Goal: Task Accomplishment & Management: Manage account settings

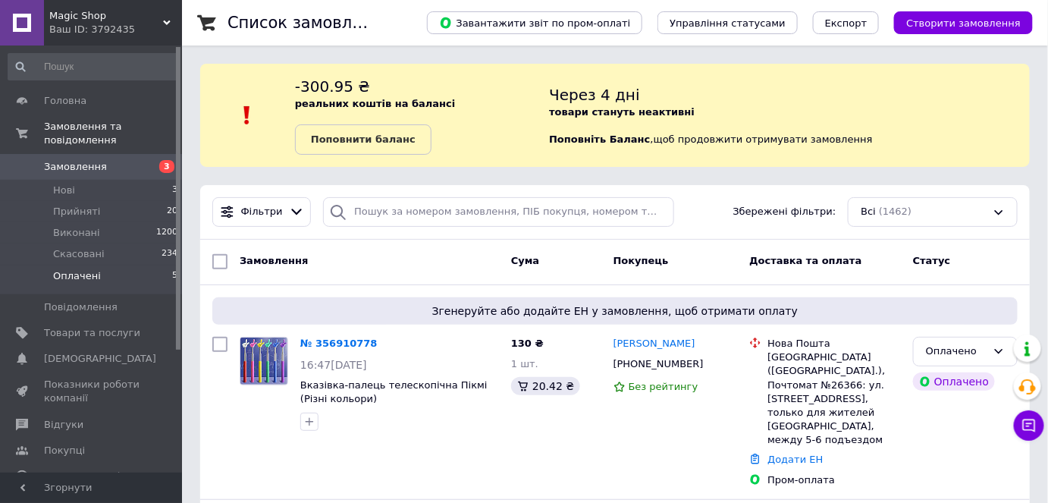
click at [114, 265] on li "Оплачені 5" at bounding box center [93, 279] width 187 height 29
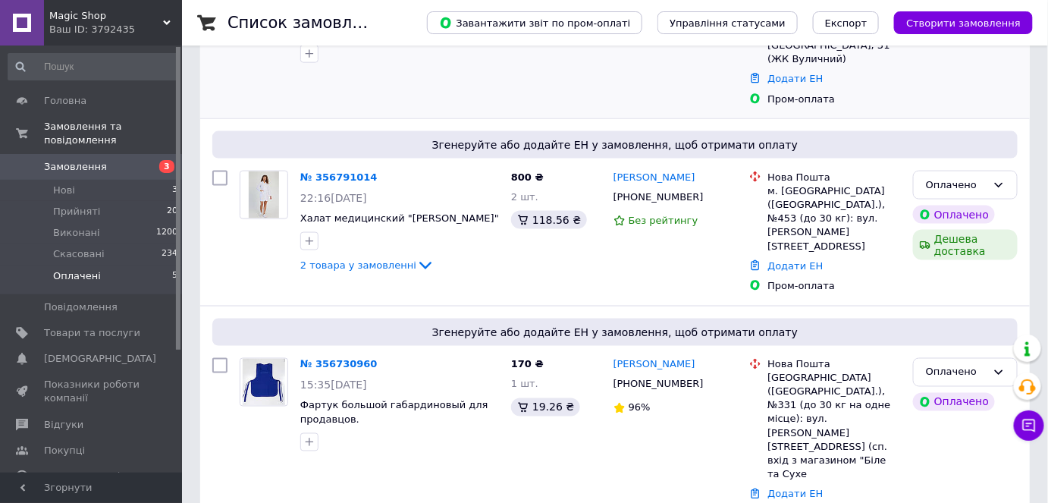
scroll to position [742, 0]
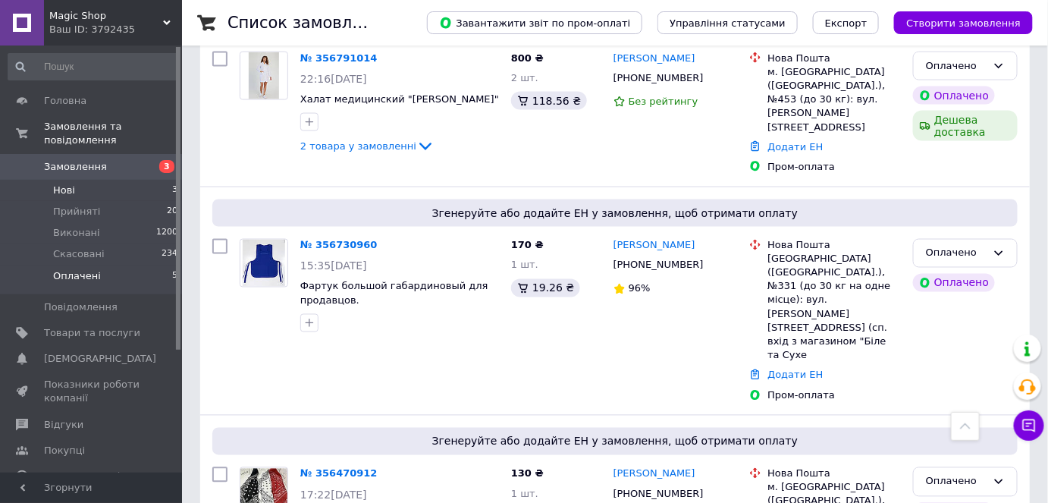
click at [109, 180] on li "Нові 3" at bounding box center [93, 190] width 187 height 21
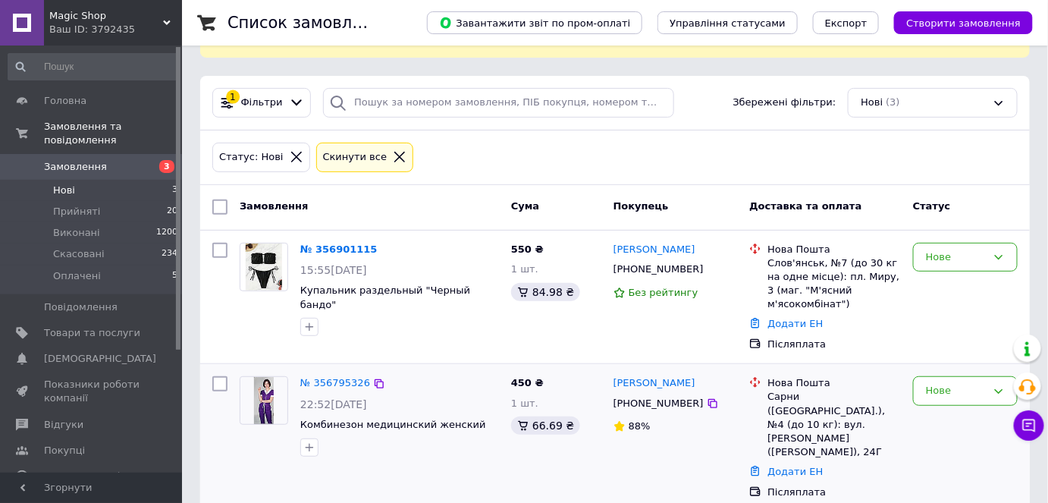
scroll to position [221, 0]
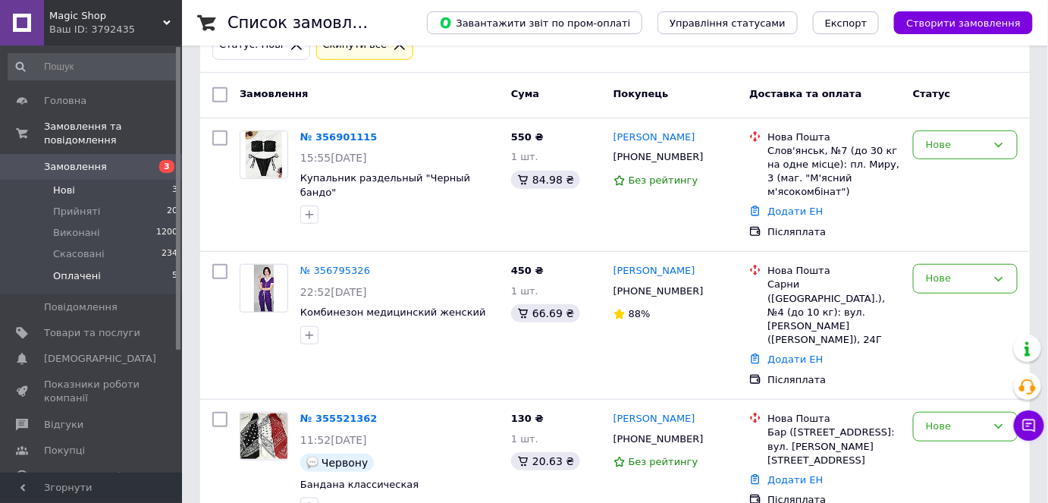
click at [131, 265] on li "Оплачені 5" at bounding box center [93, 279] width 187 height 29
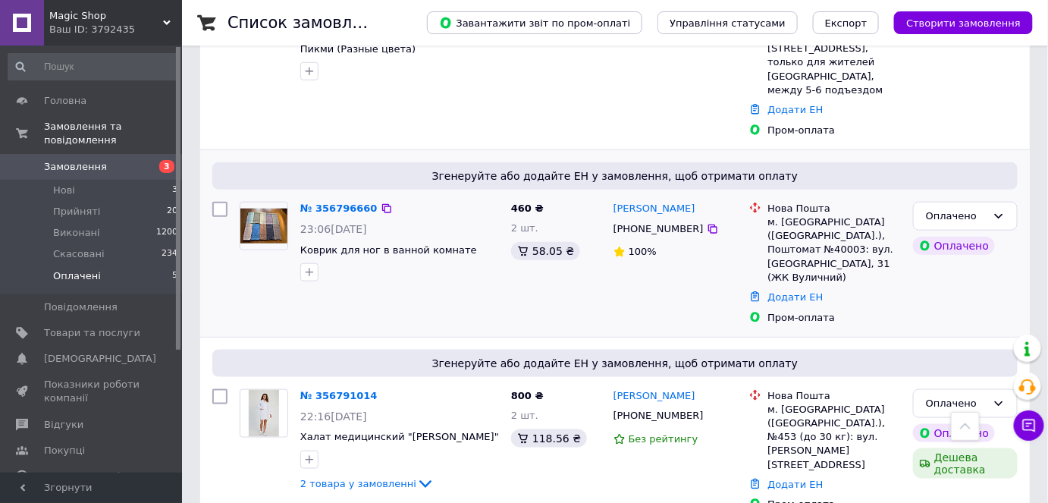
scroll to position [742, 0]
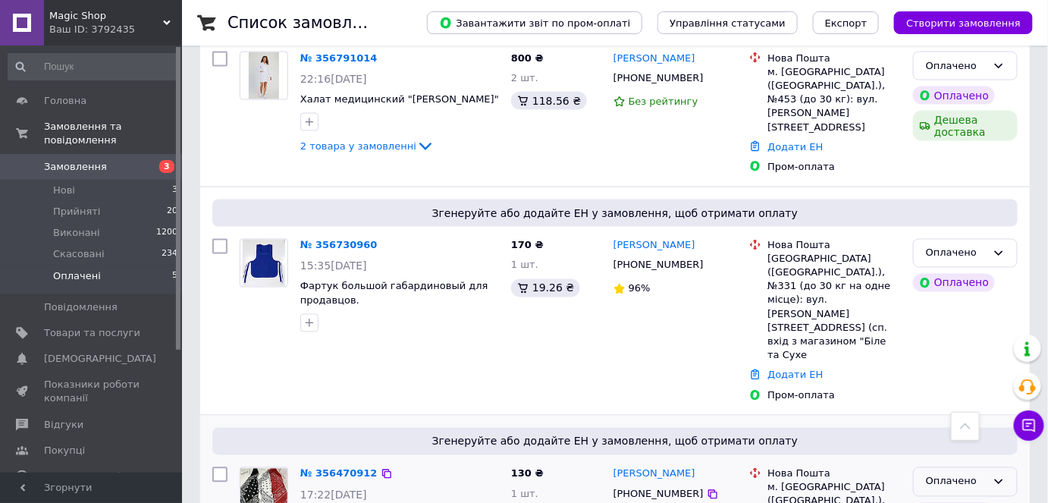
click at [995, 476] on icon at bounding box center [999, 482] width 12 height 12
click at [347, 468] on link "№ 356470912" at bounding box center [335, 473] width 70 height 11
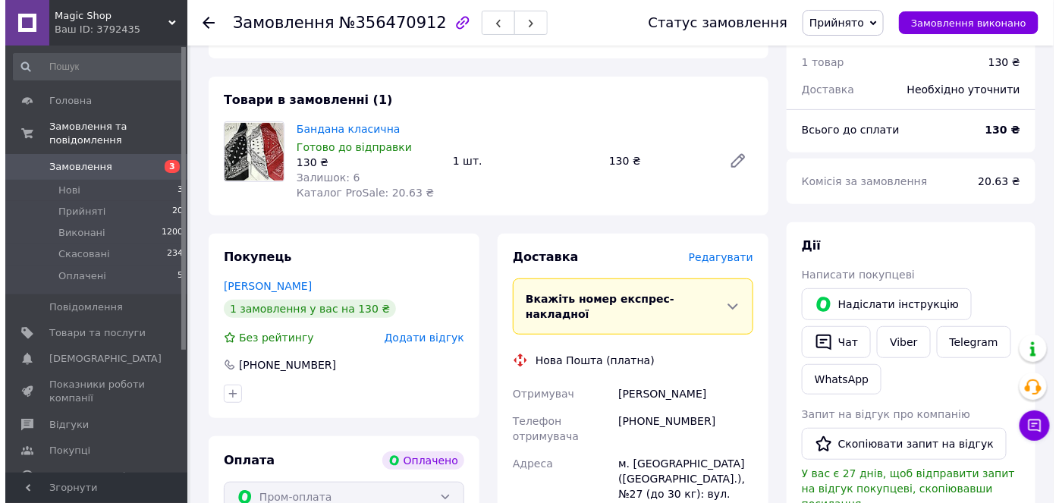
scroll to position [68, 0]
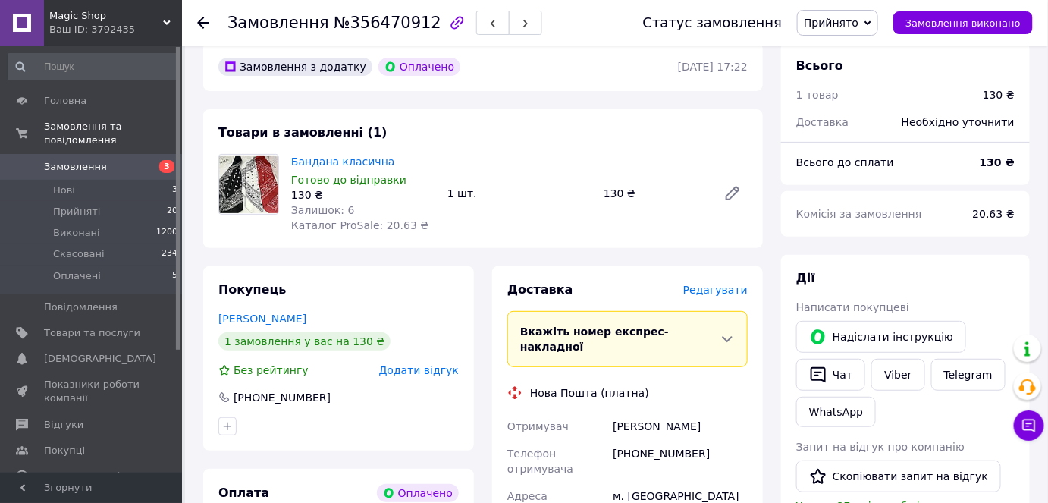
click at [724, 291] on span "Редагувати" at bounding box center [715, 290] width 64 height 12
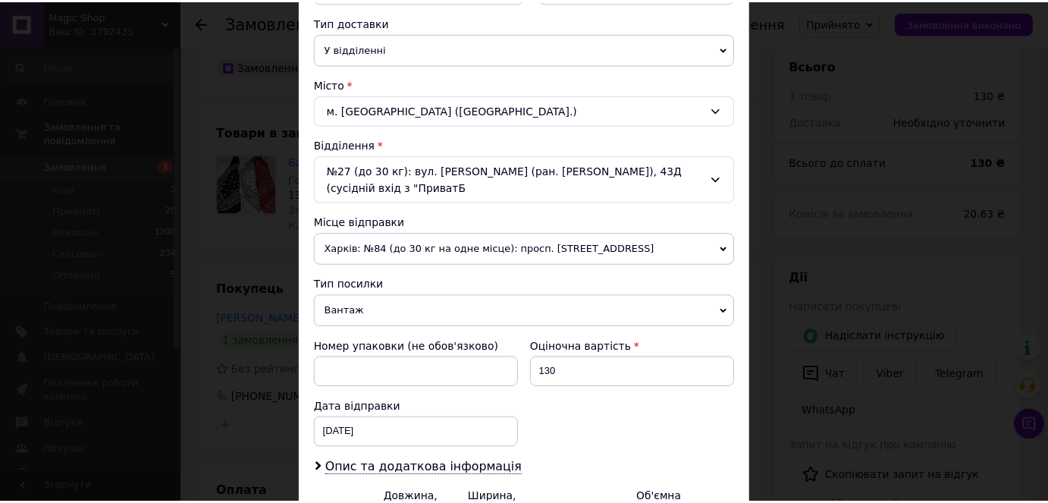
scroll to position [515, 0]
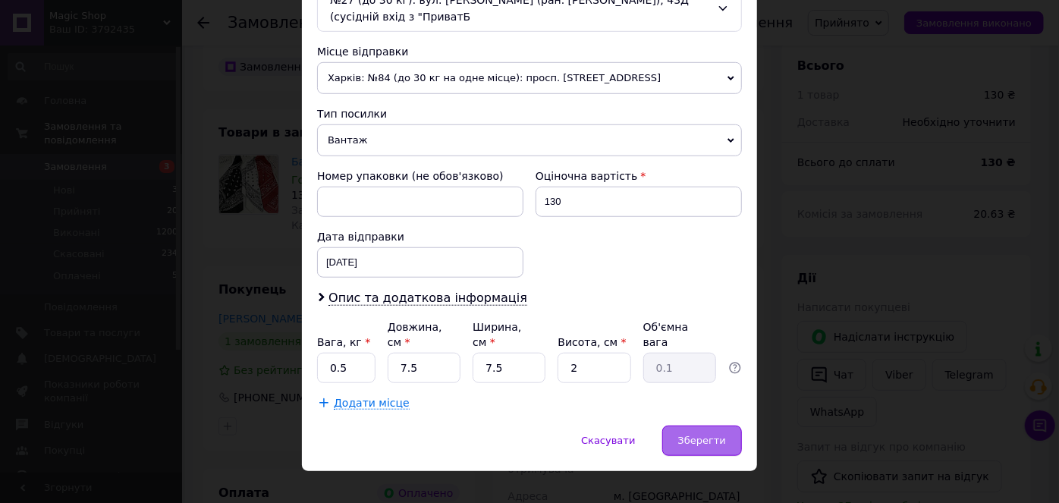
click at [702, 435] on span "Зберегти" at bounding box center [702, 440] width 48 height 11
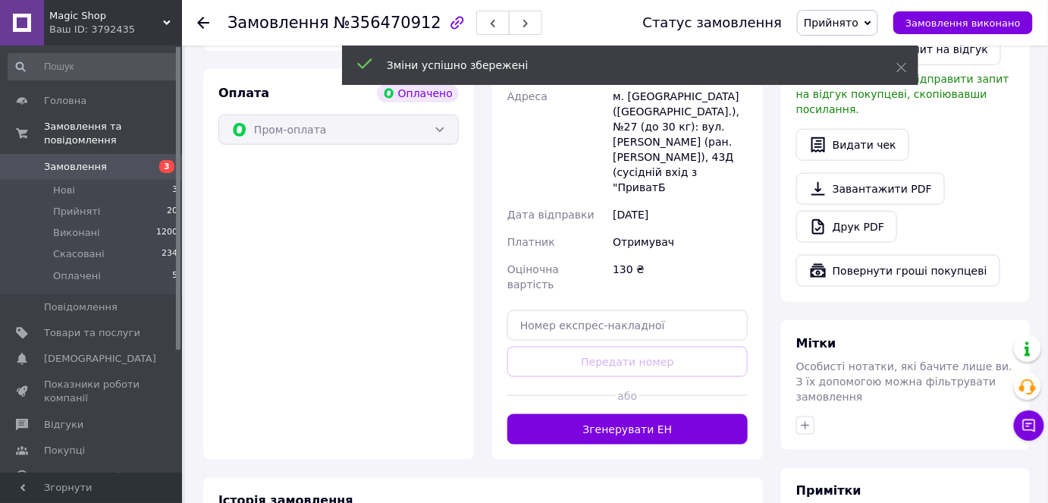
scroll to position [551, 0]
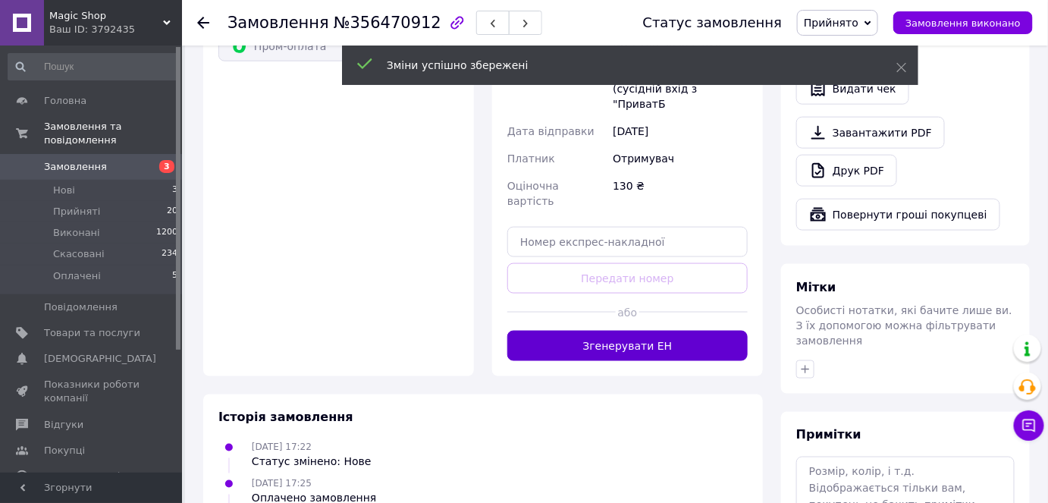
click at [651, 331] on button "Згенерувати ЕН" at bounding box center [627, 346] width 240 height 30
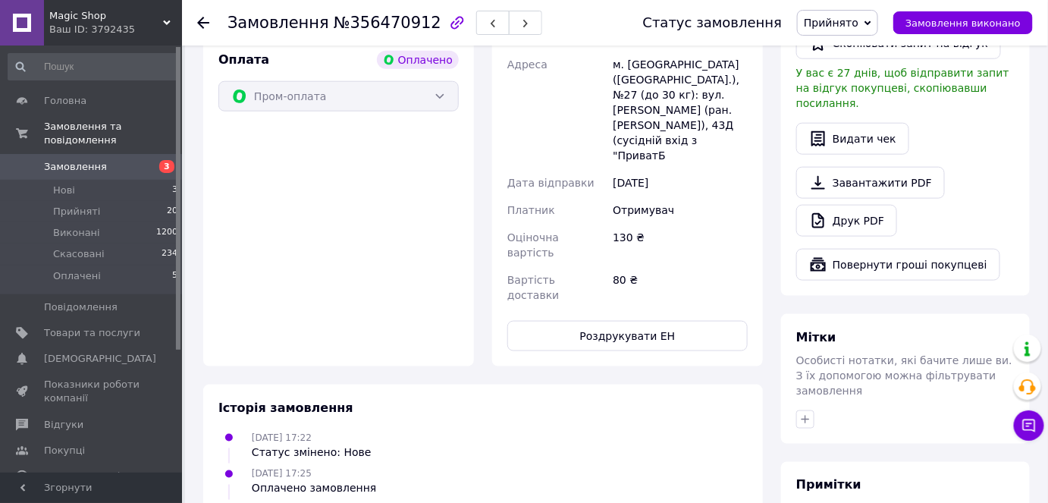
scroll to position [275, 0]
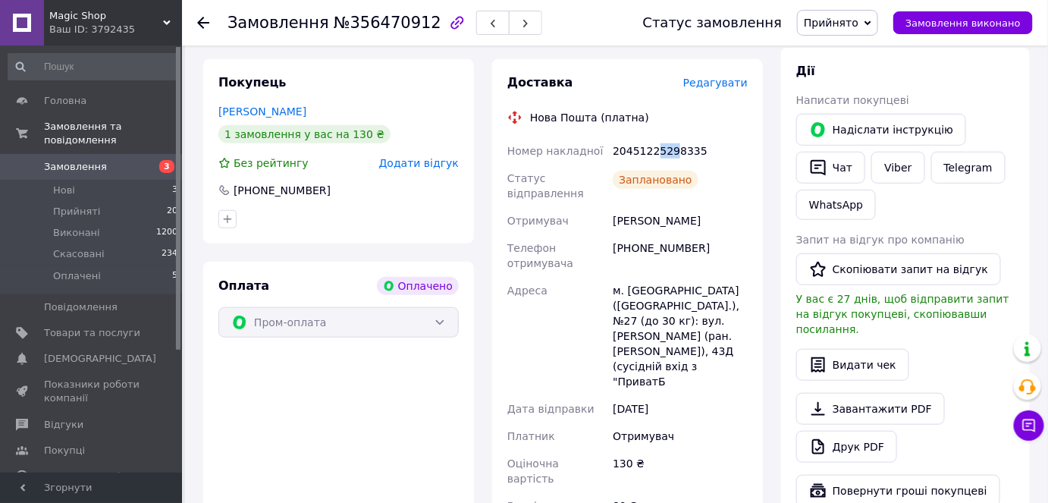
drag, startPoint x: 655, startPoint y: 149, endPoint x: 669, endPoint y: 152, distance: 14.6
click at [669, 152] on div "20451225298335" at bounding box center [680, 150] width 141 height 27
click at [86, 269] on span "Оплачені" at bounding box center [77, 276] width 48 height 14
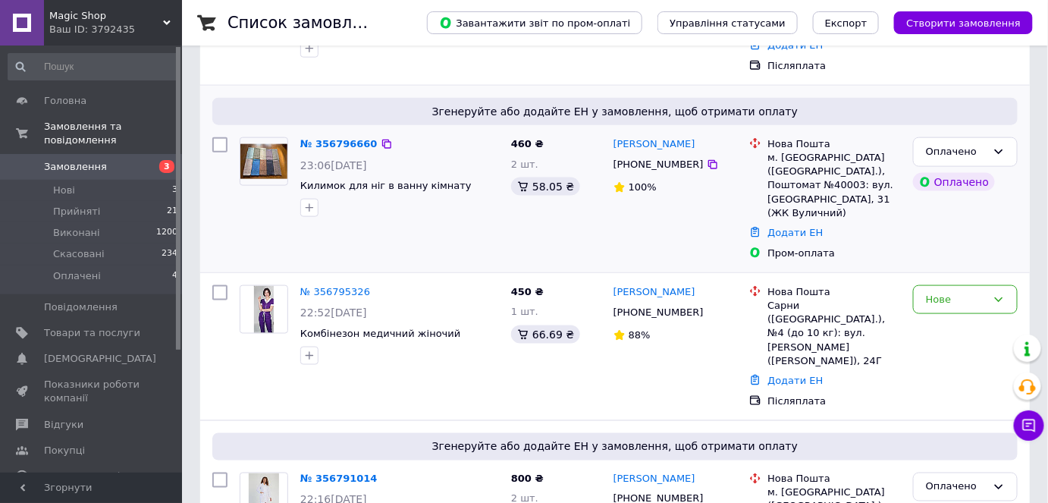
scroll to position [758, 0]
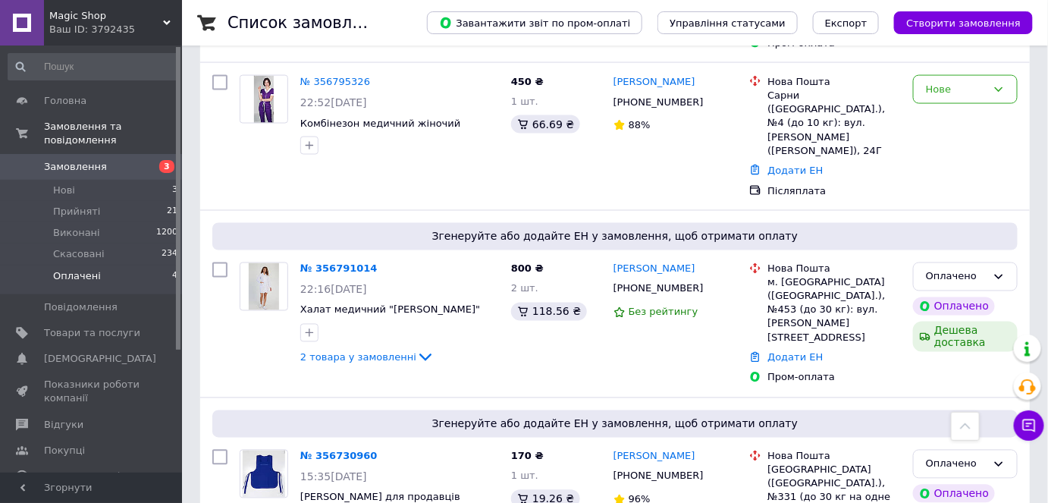
click at [103, 265] on li "Оплачені 4" at bounding box center [93, 279] width 187 height 29
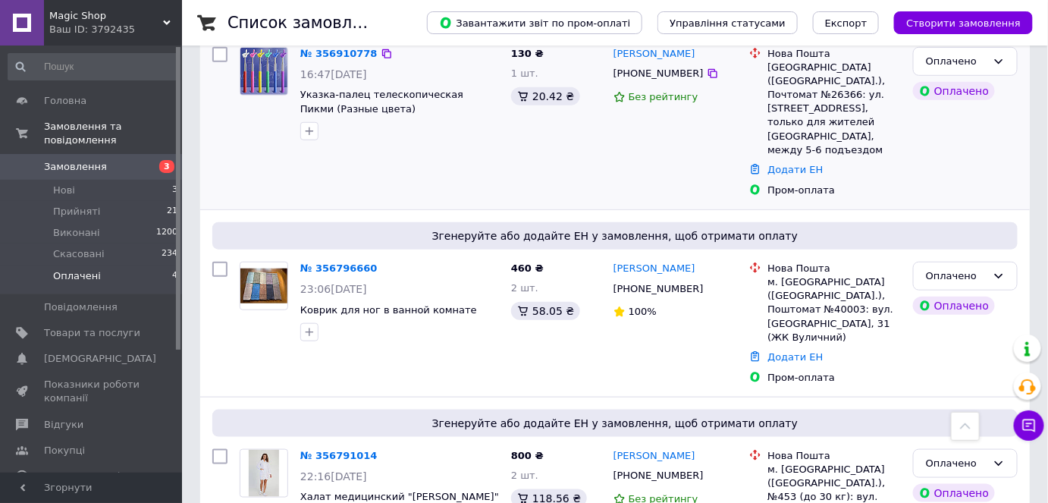
scroll to position [541, 0]
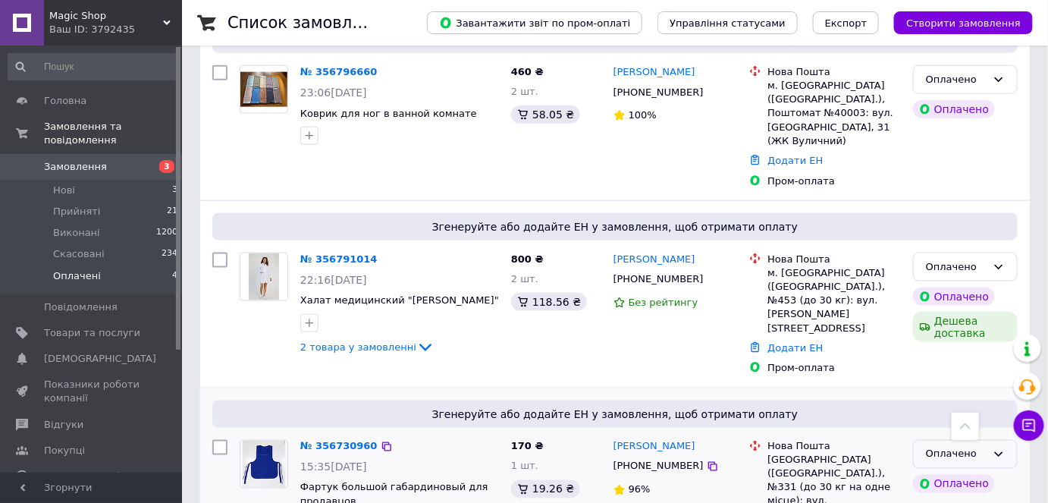
click at [990, 440] on div "Оплачено" at bounding box center [965, 455] width 105 height 30
click at [984, 472] on li "Прийнято" at bounding box center [965, 486] width 103 height 28
click at [984, 475] on div "Оплачено" at bounding box center [954, 484] width 82 height 18
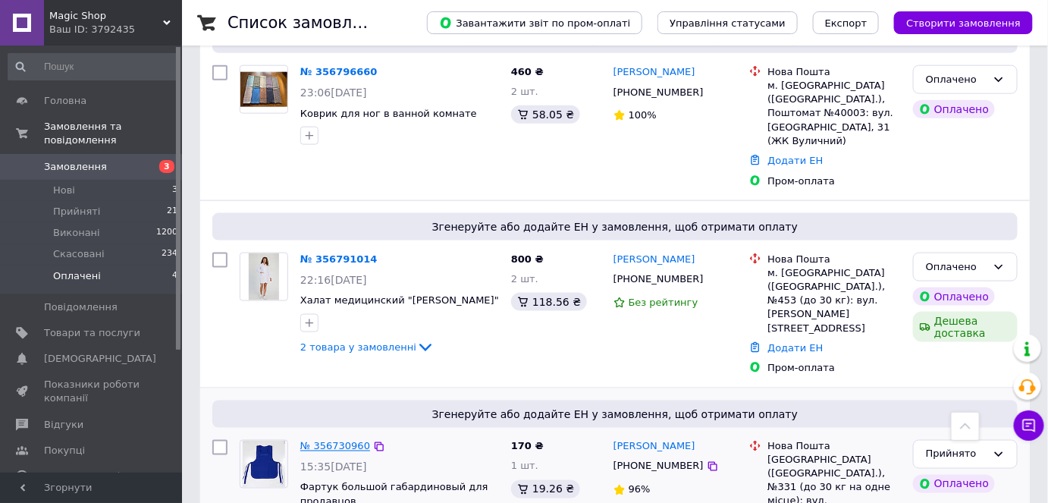
click at [334, 441] on link "№ 356730960" at bounding box center [335, 446] width 70 height 11
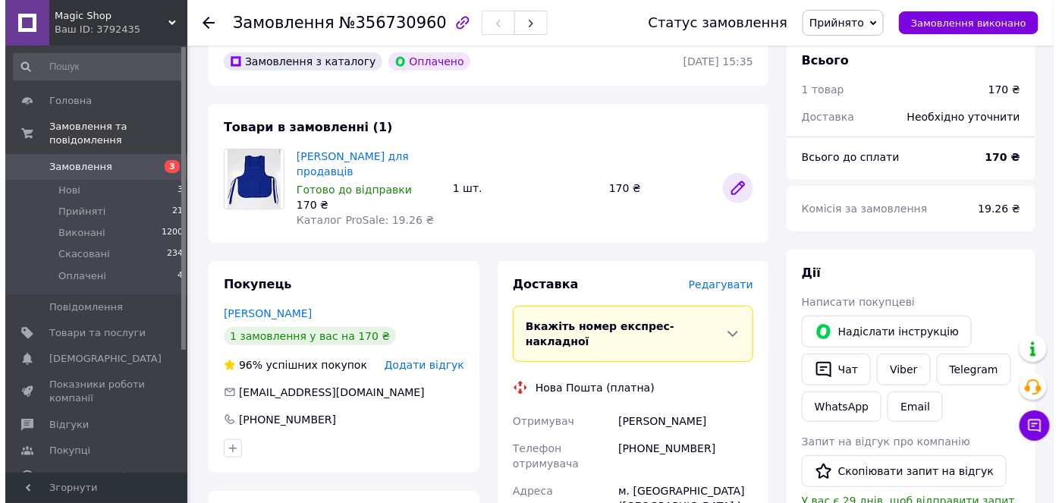
scroll to position [58, 0]
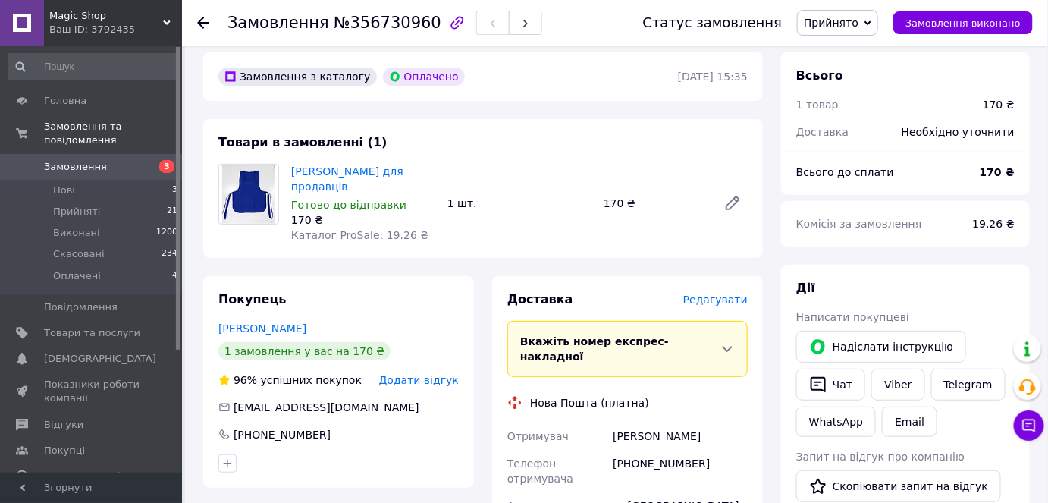
click at [722, 302] on span "Редагувати" at bounding box center [715, 300] width 64 height 12
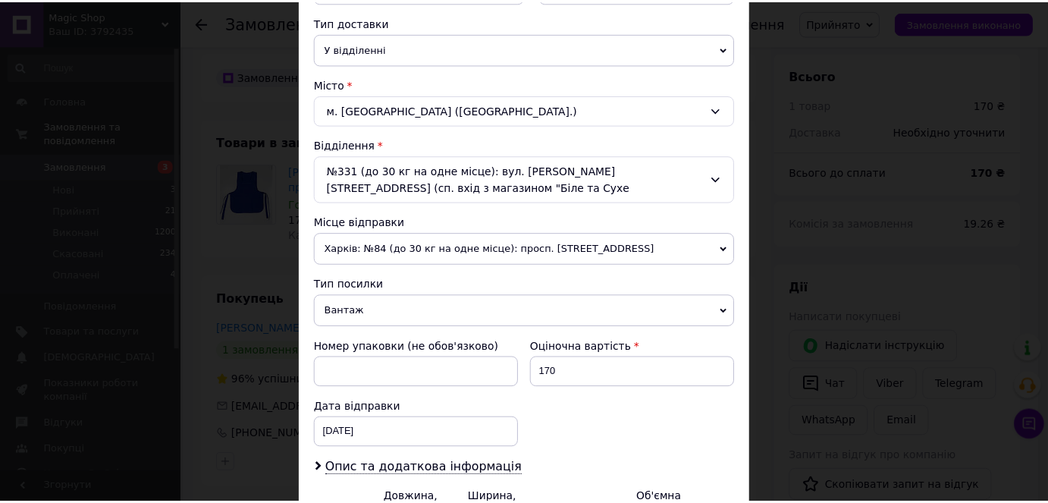
scroll to position [515, 0]
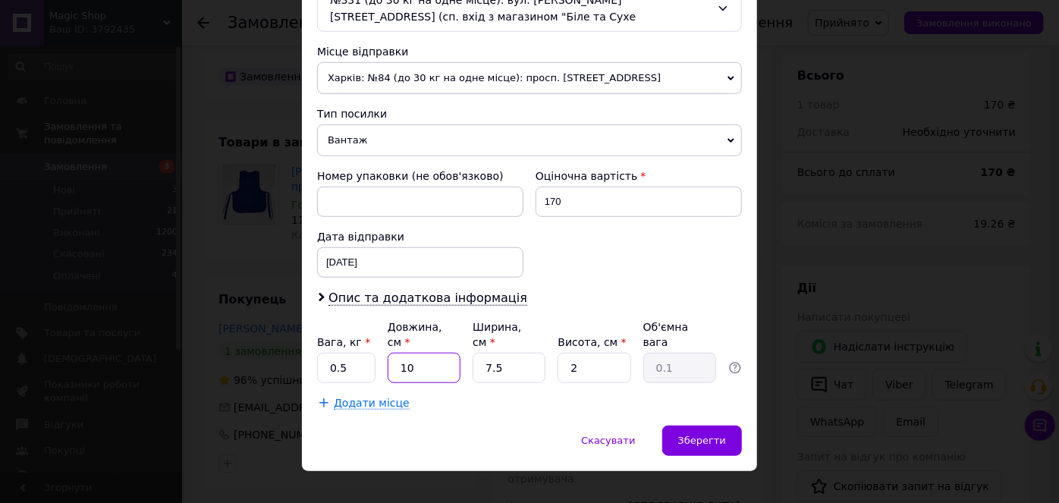
click at [417, 353] on input "10" at bounding box center [424, 368] width 73 height 30
click at [695, 425] on div "Зберегти" at bounding box center [702, 440] width 80 height 30
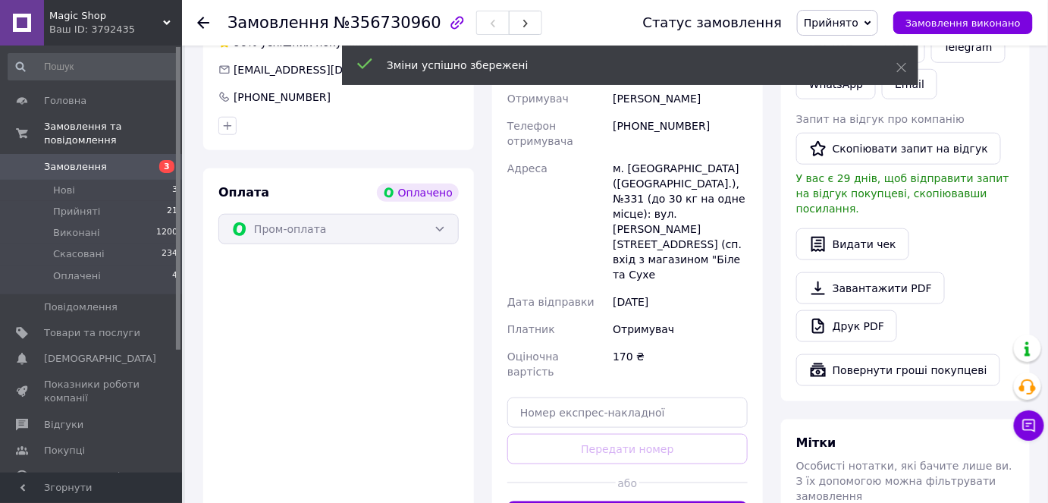
scroll to position [472, 0]
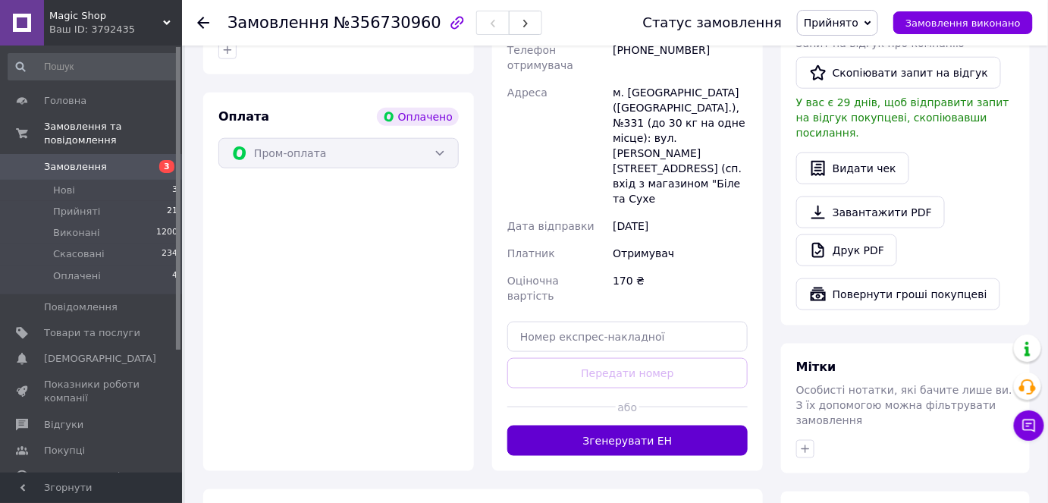
click at [648, 425] on button "Згенерувати ЕН" at bounding box center [627, 440] width 240 height 30
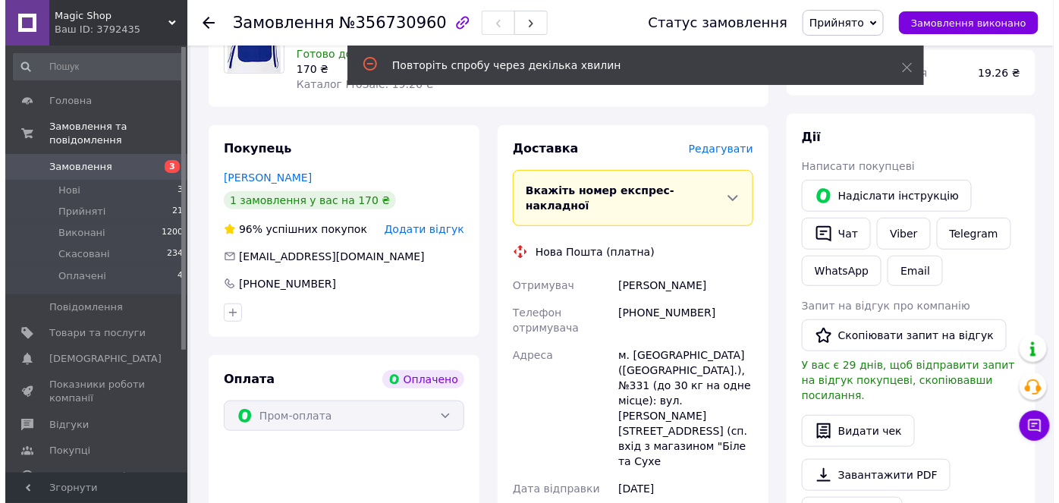
scroll to position [127, 0]
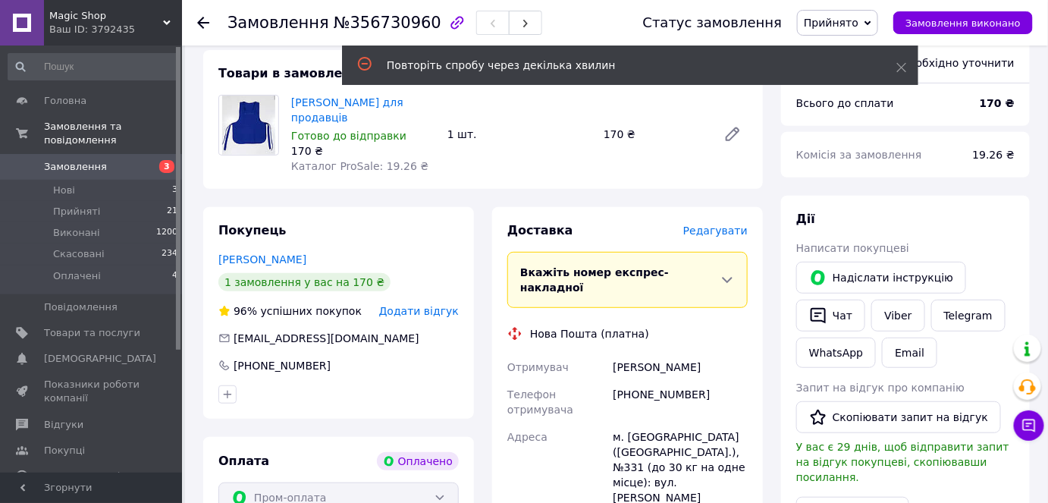
click at [720, 236] on span "Редагувати" at bounding box center [715, 230] width 64 height 12
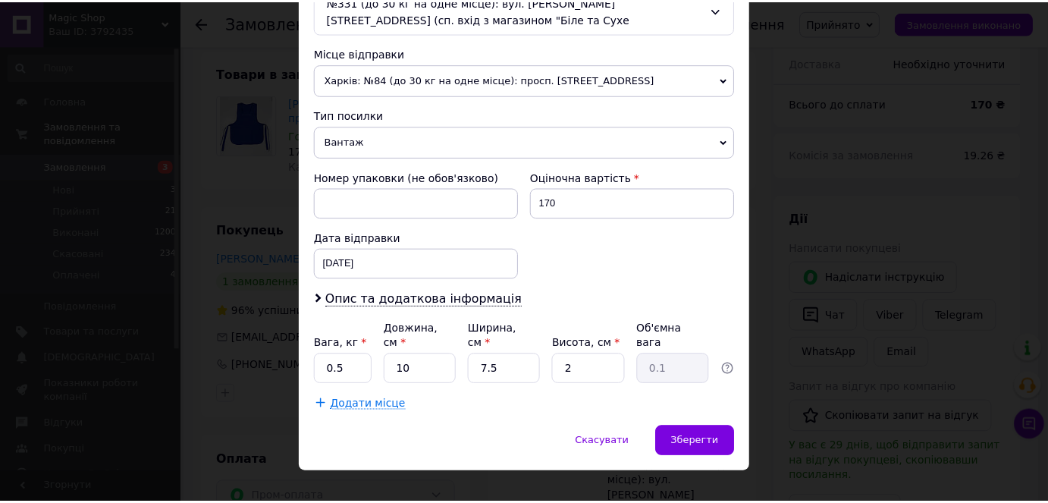
scroll to position [515, 0]
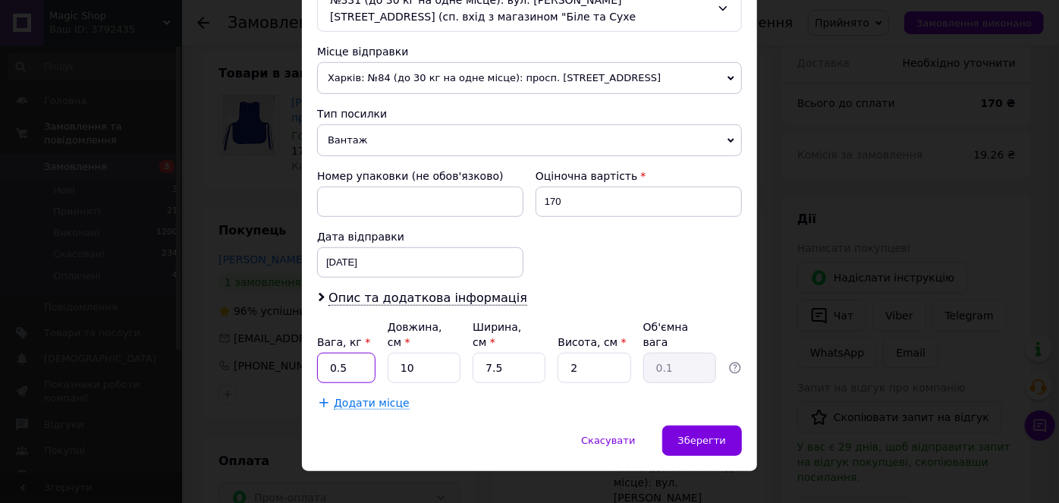
click at [350, 353] on input "0.5" at bounding box center [346, 368] width 58 height 30
click at [421, 353] on input "10" at bounding box center [424, 368] width 73 height 30
click at [516, 353] on input "7.5" at bounding box center [508, 368] width 73 height 30
type input "7"
type input "1"
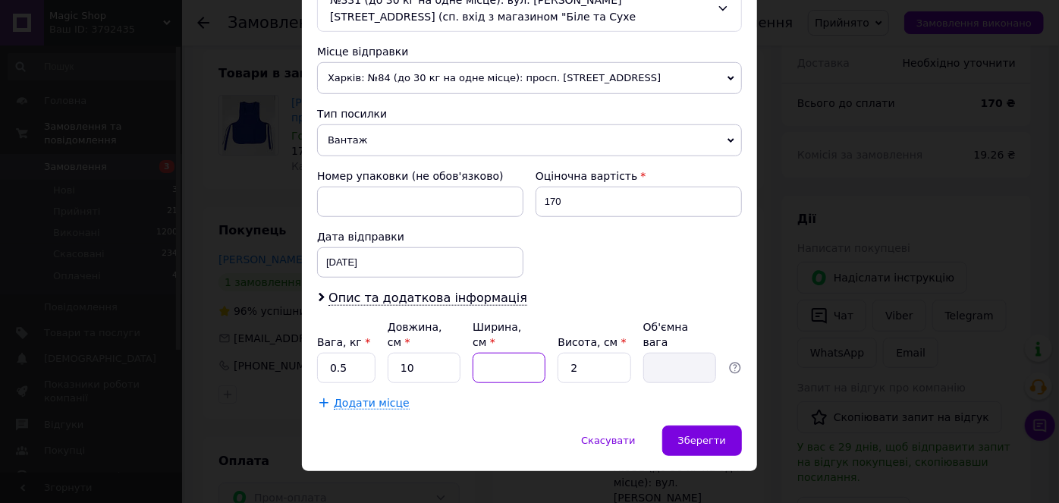
type input "0.1"
type input "10"
click at [720, 435] on span "Зберегти" at bounding box center [702, 440] width 48 height 11
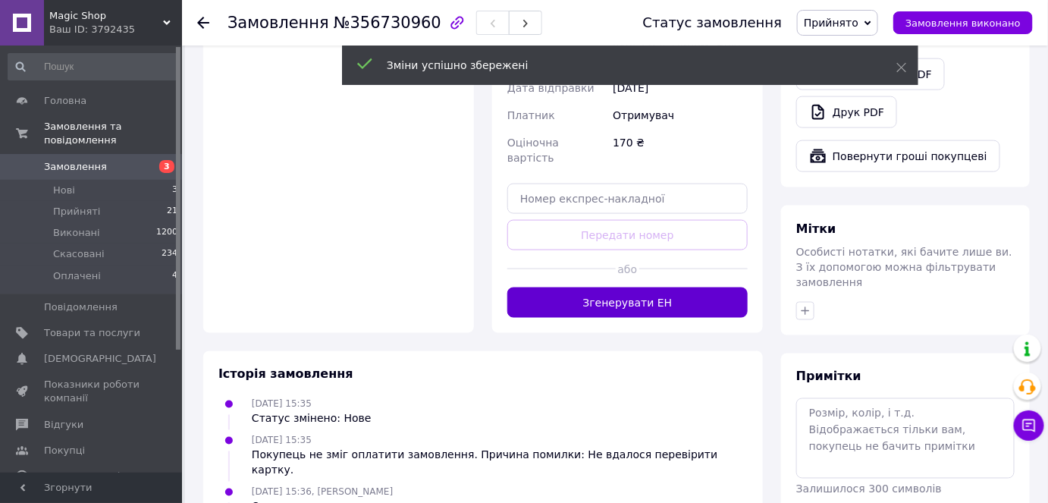
click at [657, 287] on button "Згенерувати ЕН" at bounding box center [627, 302] width 240 height 30
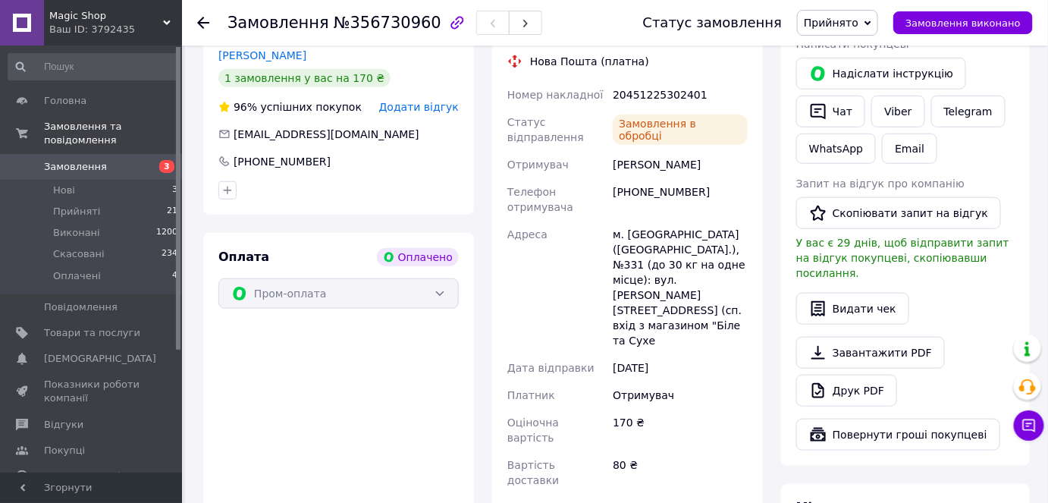
scroll to position [196, 0]
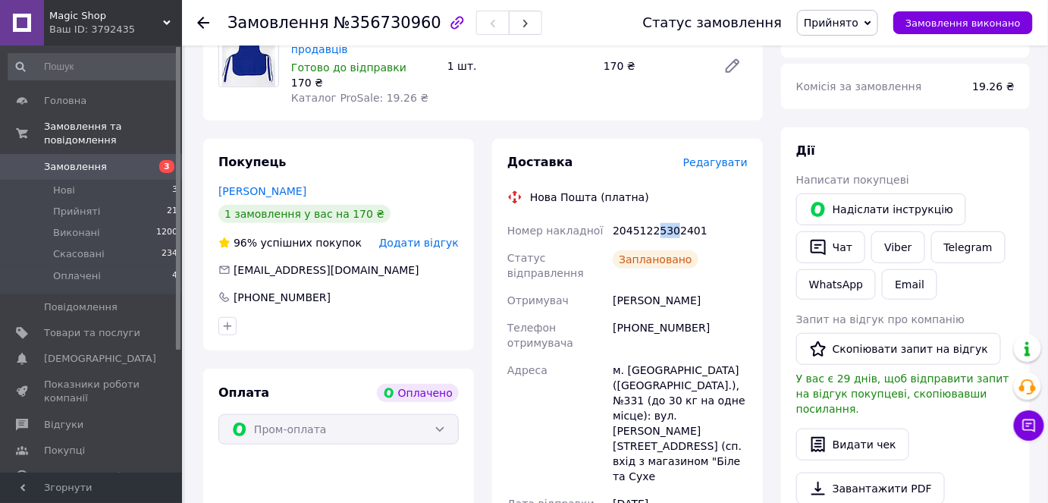
drag, startPoint x: 652, startPoint y: 231, endPoint x: 669, endPoint y: 231, distance: 16.7
click at [669, 231] on div "20451225302401" at bounding box center [680, 230] width 141 height 27
click at [120, 265] on li "Оплачені 4" at bounding box center [93, 279] width 187 height 29
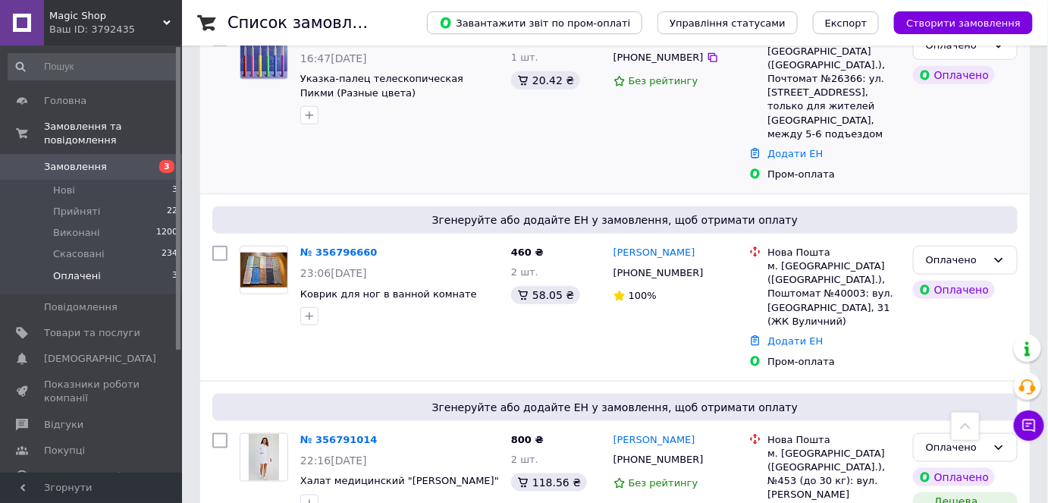
scroll to position [368, 0]
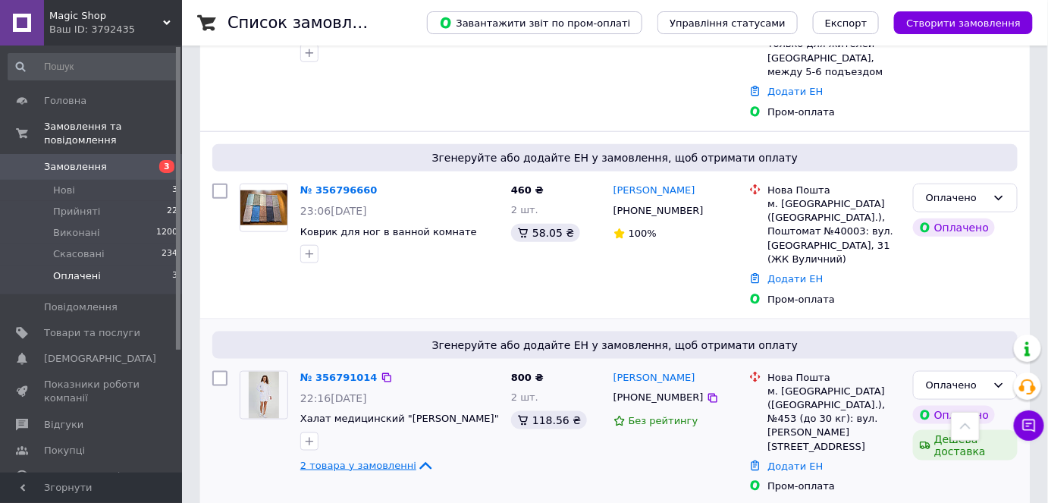
scroll to position [489, 0]
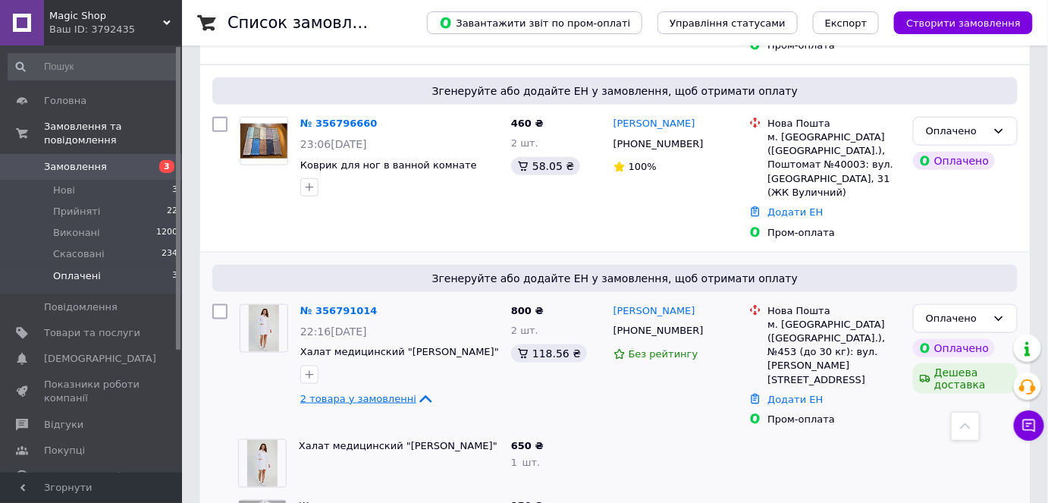
click at [416, 390] on icon at bounding box center [425, 399] width 18 height 18
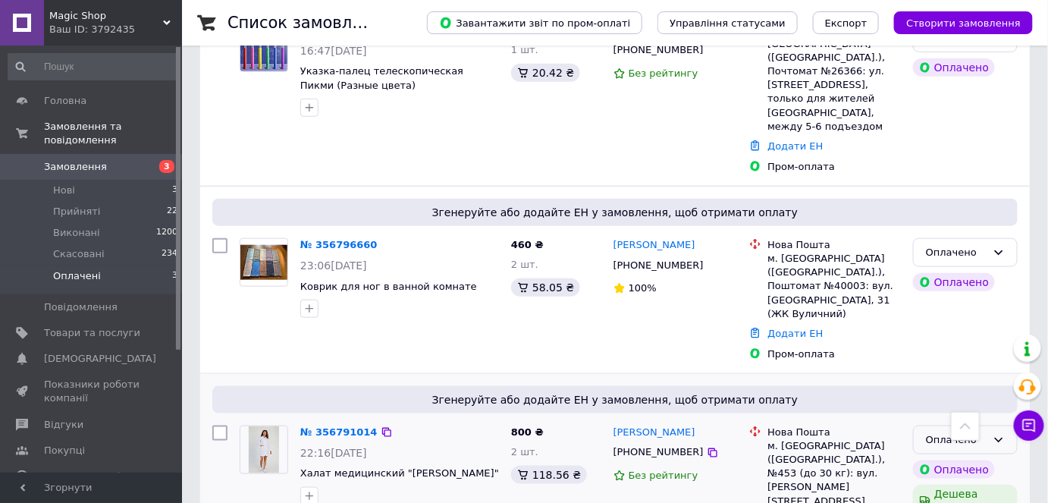
click at [996, 434] on icon at bounding box center [999, 440] width 12 height 12
click at [936, 457] on li "Прийнято" at bounding box center [965, 471] width 103 height 28
click at [343, 426] on link "№ 356791014" at bounding box center [335, 431] width 70 height 11
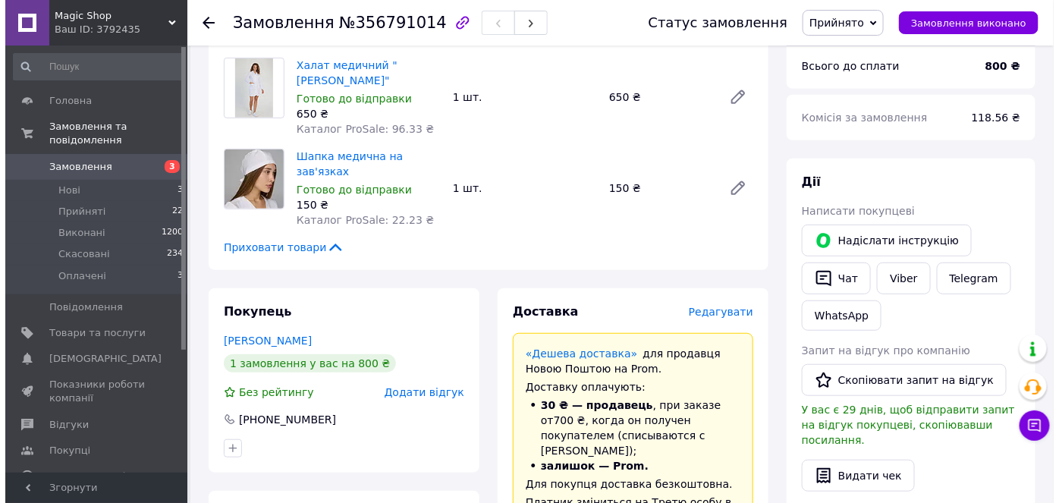
scroll to position [161, 0]
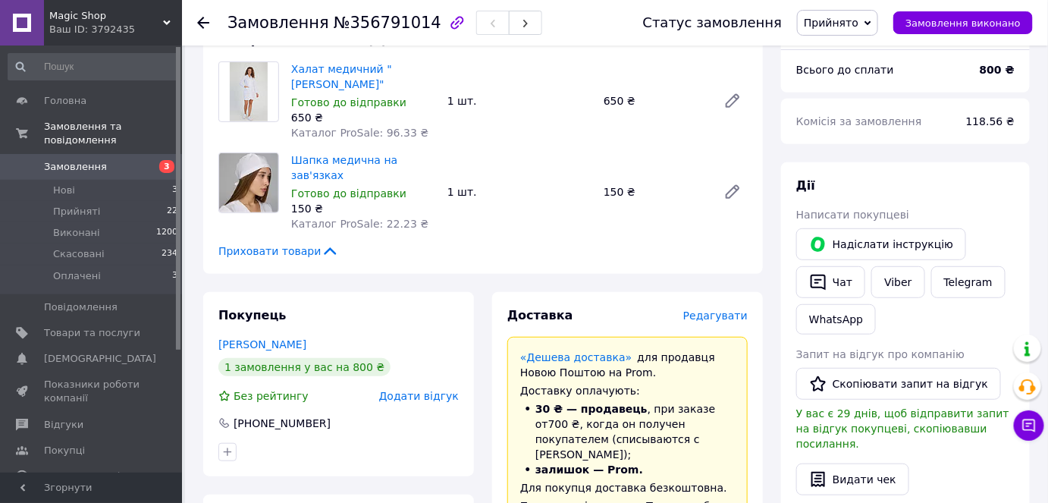
click at [714, 309] on span "Редагувати" at bounding box center [715, 315] width 64 height 12
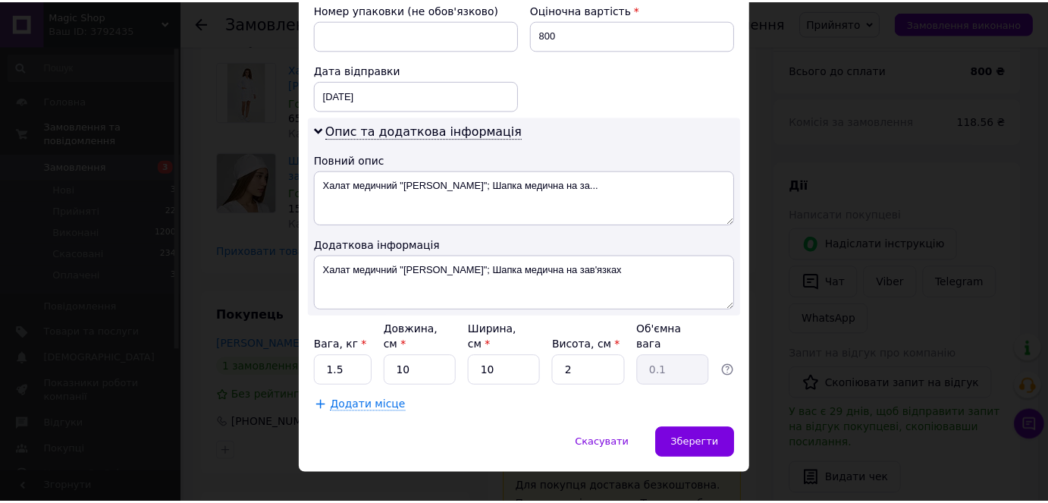
scroll to position [667, 0]
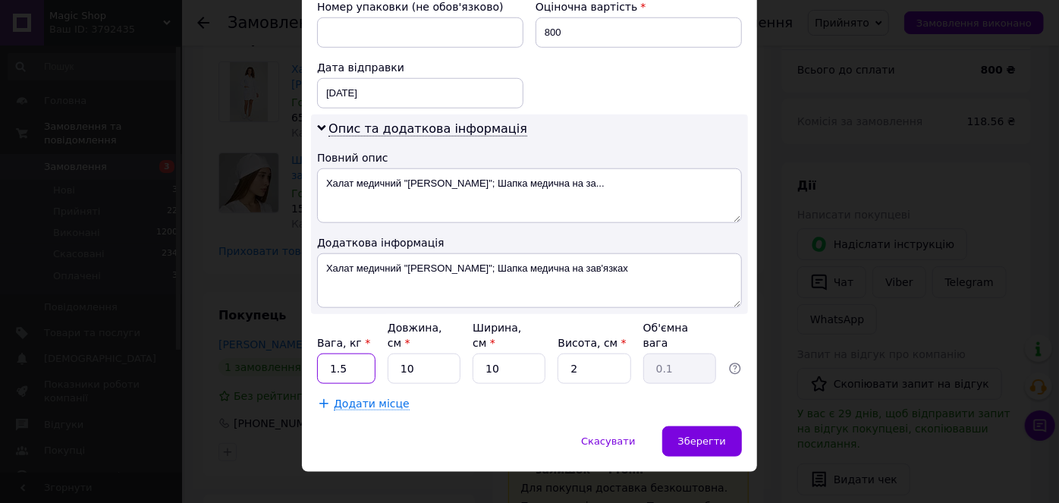
click at [359, 353] on input "1.5" at bounding box center [346, 368] width 58 height 30
type input "1"
type input "0.5"
click at [685, 435] on span "Зберегти" at bounding box center [702, 440] width 48 height 11
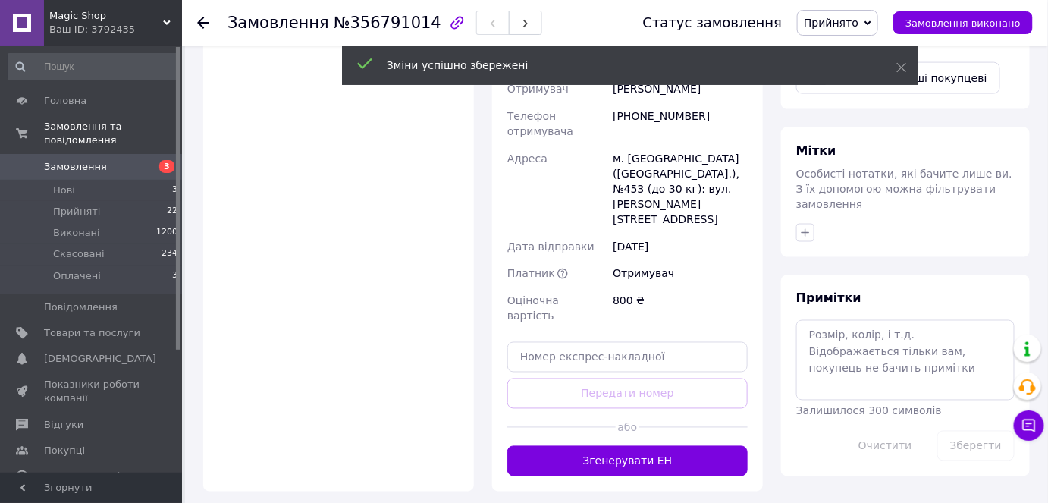
scroll to position [712, 0]
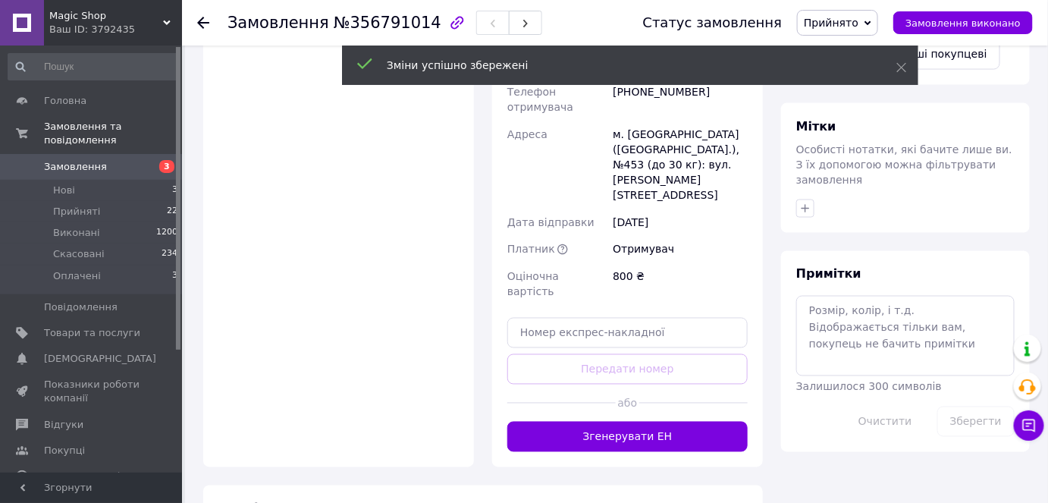
click at [652, 422] on button "Згенерувати ЕН" at bounding box center [627, 437] width 240 height 30
click at [652, 351] on div "Доставка Редагувати «Дешева доставка»   для продавця Новою Поштою на Prom. Дост…" at bounding box center [627, 104] width 240 height 696
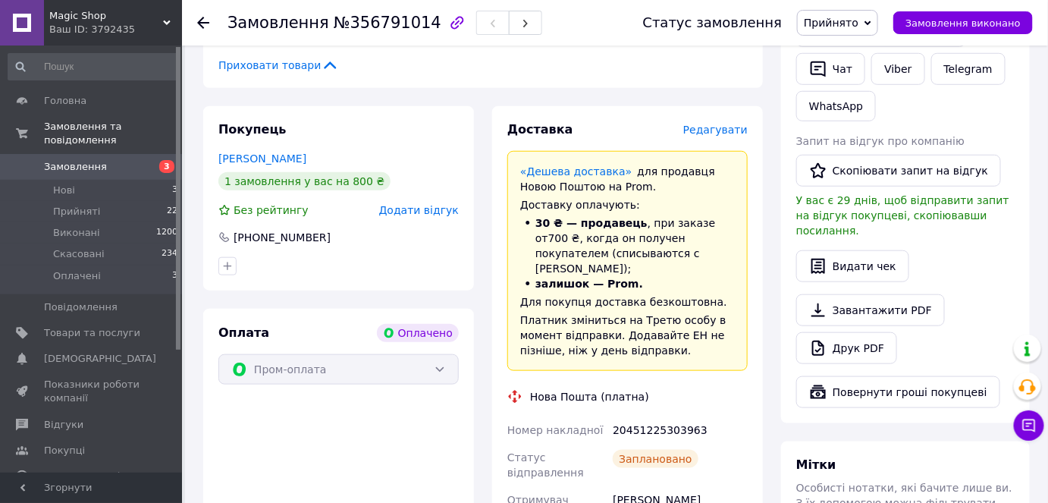
scroll to position [299, 0]
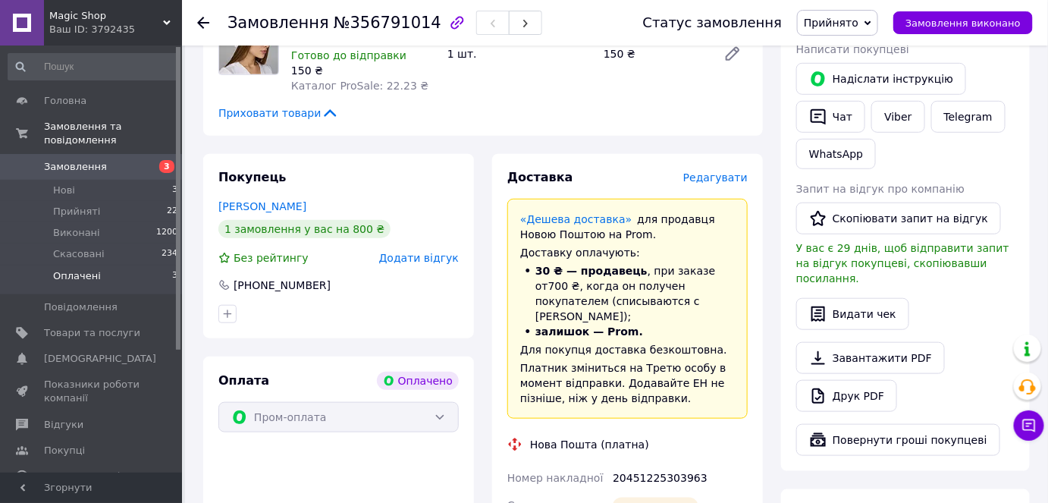
click at [110, 265] on li "Оплачені 3" at bounding box center [93, 279] width 187 height 29
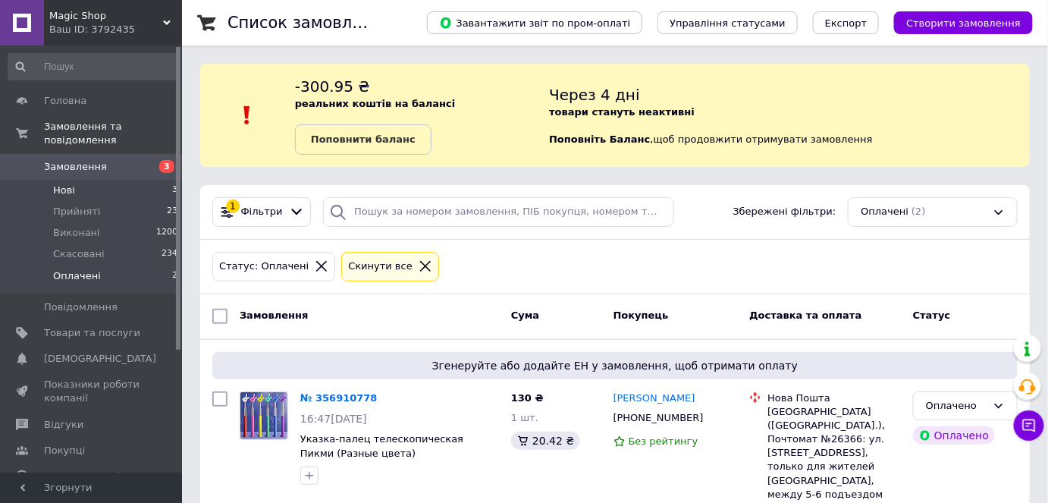
click at [101, 180] on li "Нові 3" at bounding box center [93, 190] width 187 height 21
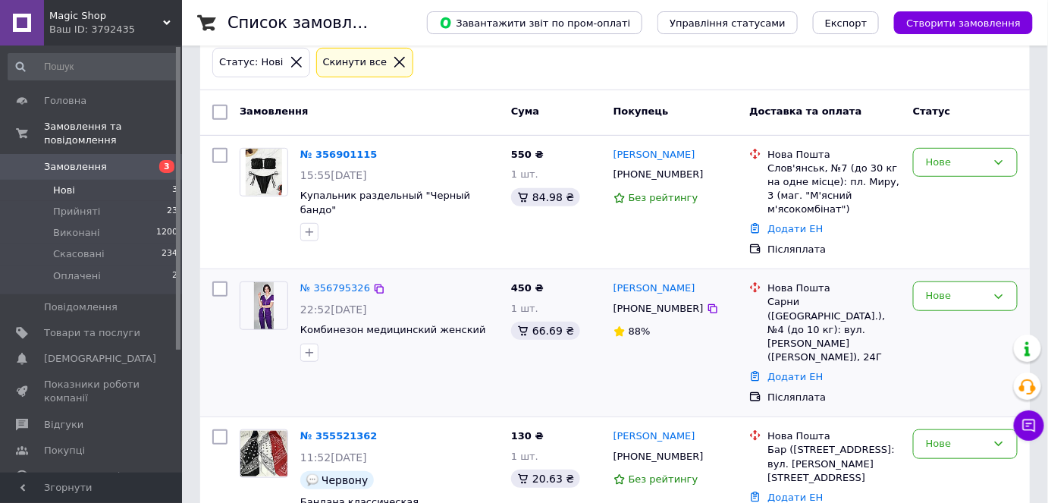
scroll to position [221, 0]
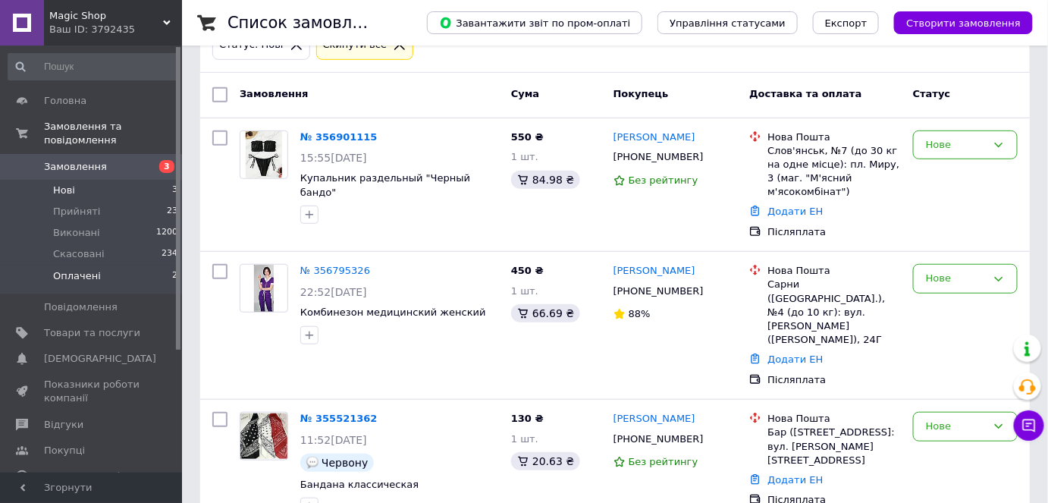
click at [94, 269] on span "Оплачені" at bounding box center [77, 276] width 48 height 14
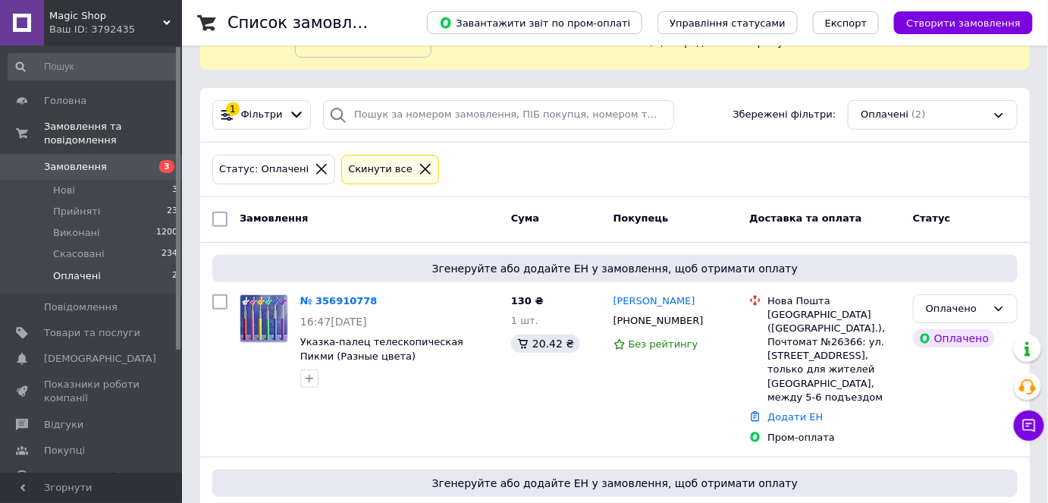
scroll to position [199, 0]
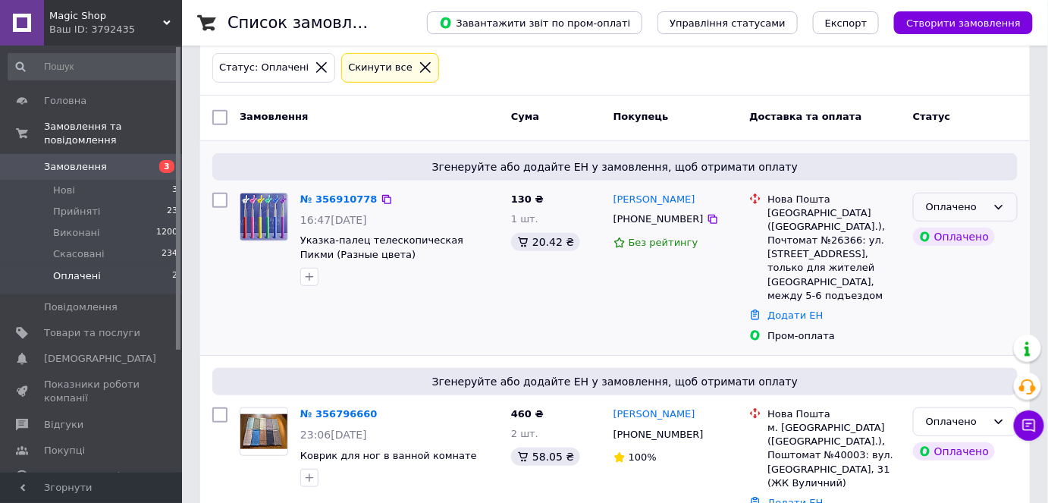
click at [990, 206] on div "Оплачено" at bounding box center [965, 208] width 105 height 30
click at [1001, 202] on icon at bounding box center [999, 207] width 12 height 12
click at [994, 202] on icon at bounding box center [999, 207] width 12 height 12
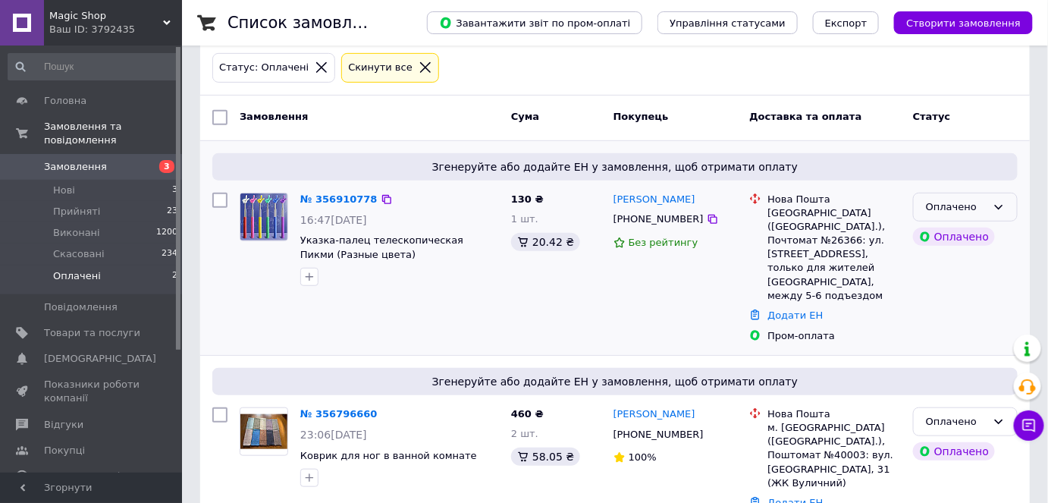
click at [994, 202] on icon at bounding box center [999, 207] width 12 height 12
click at [981, 234] on li "Прийнято" at bounding box center [965, 238] width 103 height 28
click at [981, 234] on div "Оплачено" at bounding box center [954, 237] width 82 height 18
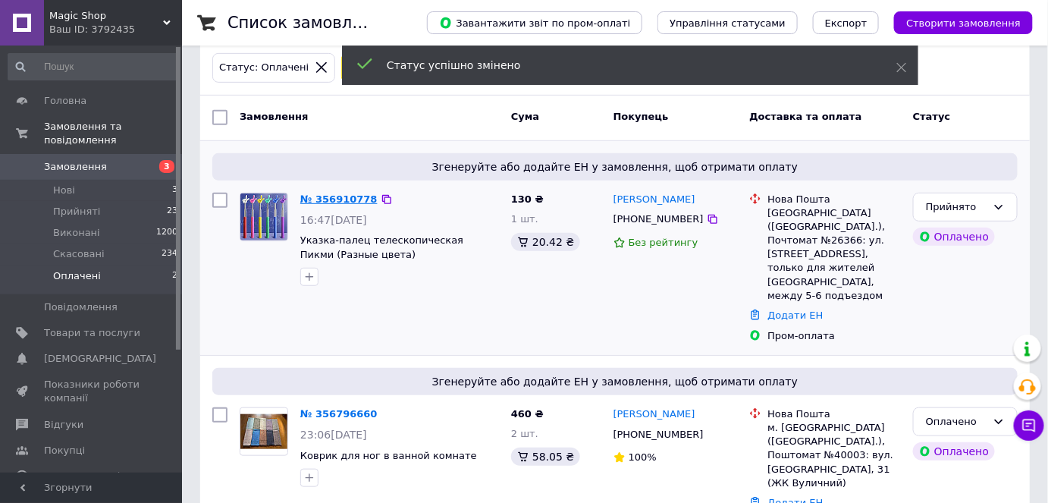
click at [350, 199] on link "№ 356910778" at bounding box center [338, 198] width 77 height 11
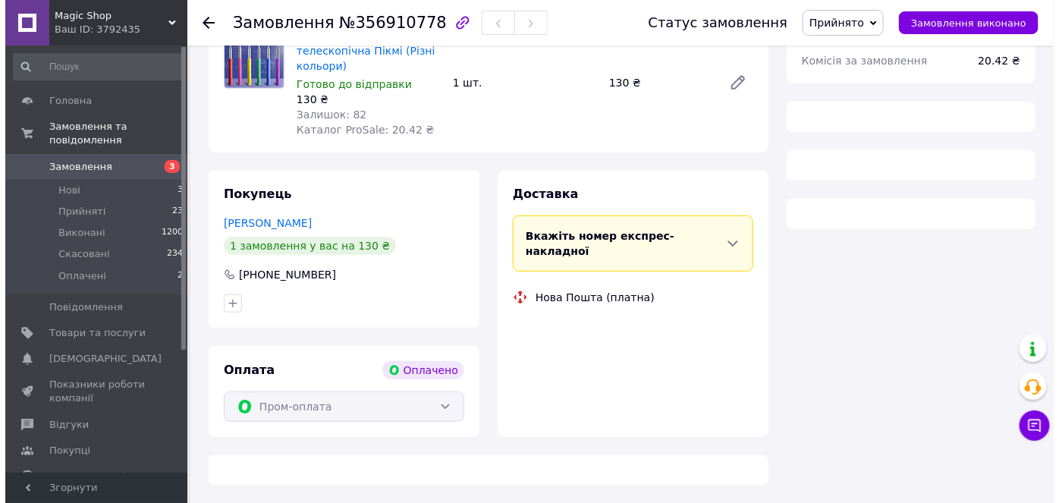
scroll to position [199, 0]
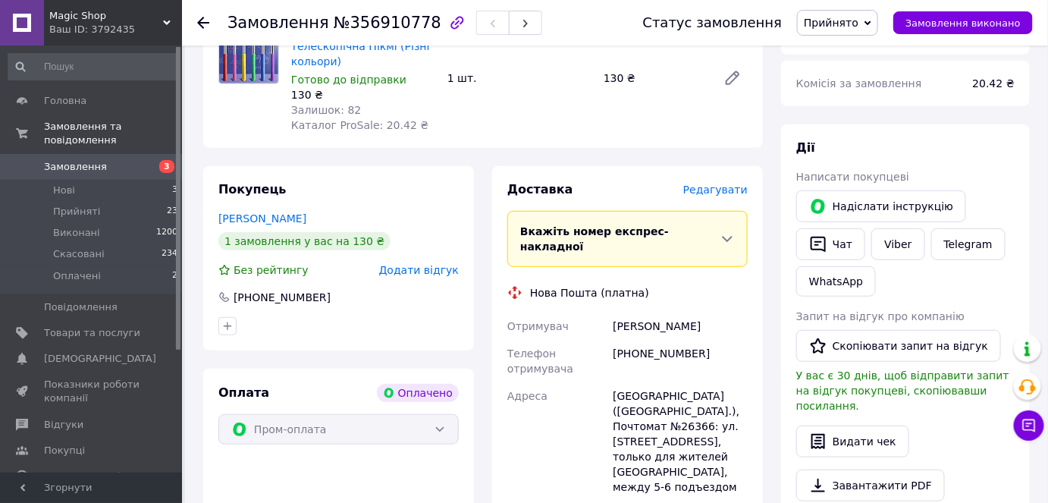
click at [727, 190] on span "Редагувати" at bounding box center [715, 190] width 64 height 12
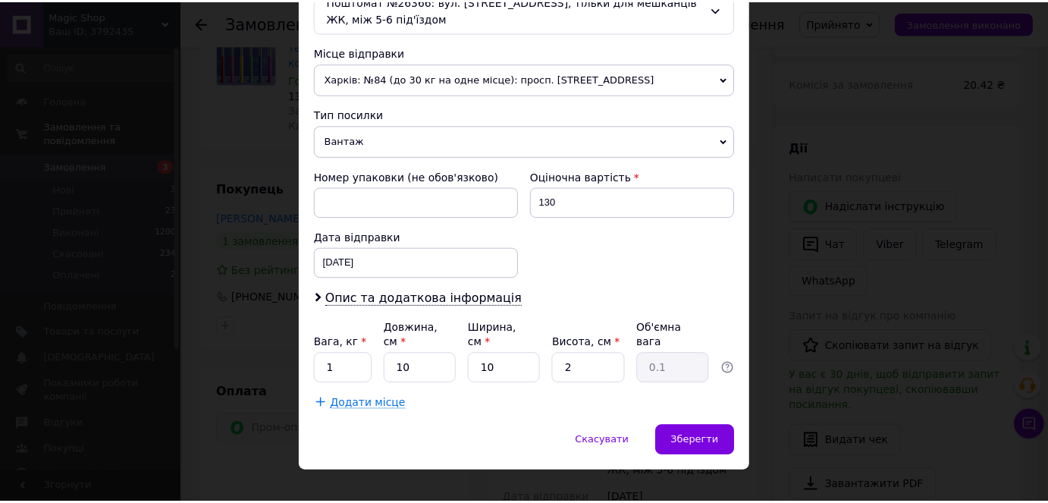
scroll to position [515, 0]
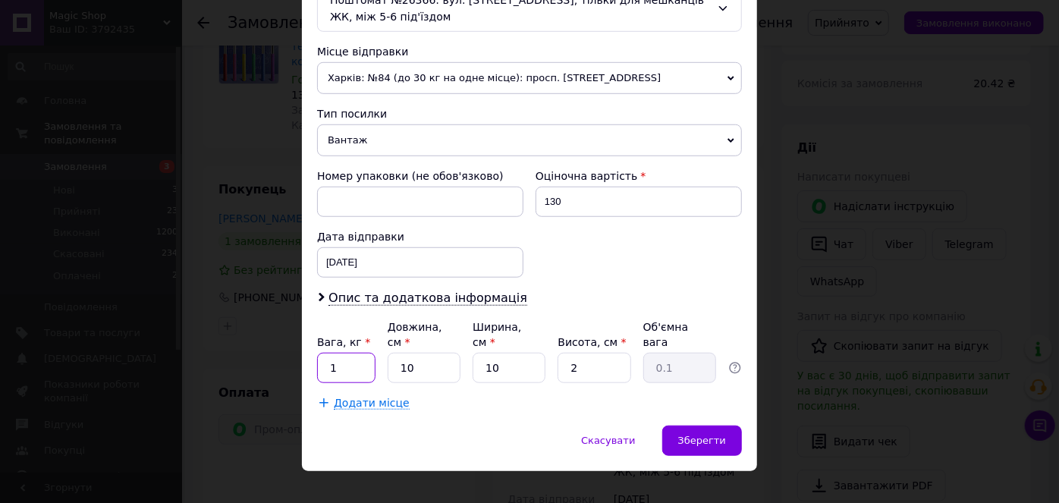
click at [353, 353] on input "1" at bounding box center [346, 368] width 58 height 30
type input "0.5"
click at [434, 353] on input "10" at bounding box center [424, 368] width 73 height 30
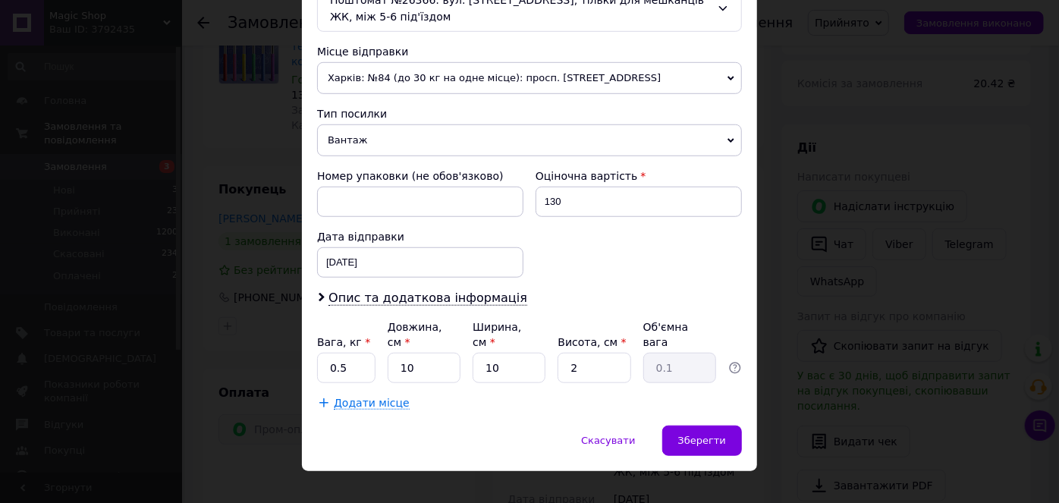
drag, startPoint x: 476, startPoint y: 391, endPoint x: 624, endPoint y: 385, distance: 148.8
click at [478, 391] on div "Спосіб доставки Нова Пошта (платна) Платник Отримувач Відправник Прізвище отрим…" at bounding box center [529, 4] width 455 height 841
click at [722, 435] on span "Зберегти" at bounding box center [702, 440] width 48 height 11
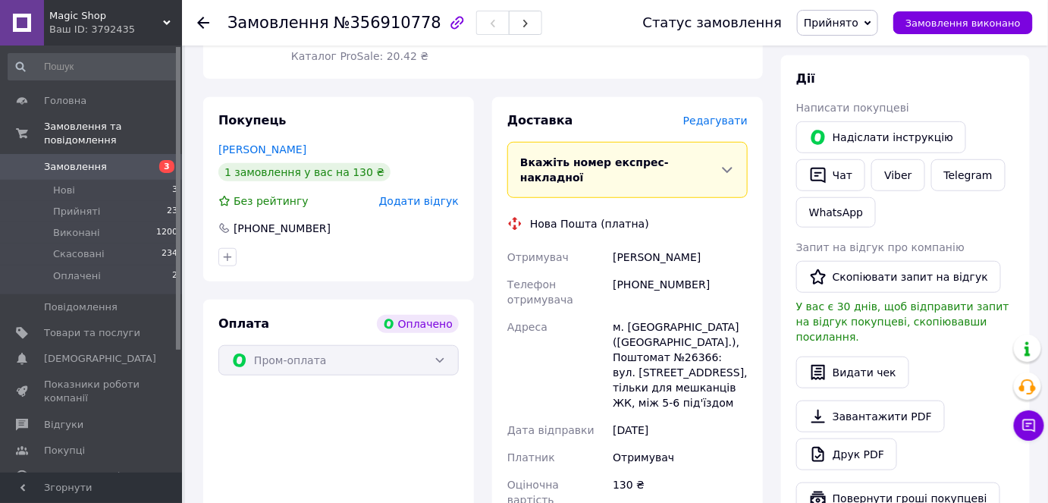
scroll to position [613, 0]
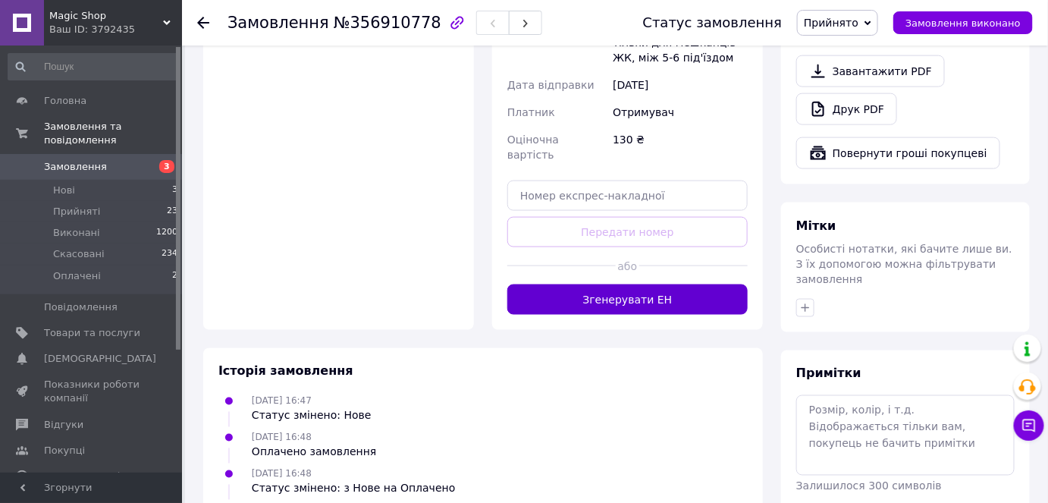
click at [632, 284] on button "Згенерувати ЕН" at bounding box center [627, 299] width 240 height 30
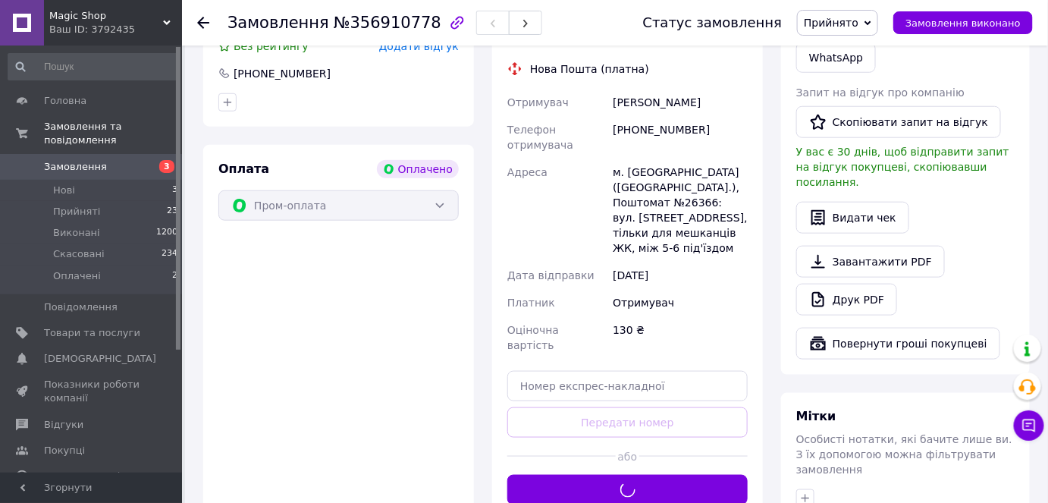
scroll to position [268, 0]
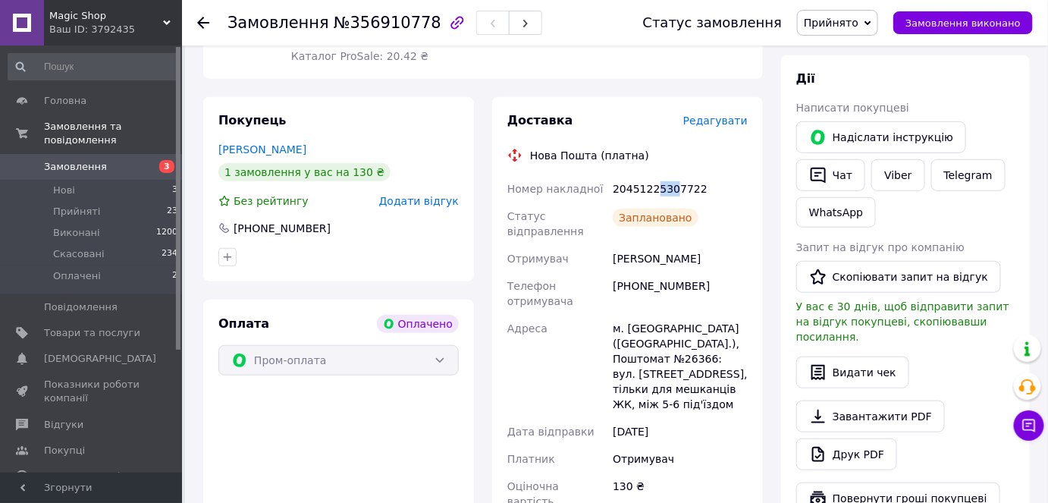
drag, startPoint x: 653, startPoint y: 191, endPoint x: 673, endPoint y: 198, distance: 21.6
click at [667, 190] on div "20451225307722" at bounding box center [680, 188] width 141 height 27
click at [124, 265] on li "Оплачені 2" at bounding box center [93, 279] width 187 height 29
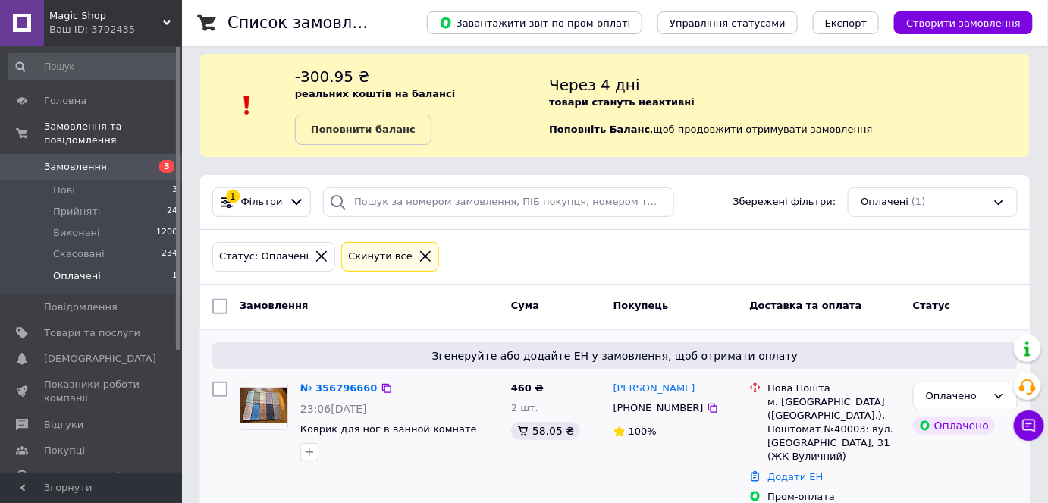
scroll to position [12, 0]
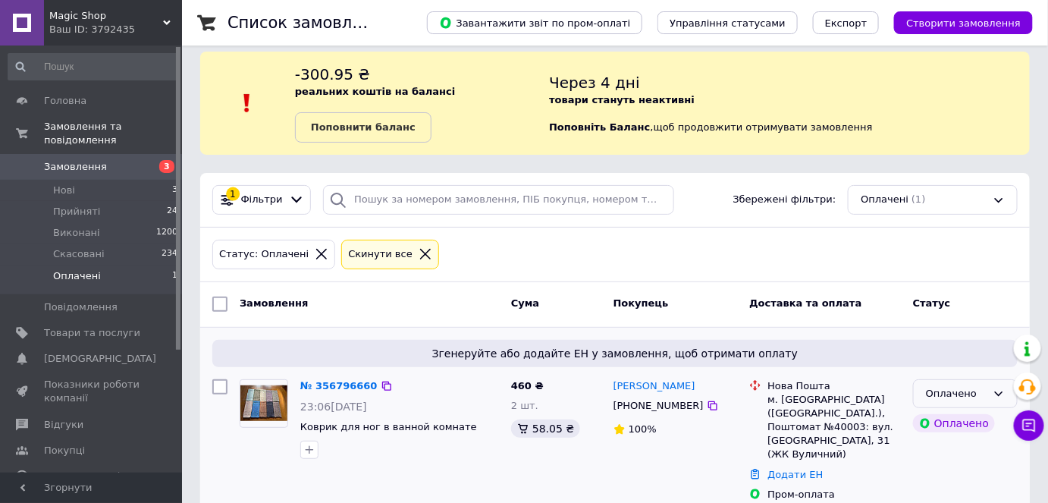
click at [994, 394] on icon at bounding box center [999, 394] width 12 height 12
click at [975, 425] on li "Прийнято" at bounding box center [965, 425] width 103 height 28
click at [975, 425] on div "Оплачено" at bounding box center [954, 423] width 82 height 18
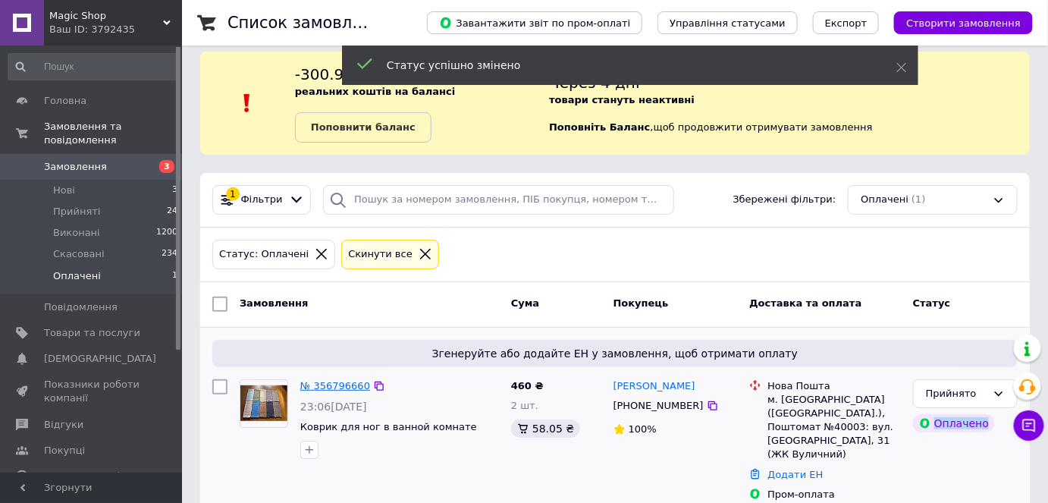
click at [336, 383] on link "№ 356796660" at bounding box center [335, 385] width 70 height 11
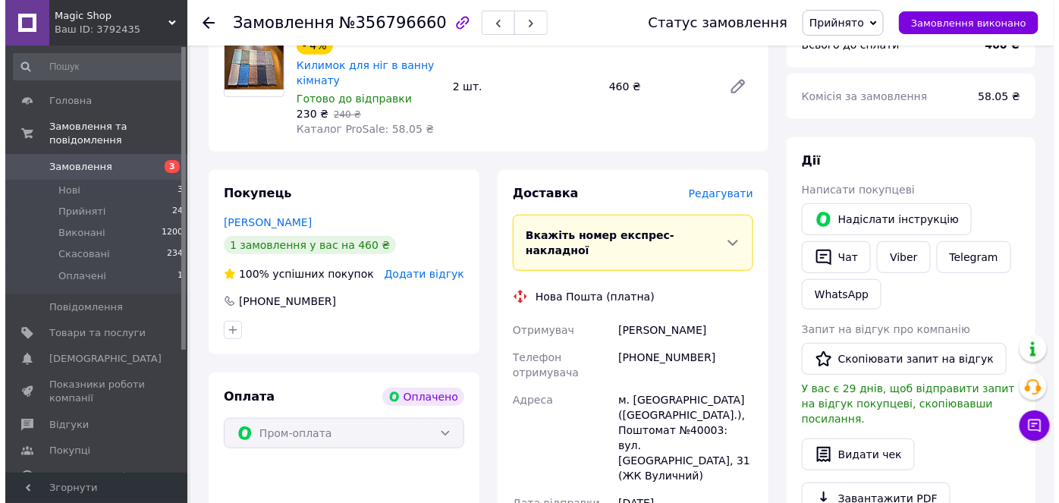
scroll to position [218, 0]
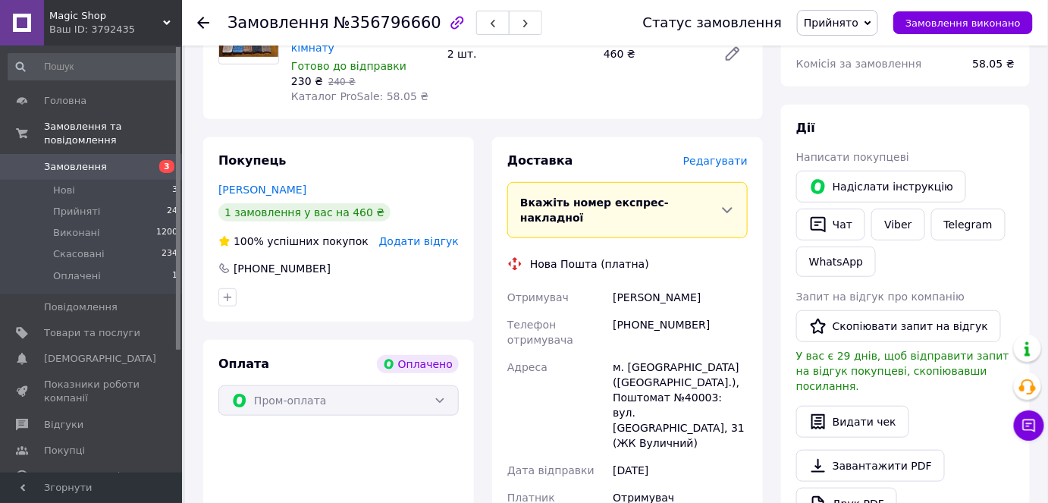
click at [711, 163] on span "Редагувати" at bounding box center [715, 161] width 64 height 12
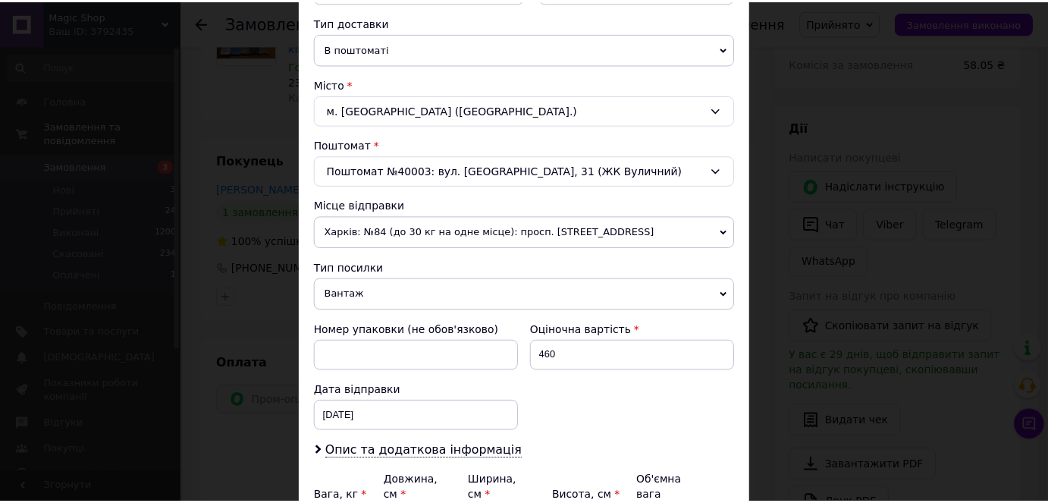
scroll to position [498, 0]
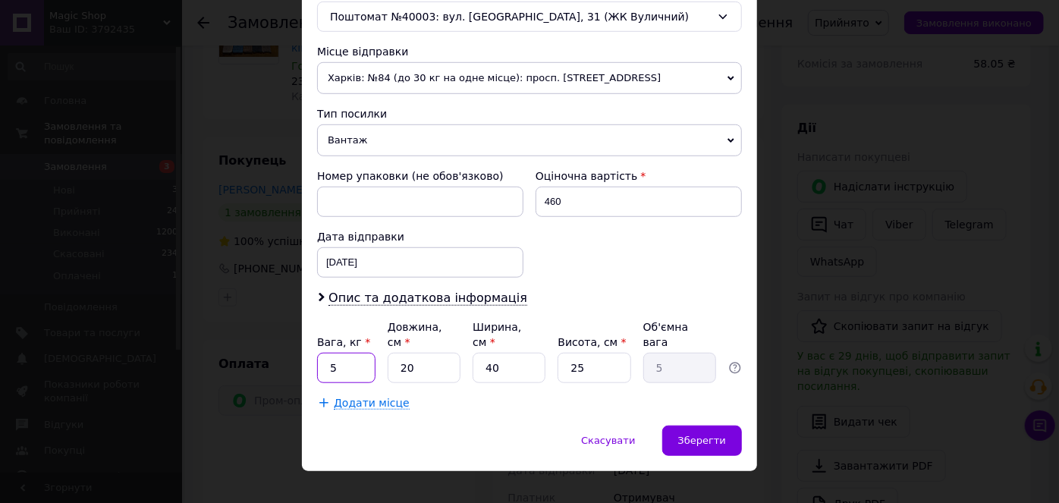
click at [363, 353] on input "5" at bounding box center [346, 368] width 58 height 30
type input "0"
click at [364, 353] on input "0" at bounding box center [346, 368] width 58 height 30
type input "1"
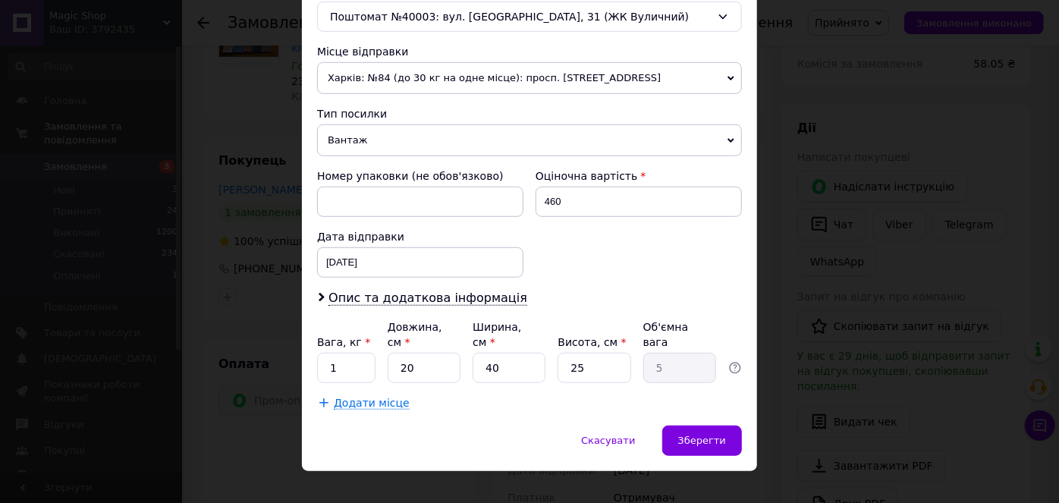
click at [510, 397] on div "Спосіб доставки Нова Пошта (платна) Платник Отримувач Відправник Прізвище отрим…" at bounding box center [529, 13] width 455 height 824
click at [449, 355] on input "20" at bounding box center [424, 368] width 73 height 30
type input "2"
type input "0.5"
type input "1"
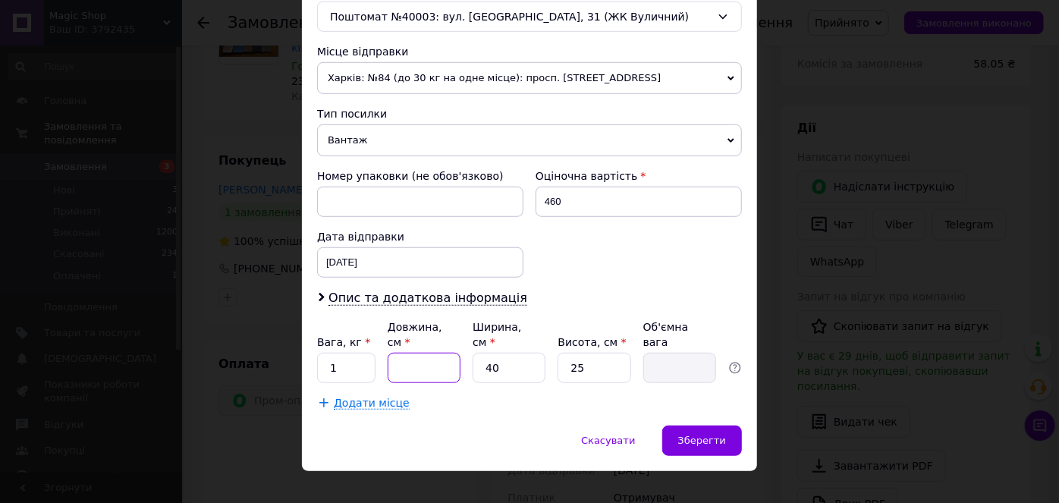
type input "0.25"
type input "10"
type input "2.5"
type input "10"
click at [514, 353] on input "40" at bounding box center [508, 368] width 73 height 30
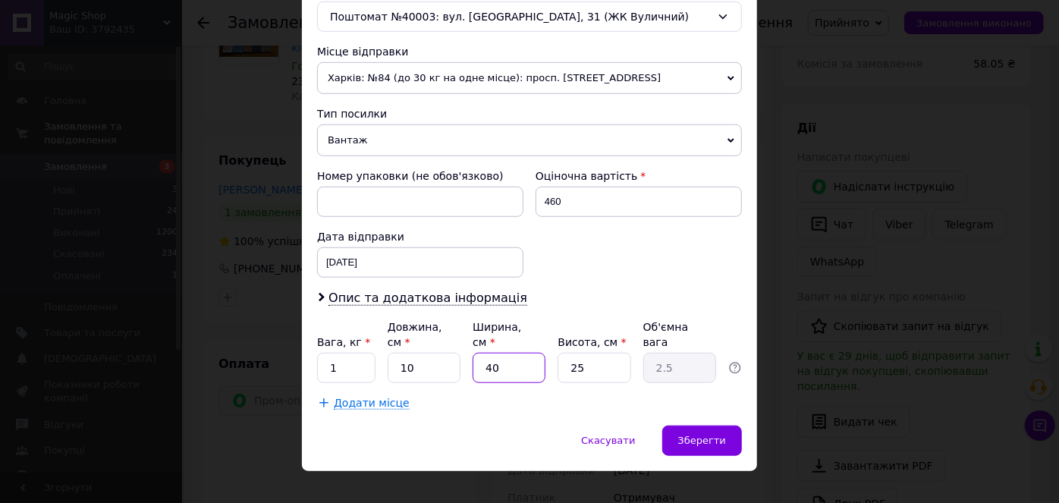
type input "4"
type input "0.25"
type input "1"
type input "0.1"
type input "10"
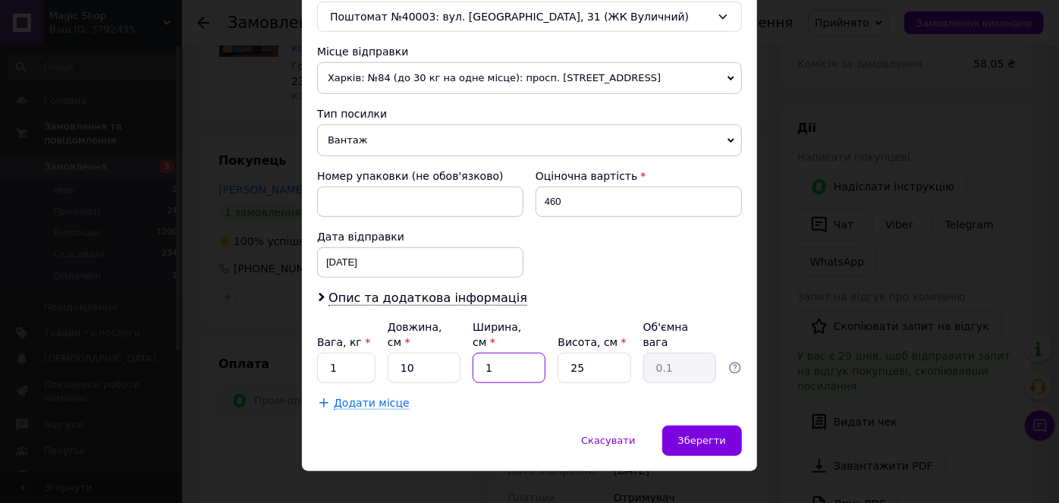
type input "0.63"
type input "10"
click at [582, 353] on input "25" at bounding box center [593, 368] width 73 height 30
type input "2"
type input "0.1"
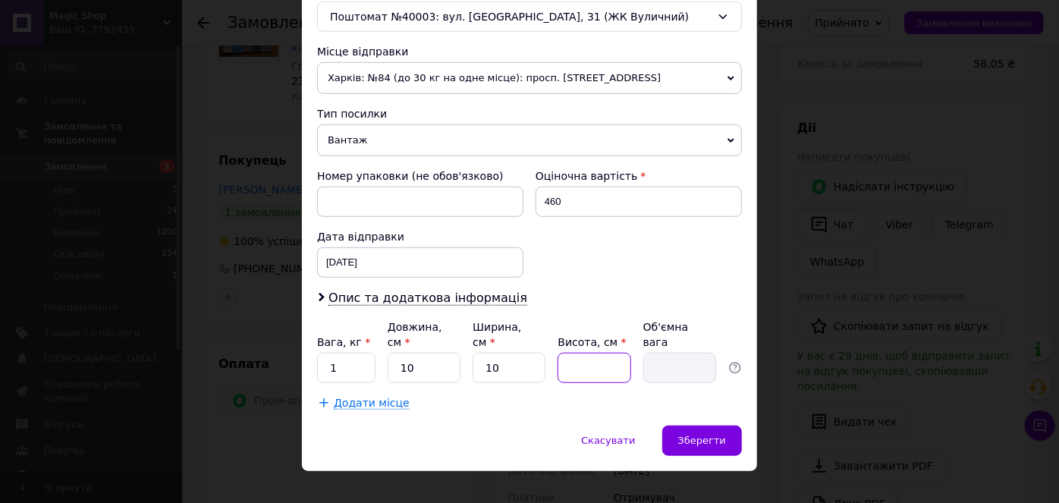
type input "3"
type input "0.1"
type input "3"
click at [505, 397] on div "Спосіб доставки Нова Пошта (платна) Платник Отримувач Відправник Прізвище отрим…" at bounding box center [529, 13] width 455 height 824
click at [713, 435] on span "Зберегти" at bounding box center [702, 440] width 48 height 11
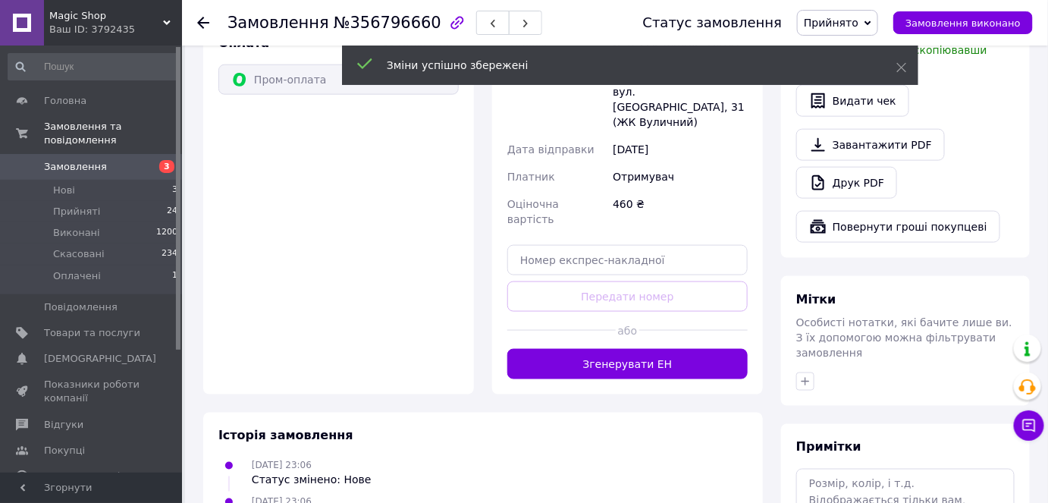
scroll to position [564, 0]
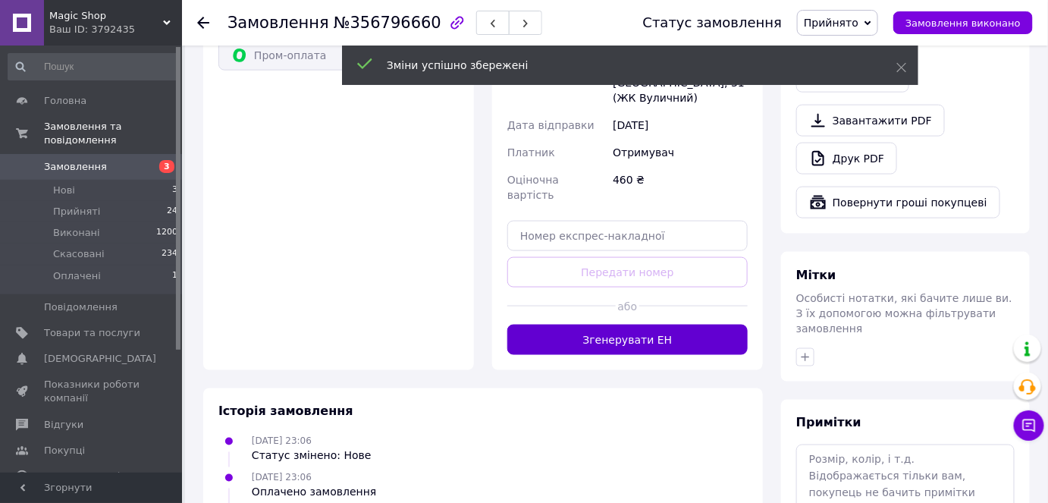
click at [660, 325] on button "Згенерувати ЕН" at bounding box center [627, 340] width 240 height 30
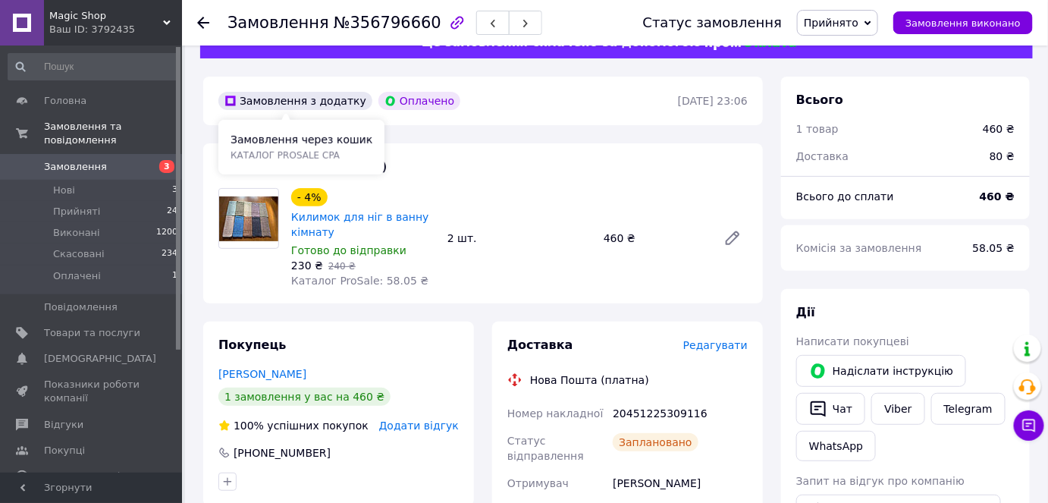
scroll to position [0, 0]
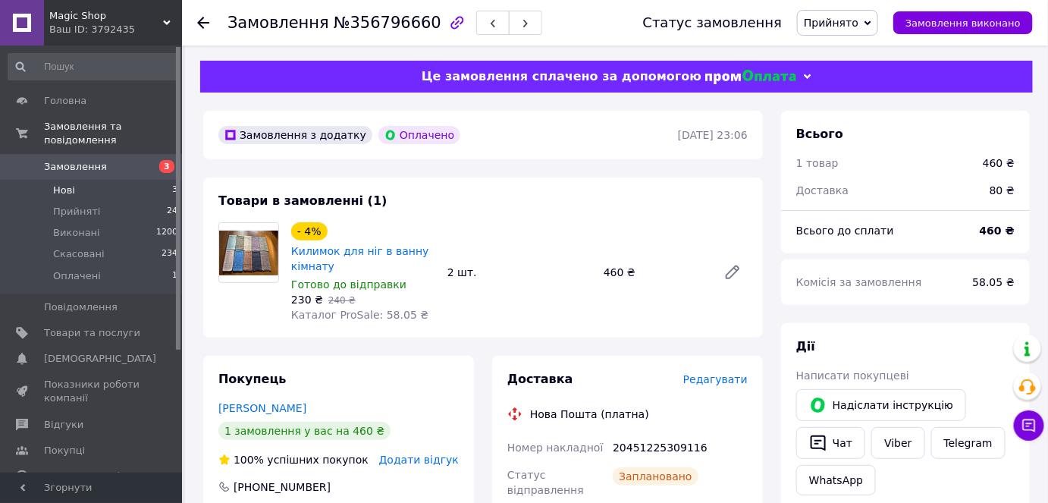
click at [124, 180] on li "Нові 3" at bounding box center [93, 190] width 187 height 21
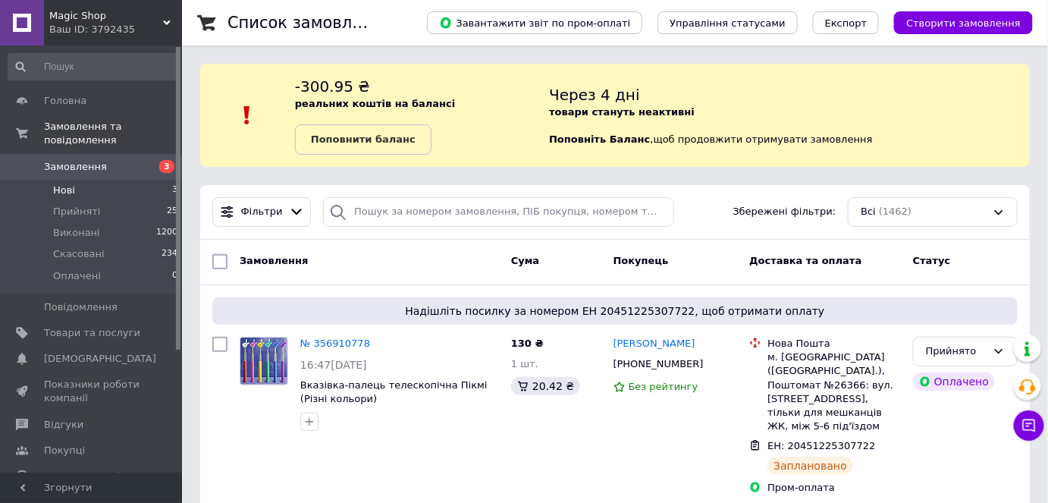
click at [111, 180] on li "Нові 3" at bounding box center [93, 190] width 187 height 21
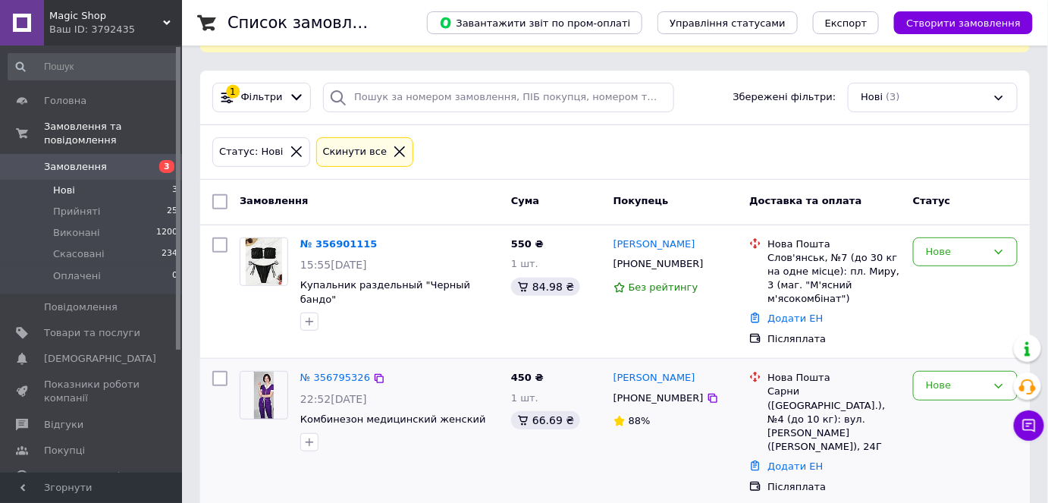
scroll to position [221, 0]
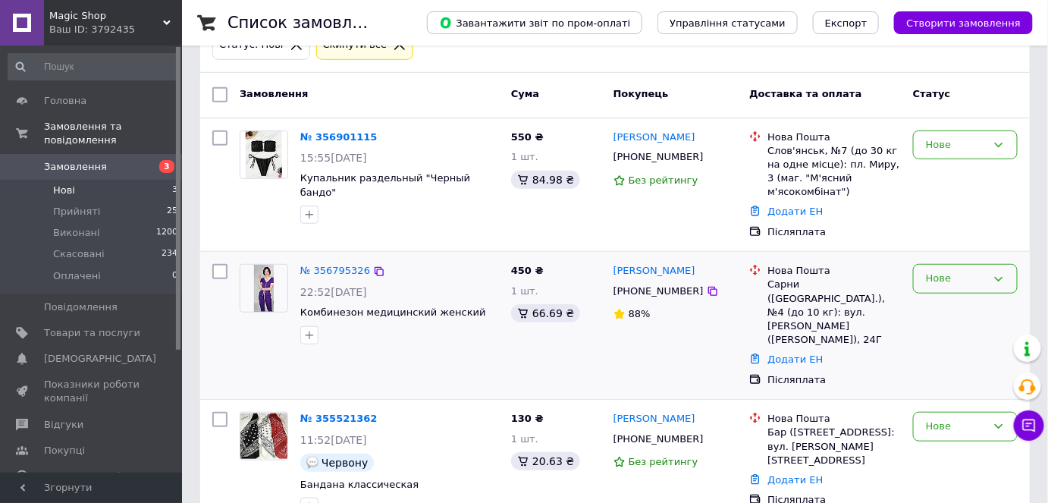
click at [1000, 269] on div "Нове" at bounding box center [965, 279] width 105 height 30
click at [988, 264] on div "Нове" at bounding box center [965, 279] width 105 height 30
click at [962, 352] on li "Скасовано" at bounding box center [965, 366] width 103 height 28
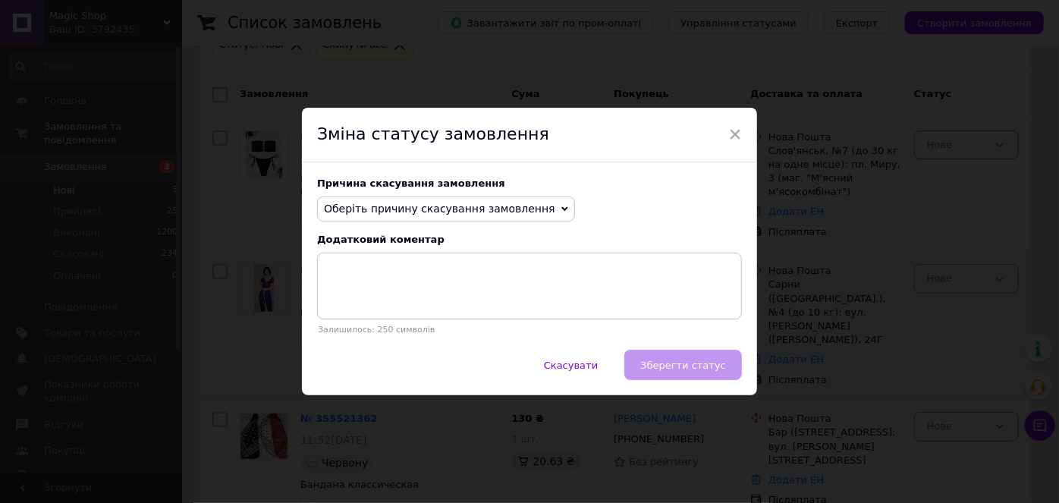
click at [517, 214] on span "Оберіть причину скасування замовлення" at bounding box center [439, 208] width 231 height 12
click at [521, 212] on span "Оберіть причину скасування замовлення" at bounding box center [439, 208] width 231 height 12
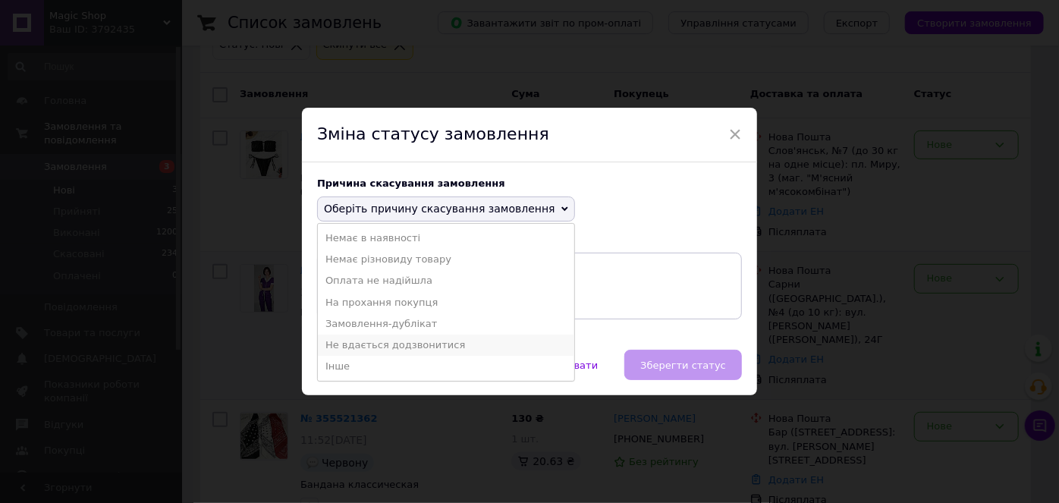
click at [388, 344] on li "Не вдається додзвонитися" at bounding box center [446, 344] width 256 height 21
click at [388, 319] on textarea at bounding box center [529, 286] width 425 height 67
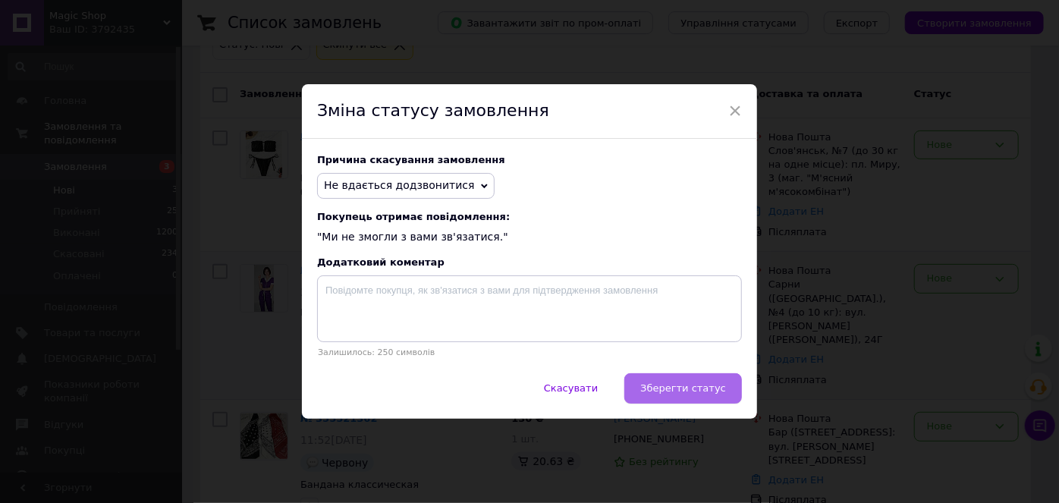
click at [695, 385] on span "Зберегти статус" at bounding box center [683, 387] width 86 height 11
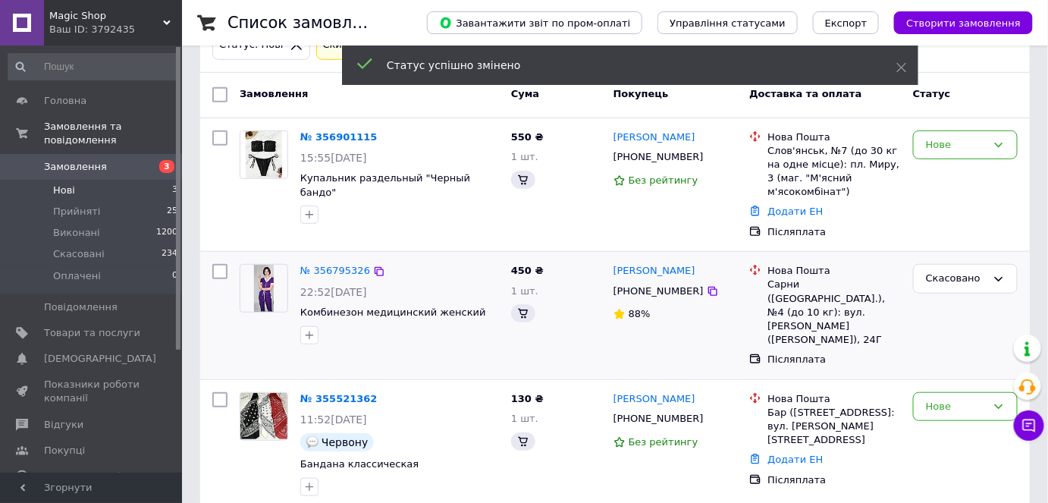
scroll to position [206, 0]
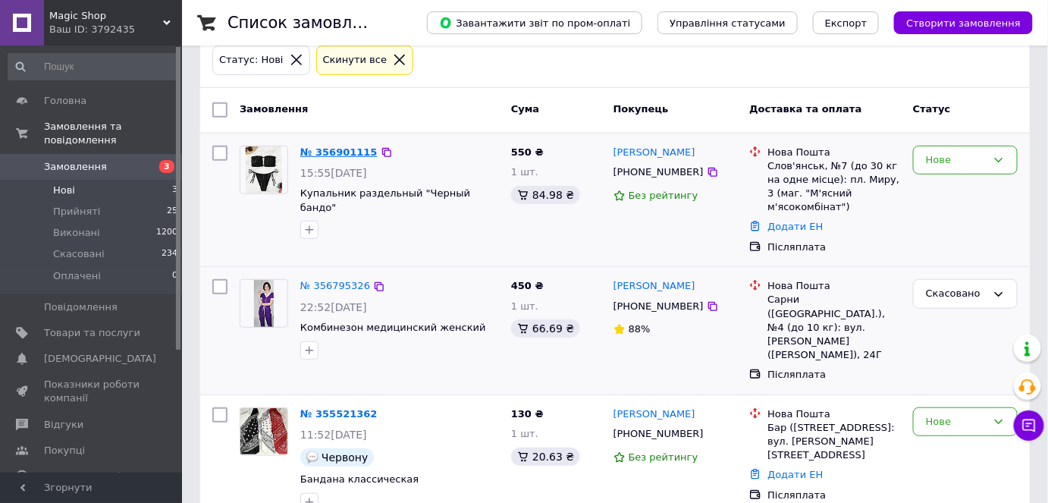
click at [342, 150] on link "№ 356901115" at bounding box center [338, 151] width 77 height 11
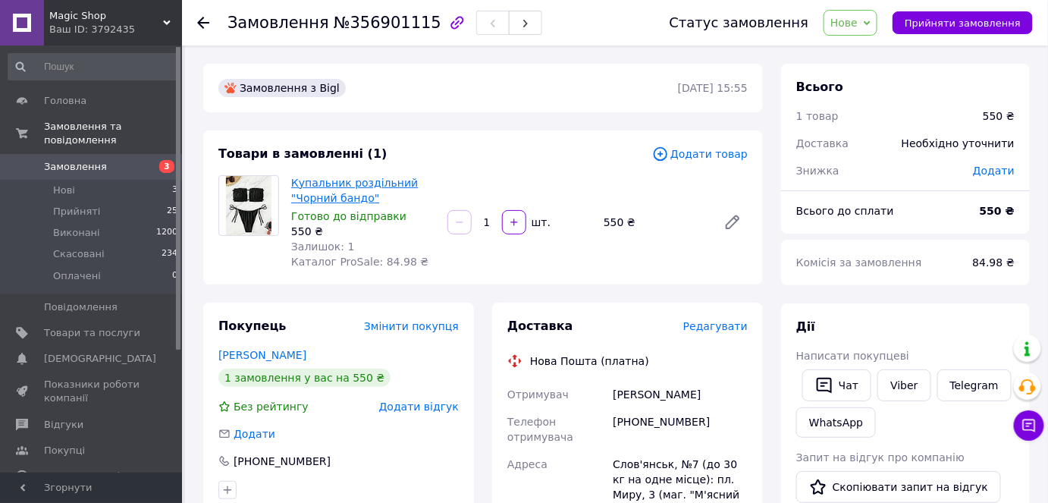
click at [339, 197] on link "Купальник роздільний "Чорний бандо"" at bounding box center [354, 190] width 127 height 27
click at [101, 180] on li "Нові 3" at bounding box center [93, 190] width 187 height 21
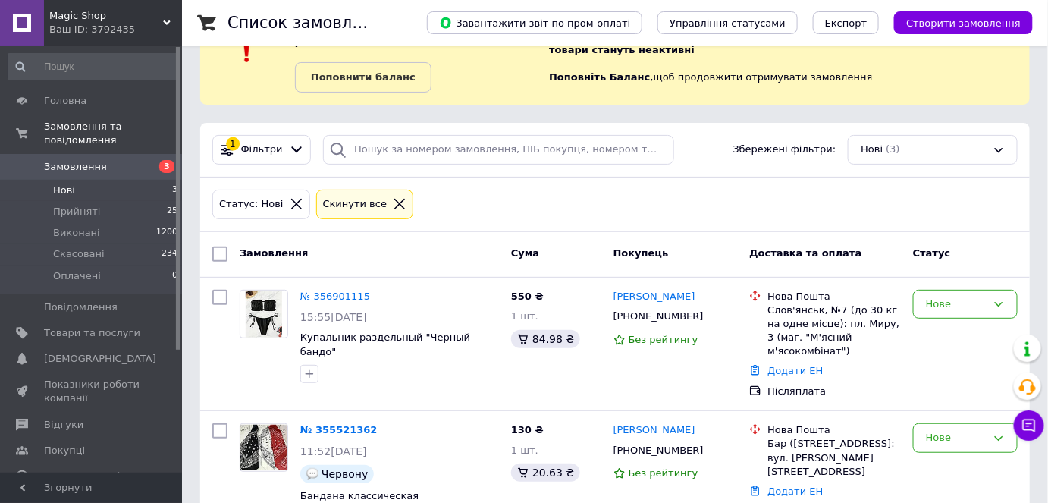
scroll to position [101, 0]
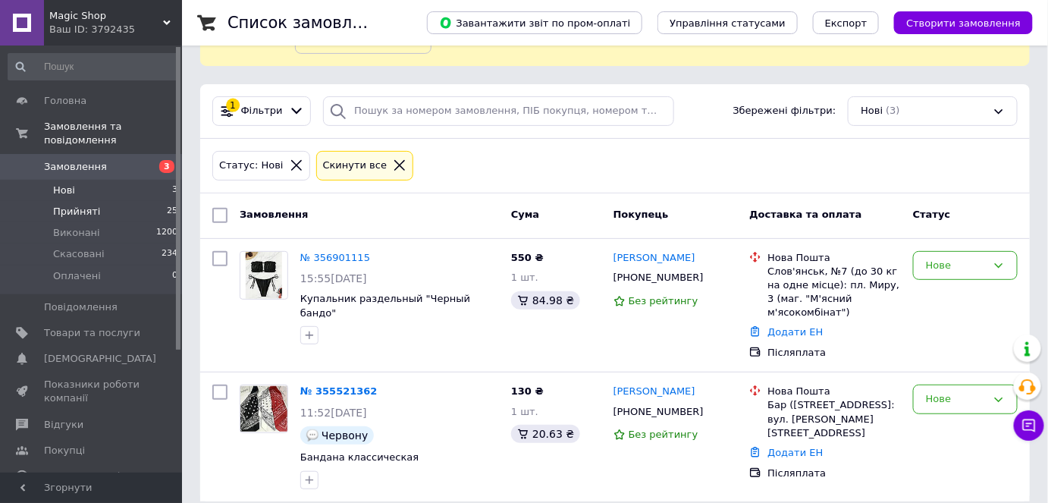
click at [93, 205] on span "Прийняті" at bounding box center [76, 212] width 47 height 14
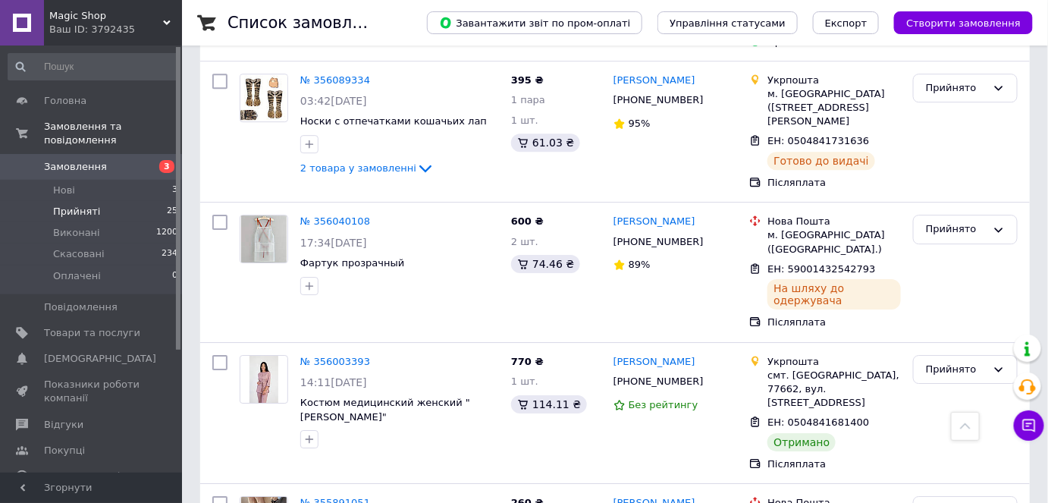
scroll to position [3323, 0]
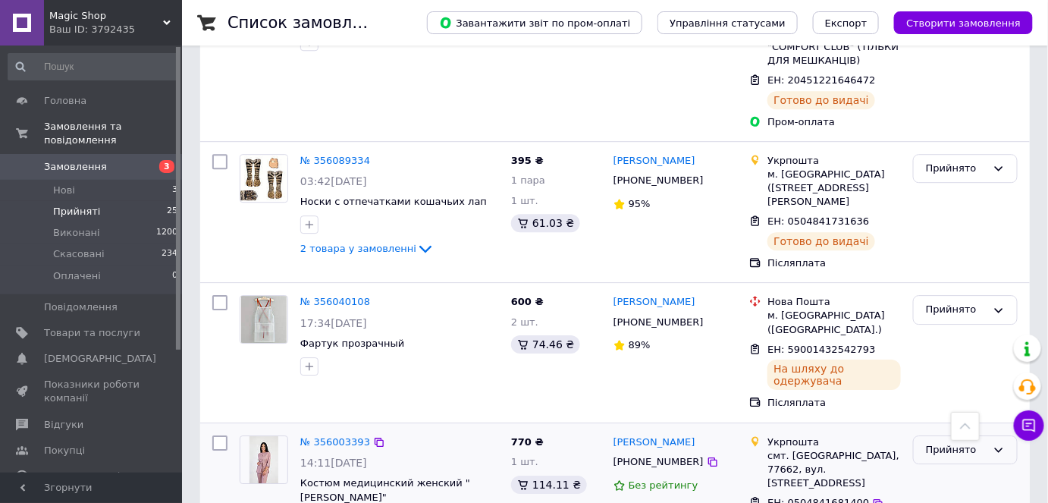
click at [984, 442] on div "Прийнято" at bounding box center [956, 450] width 61 height 16
click at [978, 467] on li "Виконано" at bounding box center [965, 481] width 103 height 28
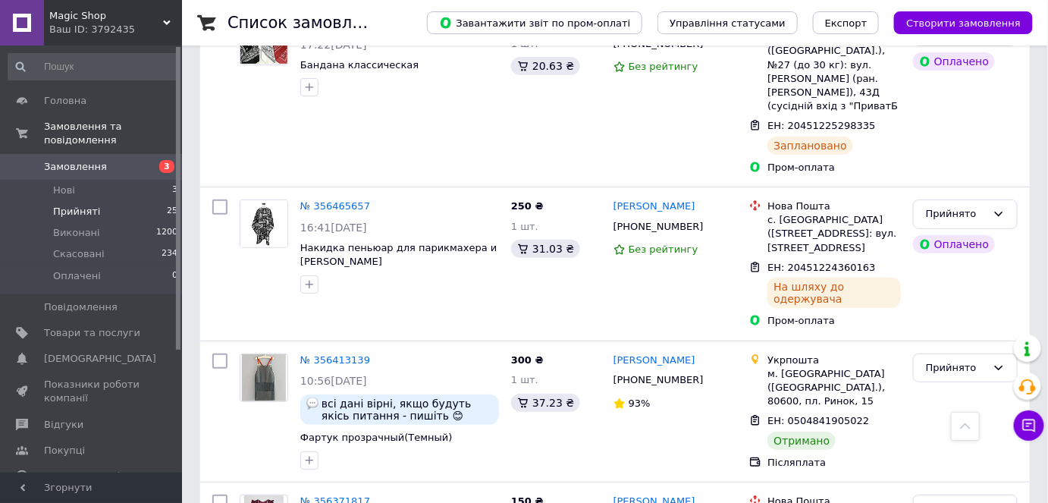
scroll to position [2012, 0]
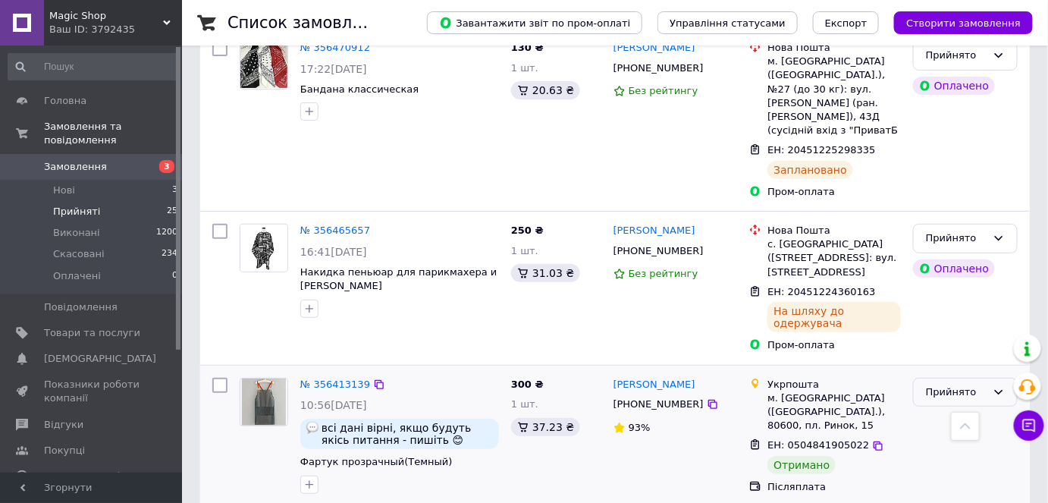
click at [1001, 386] on icon at bounding box center [999, 392] width 12 height 12
click at [960, 410] on li "Виконано" at bounding box center [965, 424] width 103 height 28
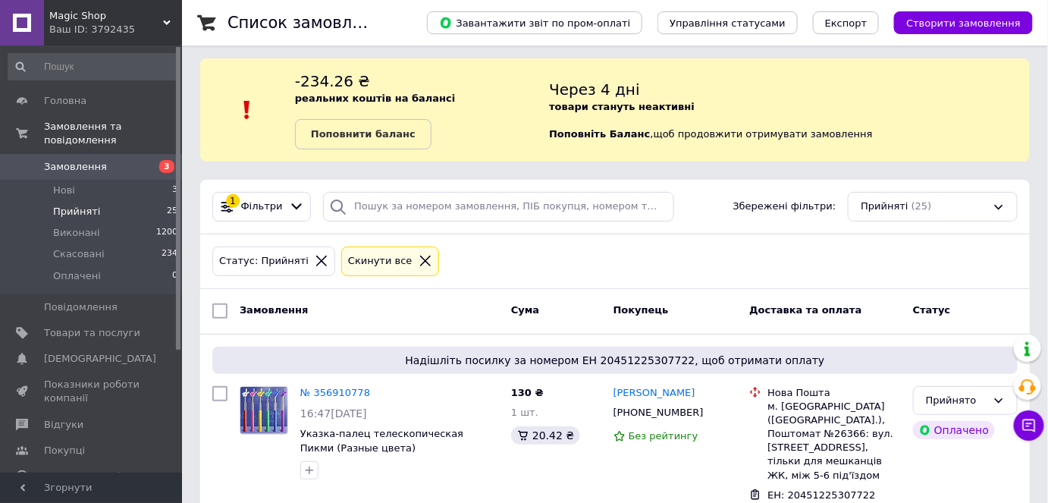
scroll to position [0, 0]
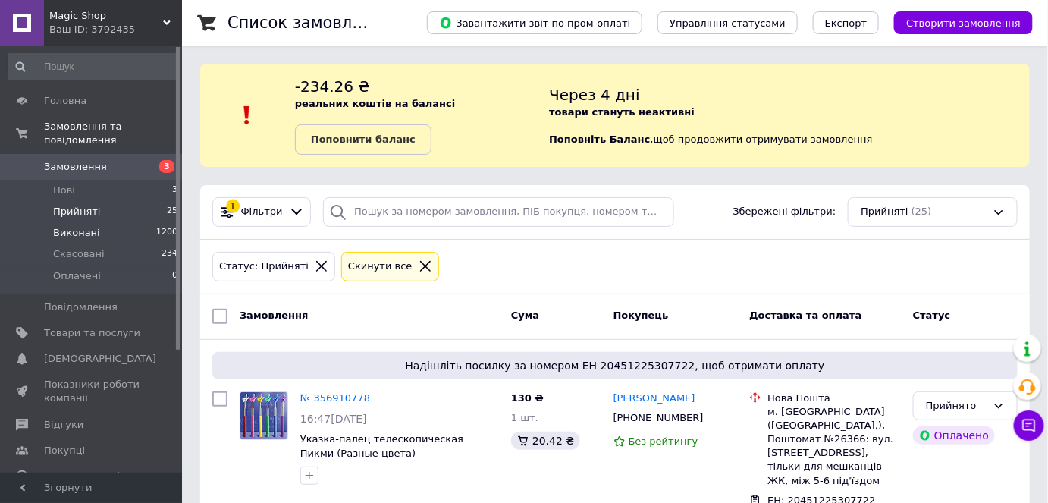
click at [86, 226] on span "Виконані" at bounding box center [76, 233] width 47 height 14
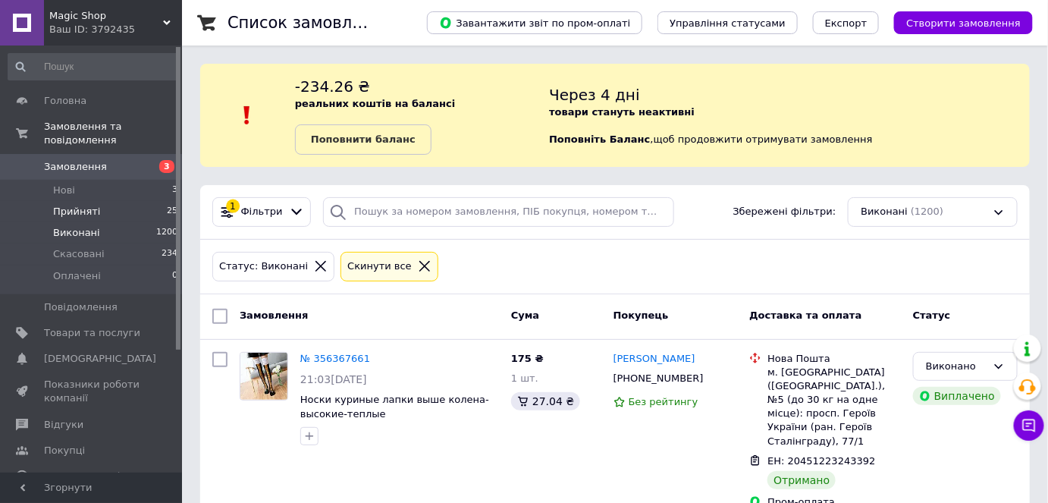
click at [102, 201] on li "Прийняті 25" at bounding box center [93, 211] width 187 height 21
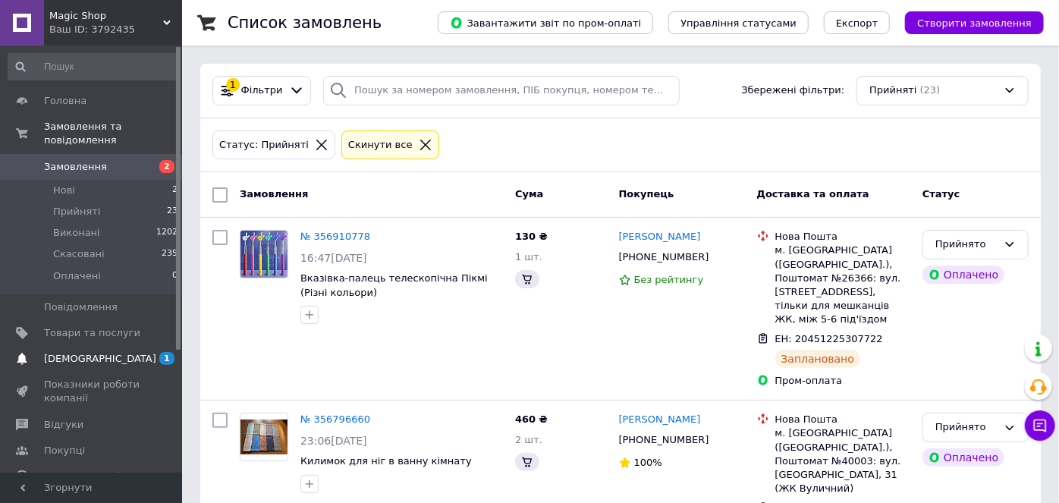
click at [152, 352] on span "1 0" at bounding box center [161, 359] width 42 height 14
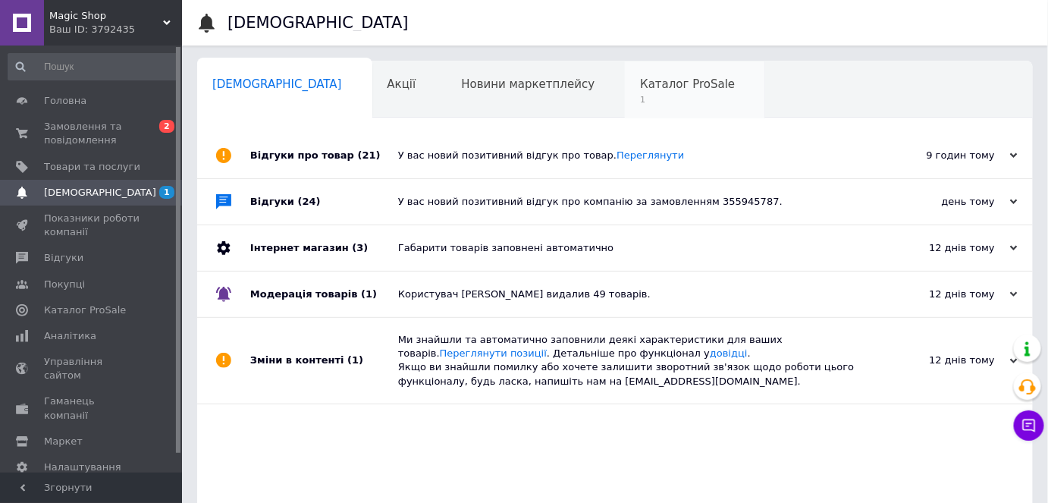
click at [640, 91] on span "Каталог ProSale" at bounding box center [687, 84] width 95 height 14
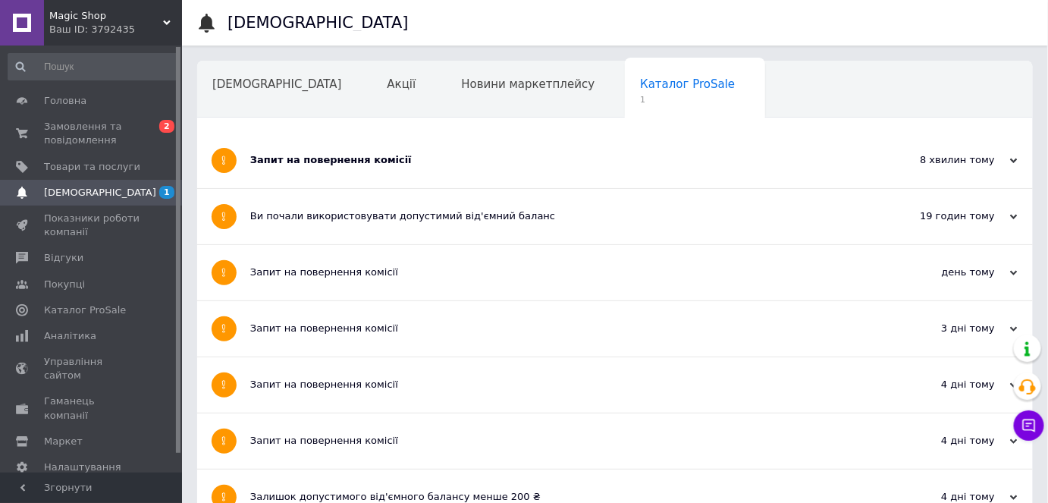
click at [420, 155] on div "Запит на повернення комісії" at bounding box center [558, 160] width 616 height 14
click at [536, 153] on div "Запит на повернення комісії" at bounding box center [558, 160] width 616 height 14
click at [566, 168] on div "Запит на повернення комісії" at bounding box center [558, 160] width 616 height 55
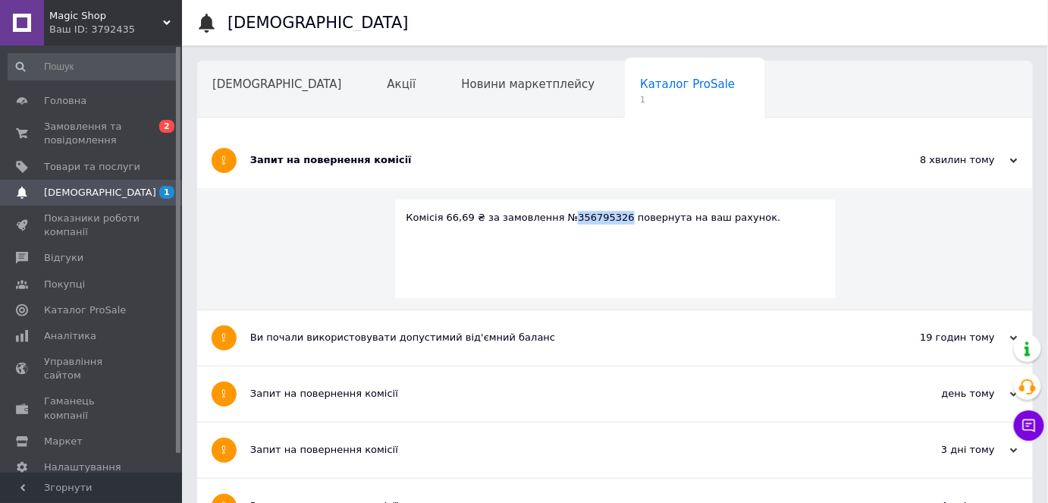
drag, startPoint x: 556, startPoint y: 218, endPoint x: 602, endPoint y: 212, distance: 46.7
click at [602, 212] on div "Комісія 66,69 ₴ за замовлення №356795326 повернута на ваш рахунок." at bounding box center [616, 218] width 418 height 14
copy div "356795326"
click at [102, 126] on span "Замовлення та повідомлення" at bounding box center [92, 133] width 96 height 27
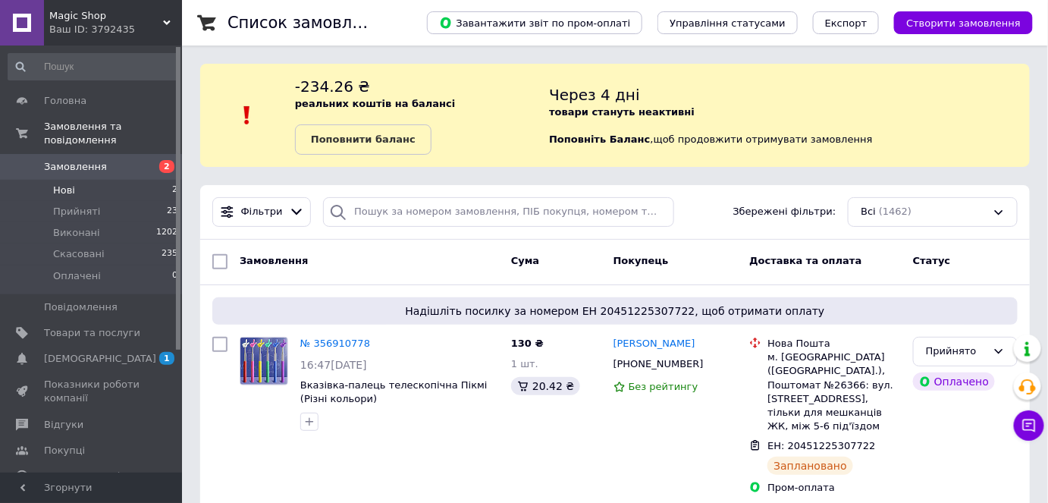
click at [95, 180] on li "Нові 2" at bounding box center [93, 190] width 187 height 21
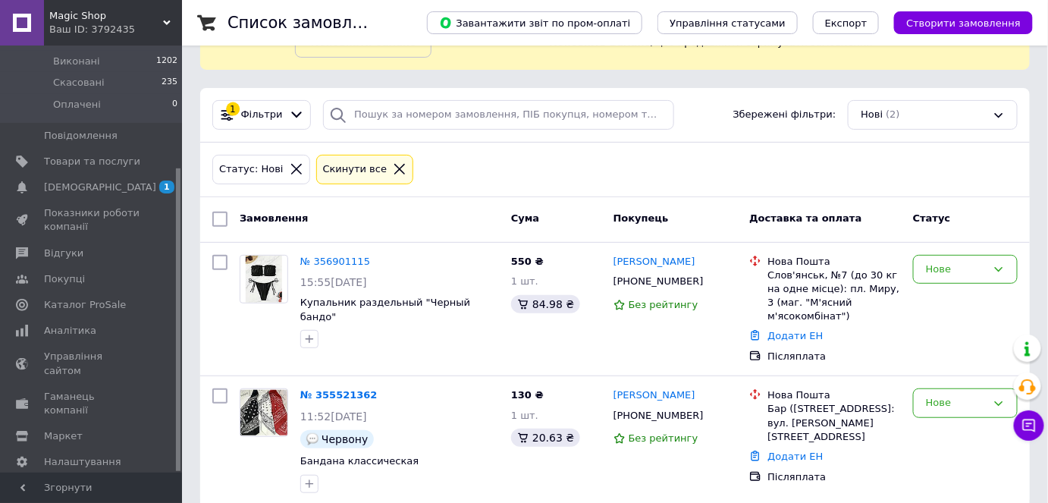
scroll to position [101, 0]
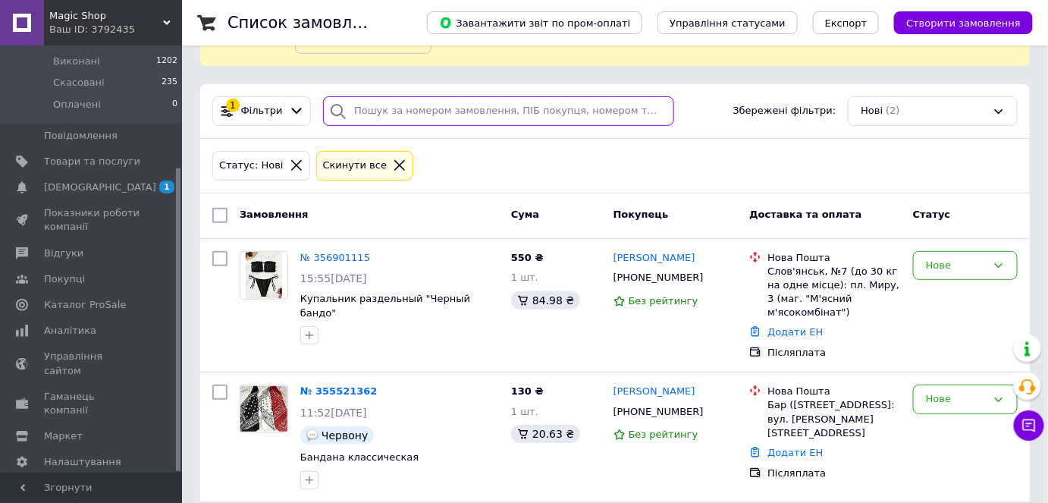
click at [420, 97] on input "search" at bounding box center [498, 111] width 351 height 30
paste input "356795326"
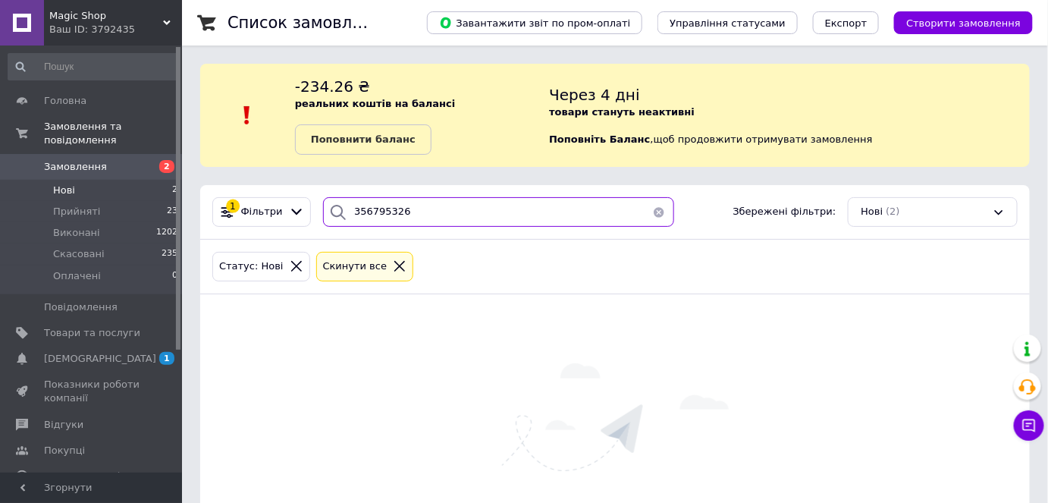
type input "356795326"
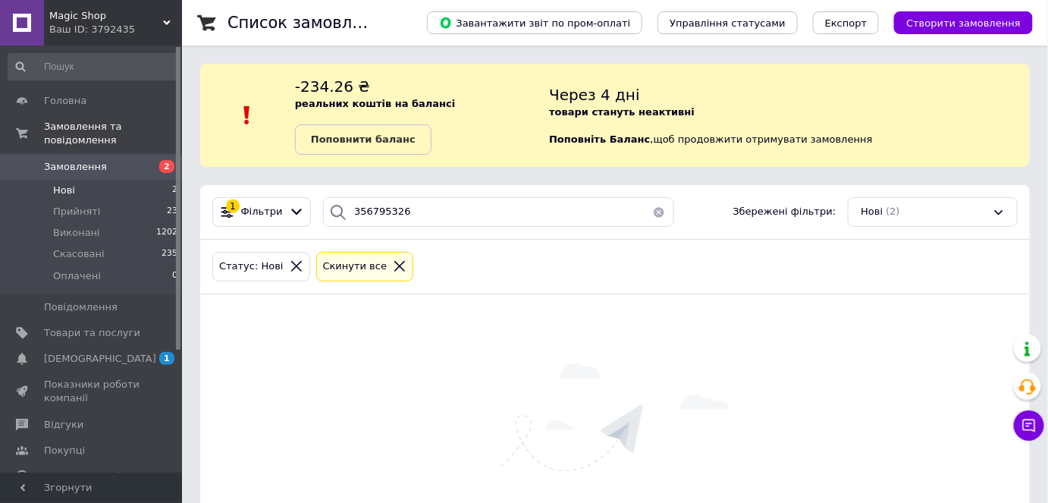
click at [93, 160] on span "Замовлення" at bounding box center [75, 167] width 63 height 14
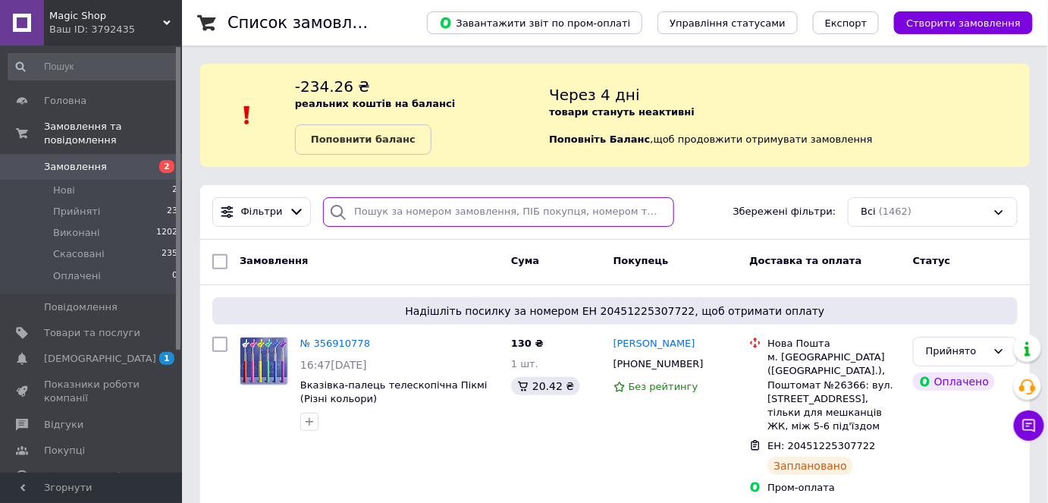
click at [441, 212] on input "search" at bounding box center [498, 212] width 351 height 30
paste input "356795326"
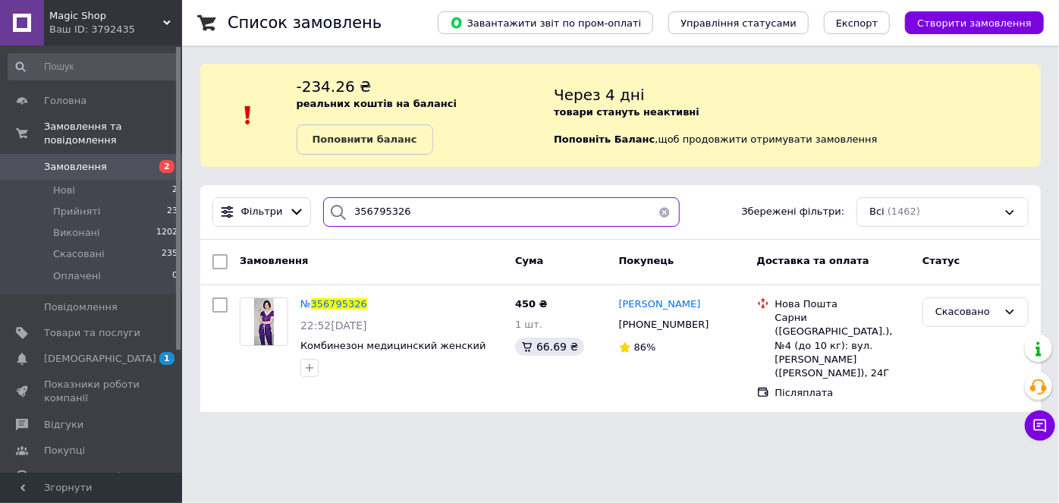
type input "356795326"
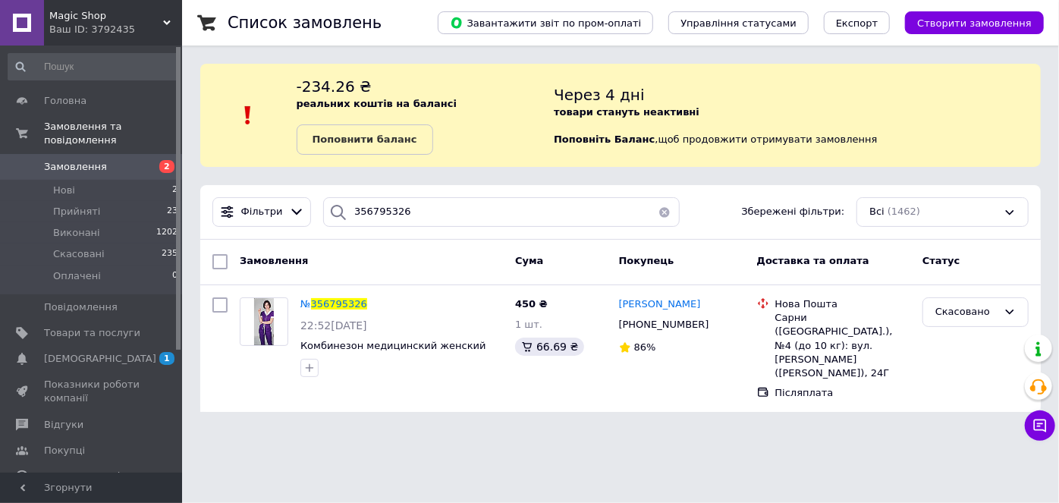
click at [509, 425] on html "Magiс Shop Ваш ID: 3792435 Сайт Magiс Shop Кабінет покупця Перевірити стан сист…" at bounding box center [529, 215] width 1059 height 430
click at [156, 352] on span "1" at bounding box center [161, 359] width 42 height 14
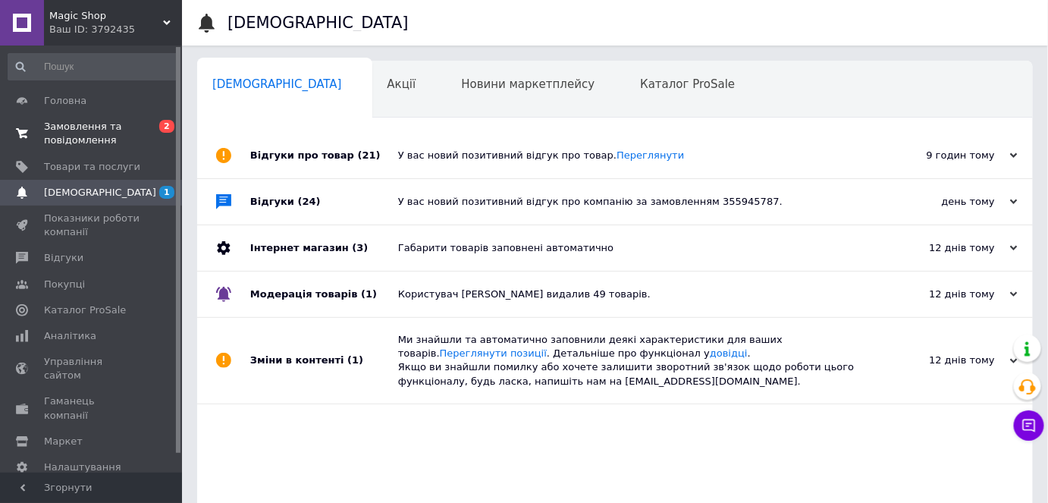
click at [99, 130] on span "Замовлення та повідомлення" at bounding box center [92, 133] width 96 height 27
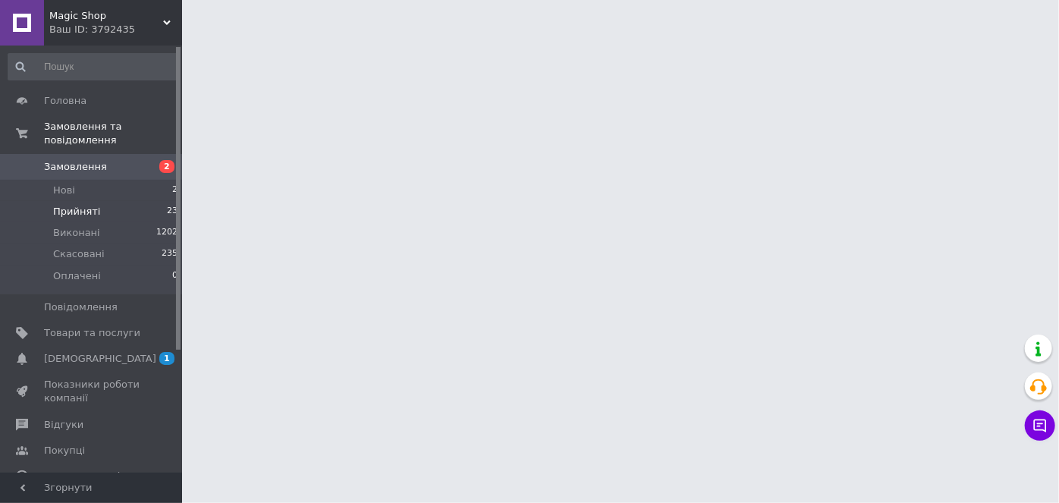
click at [100, 201] on li "Прийняті 23" at bounding box center [93, 211] width 187 height 21
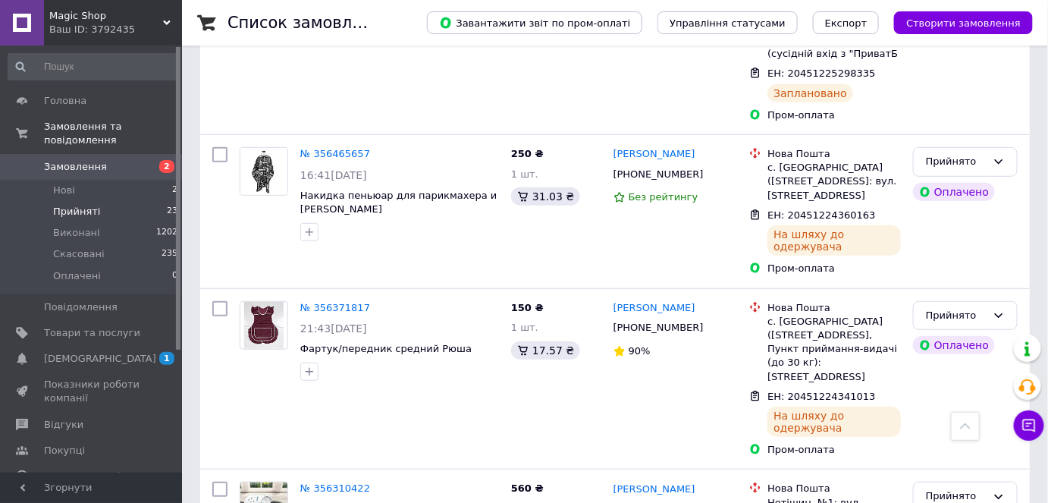
scroll to position [2227, 0]
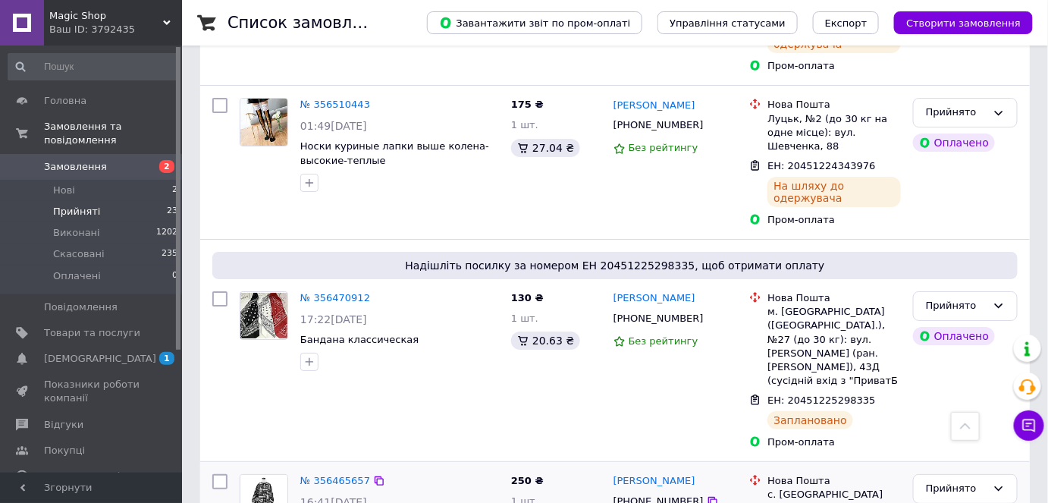
scroll to position [1744, 0]
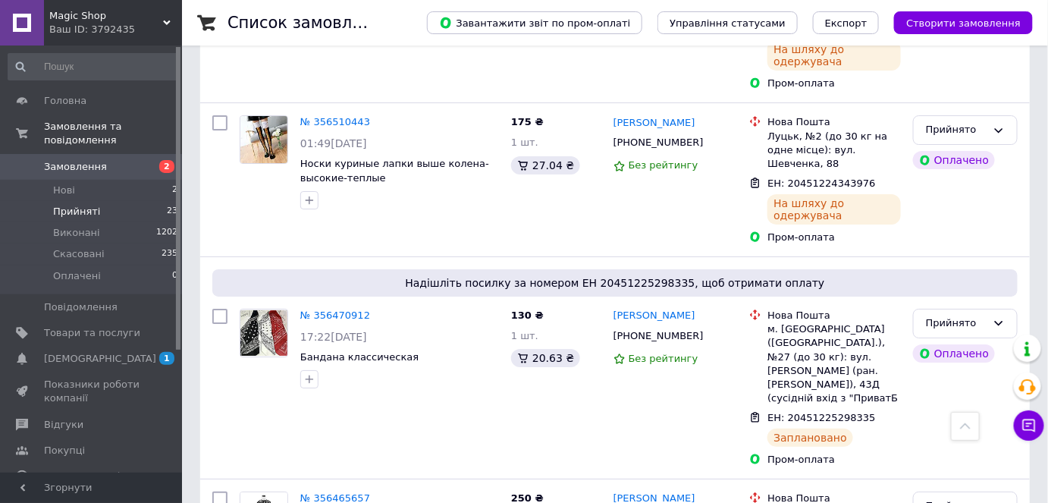
click at [103, 160] on span "Замовлення" at bounding box center [92, 167] width 96 height 14
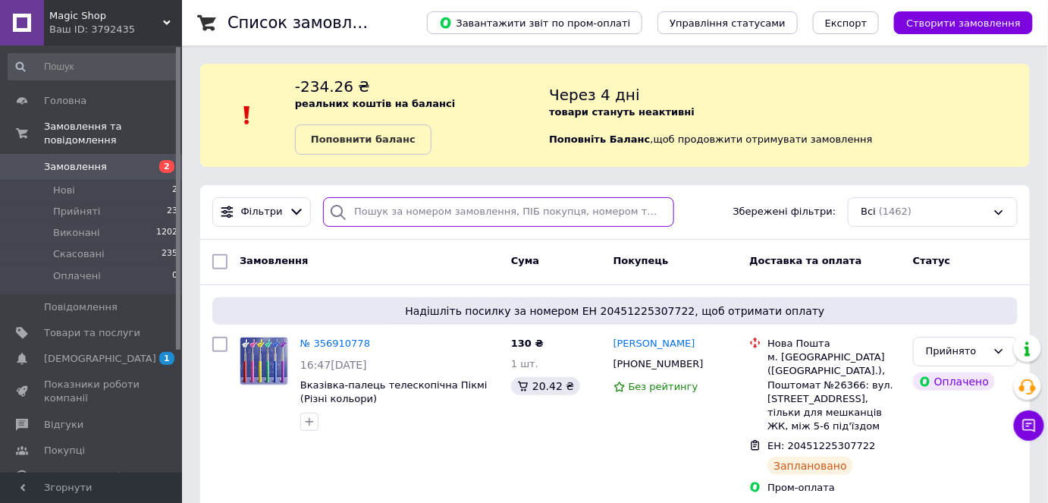
click at [435, 212] on input "search" at bounding box center [498, 212] width 351 height 30
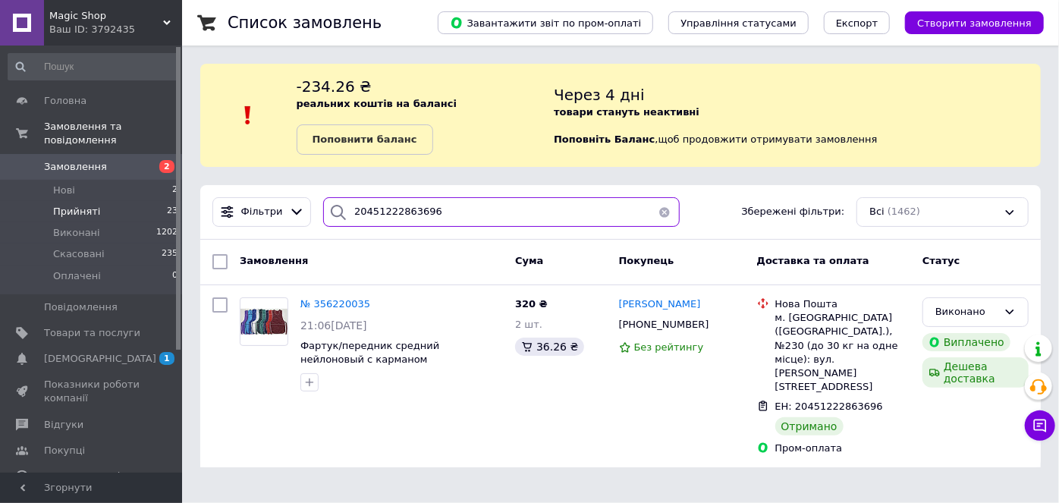
type input "20451222863696"
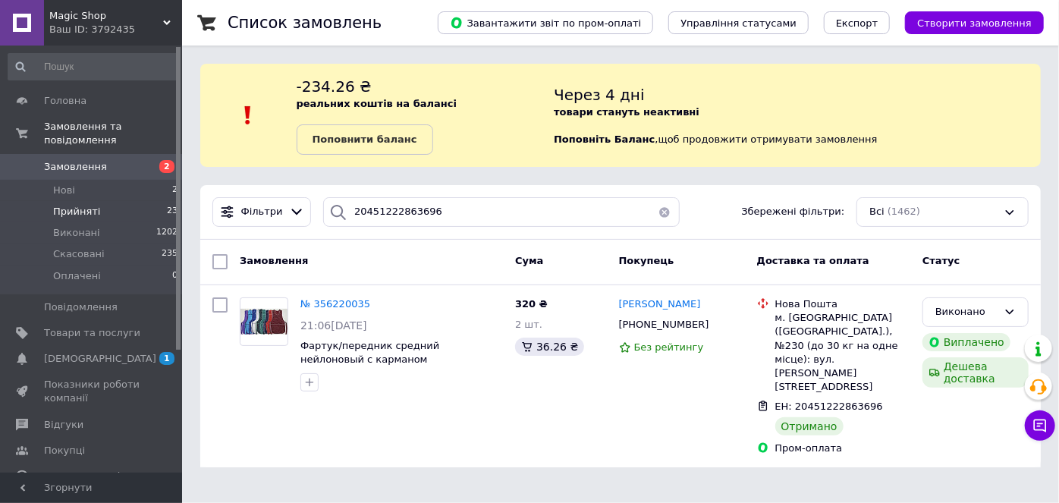
click at [100, 201] on li "Прийняті 23" at bounding box center [93, 211] width 187 height 21
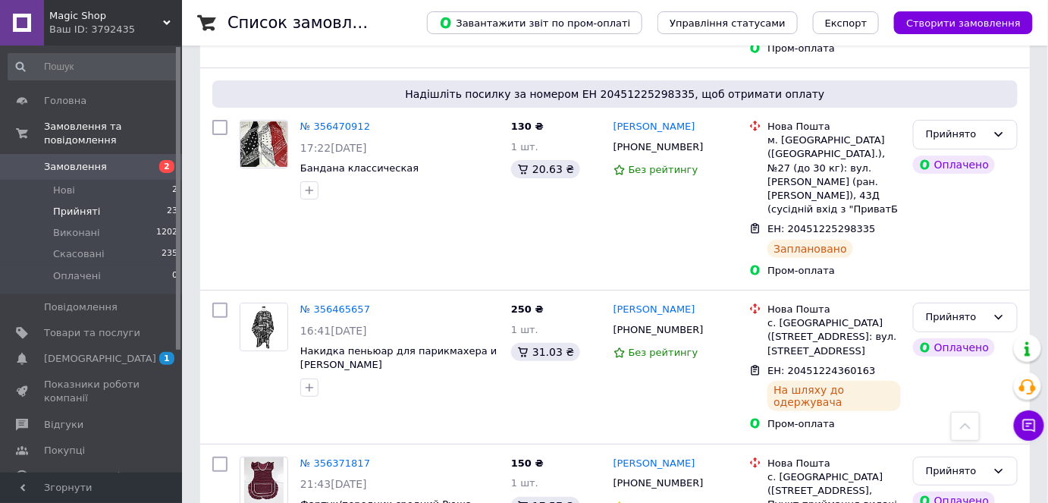
scroll to position [1930, 0]
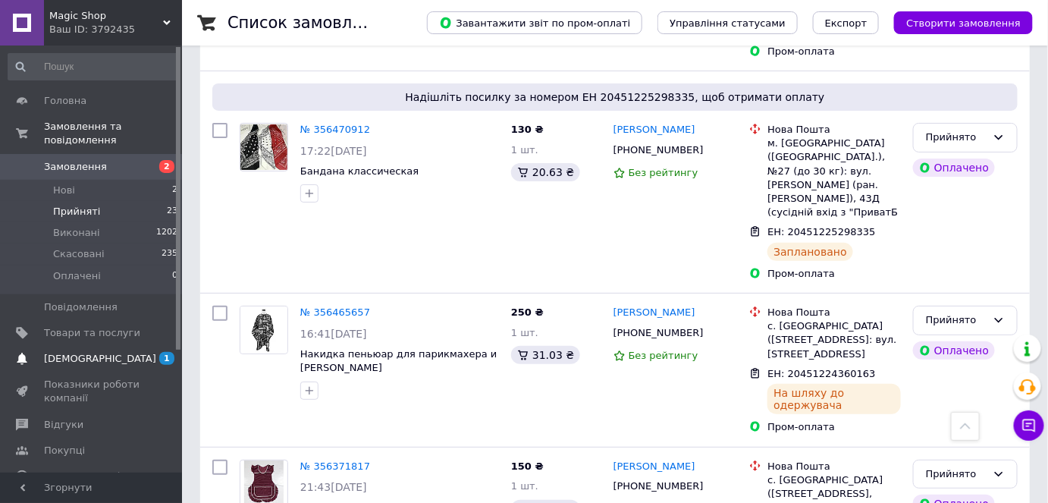
click at [130, 352] on span "[DEMOGRAPHIC_DATA]" at bounding box center [92, 359] width 96 height 14
click at [130, 489] on link "Аналітика" at bounding box center [93, 502] width 187 height 26
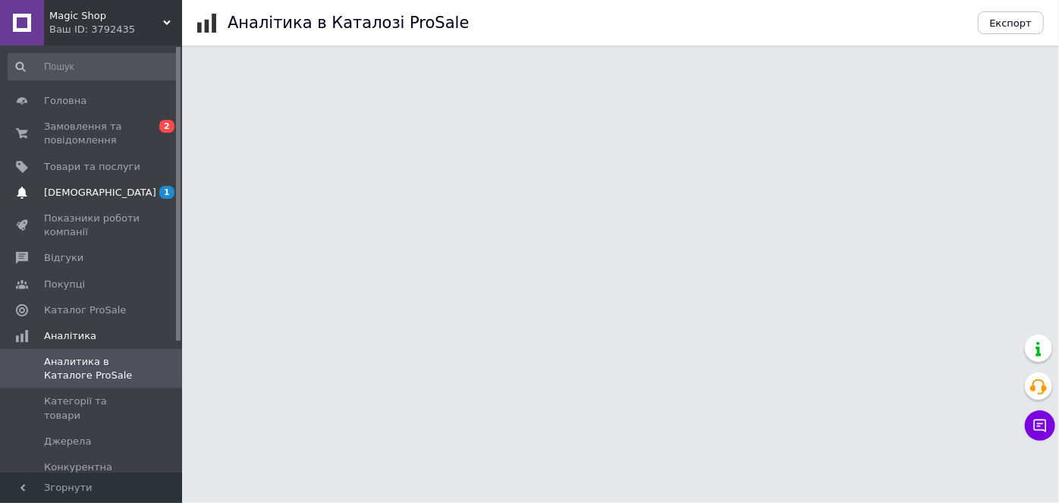
click at [140, 193] on span "1" at bounding box center [161, 193] width 42 height 14
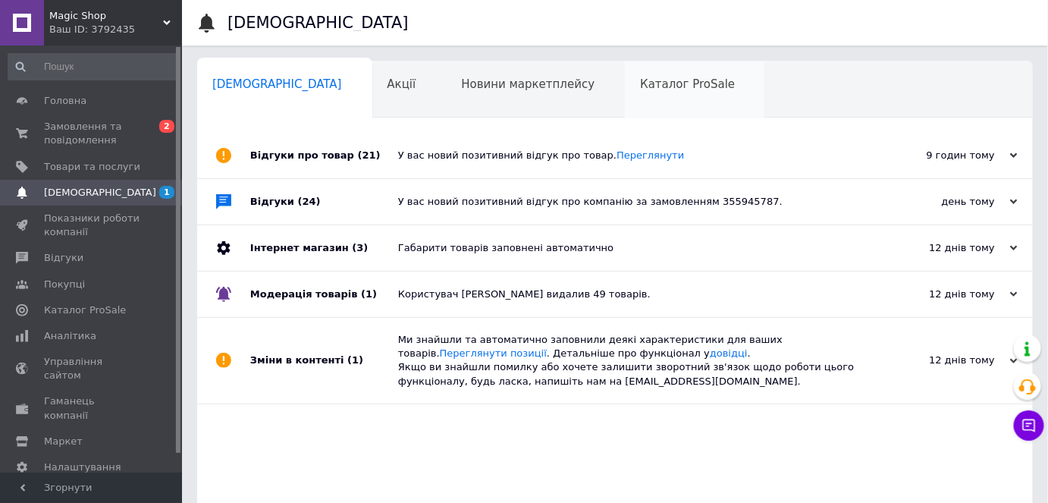
click at [625, 93] on div "Каталог ProSale 0" at bounding box center [695, 90] width 140 height 58
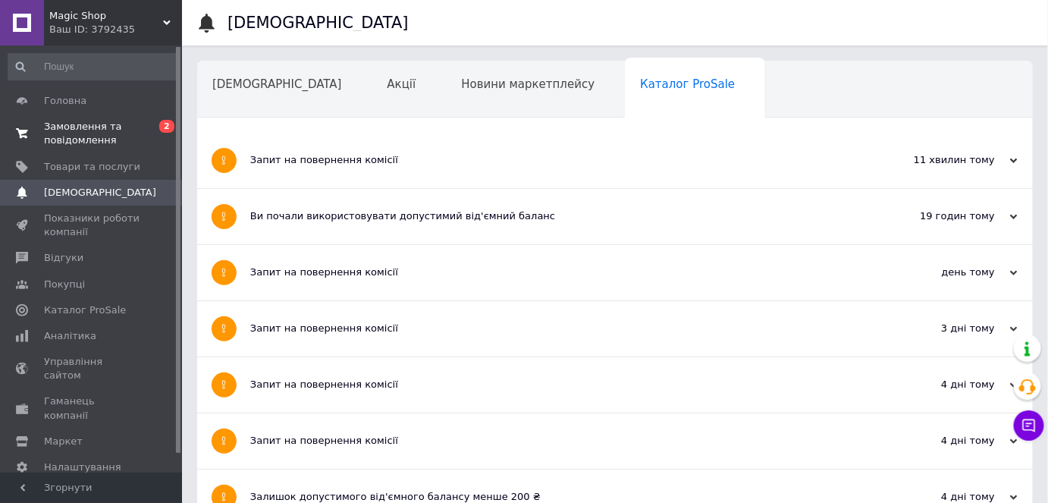
click at [113, 121] on span "Замовлення та повідомлення" at bounding box center [92, 133] width 96 height 27
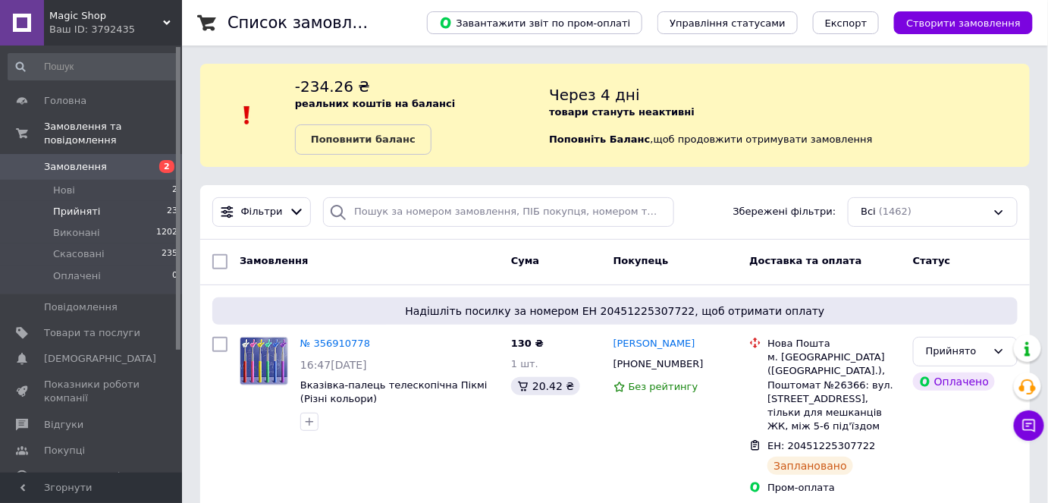
click at [93, 205] on span "Прийняті" at bounding box center [76, 212] width 47 height 14
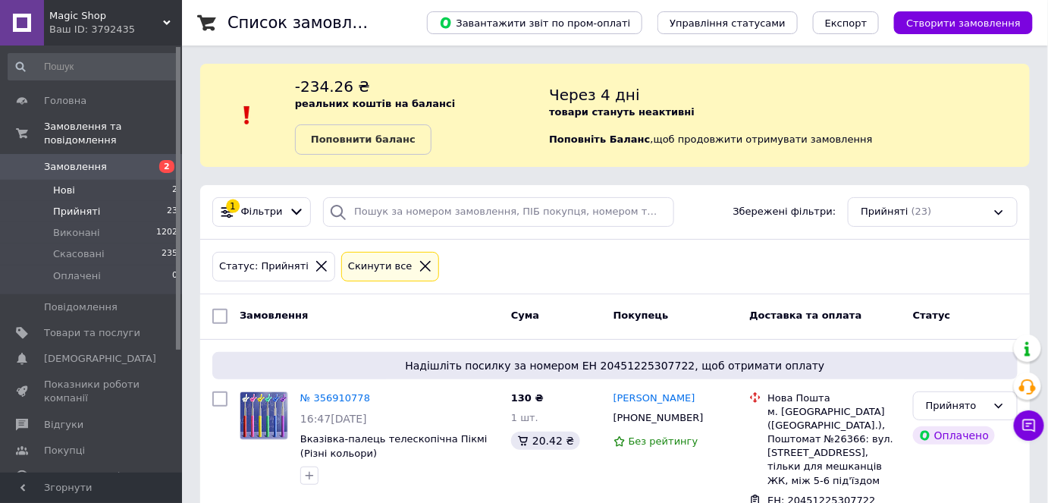
click at [130, 180] on li "Нові 2" at bounding box center [93, 190] width 187 height 21
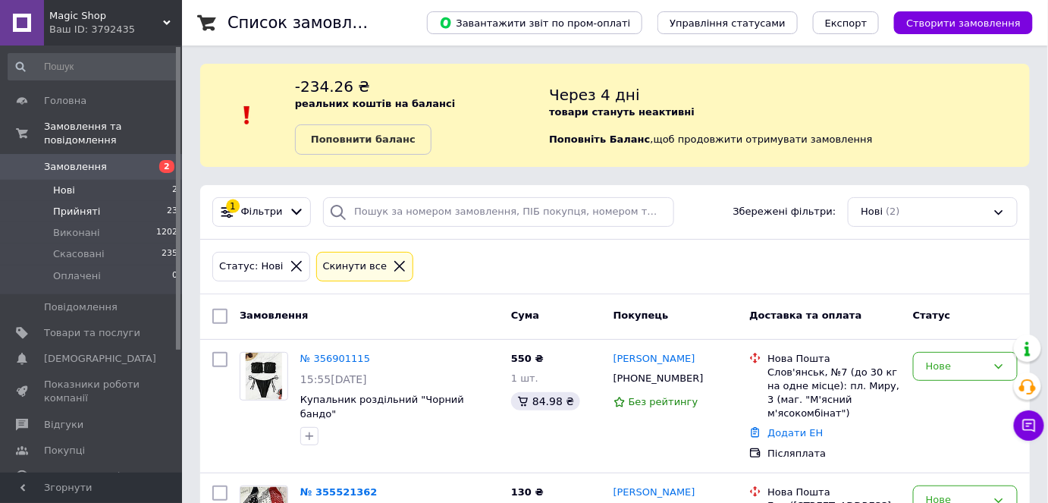
click at [93, 205] on span "Прийняті" at bounding box center [76, 212] width 47 height 14
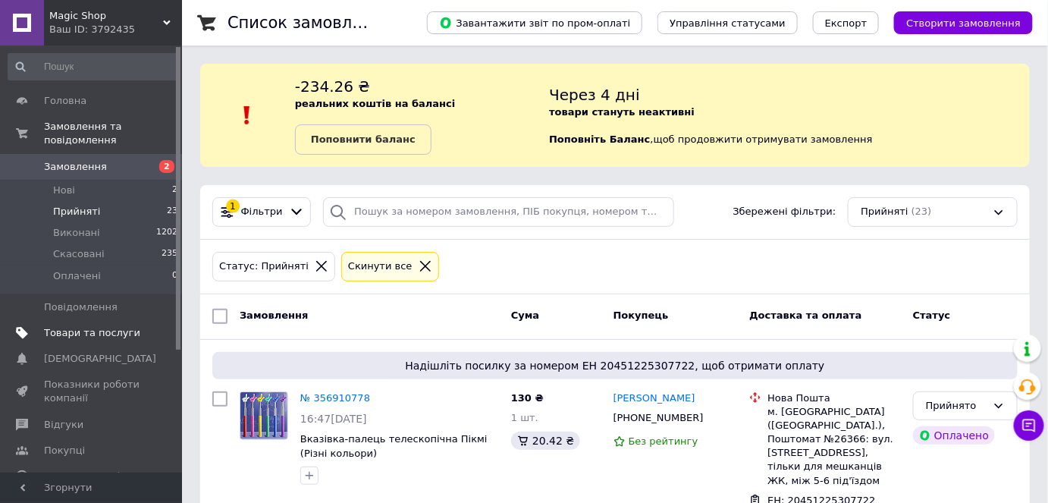
click at [96, 326] on span "Товари та послуги" at bounding box center [92, 333] width 96 height 14
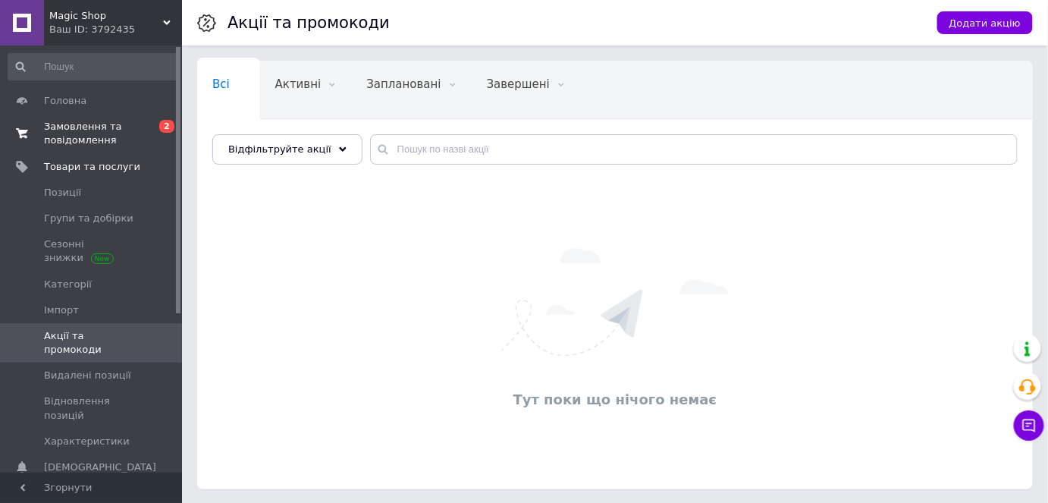
click at [86, 135] on span "Замовлення та повідомлення" at bounding box center [92, 133] width 96 height 27
click at [86, 135] on link "Замовлення та повідомлення 0 2" at bounding box center [93, 133] width 187 height 39
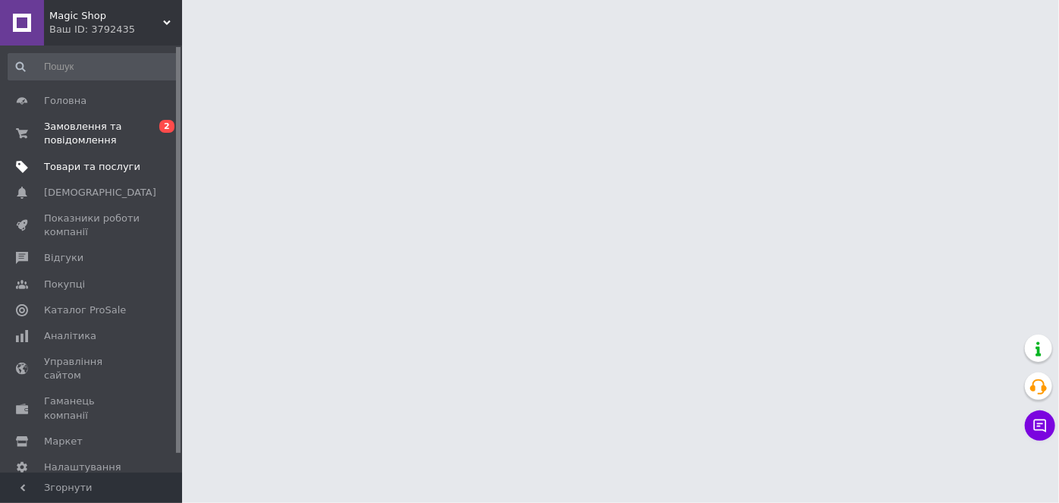
click at [91, 170] on span "Товари та послуги" at bounding box center [92, 167] width 96 height 14
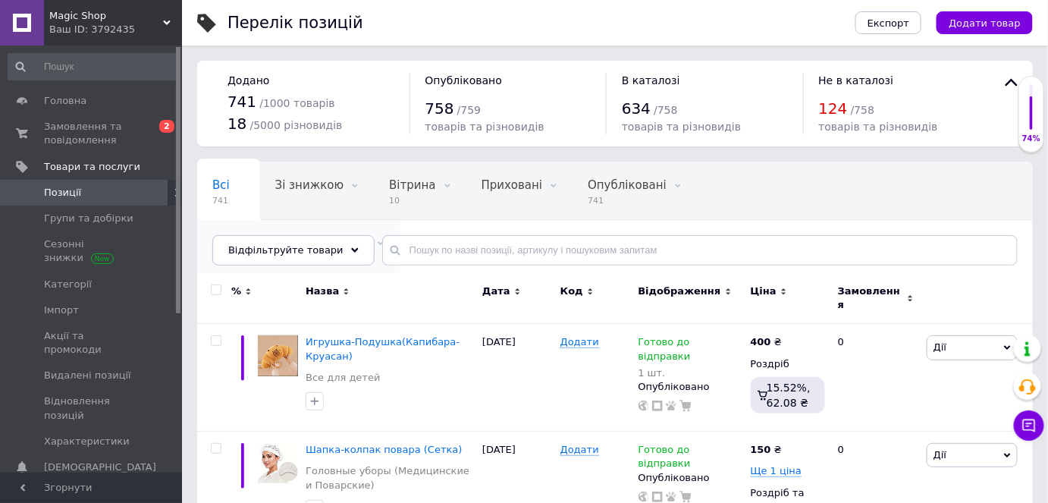
click at [369, 236] on span "Не відображаються в ка..." at bounding box center [290, 243] width 157 height 14
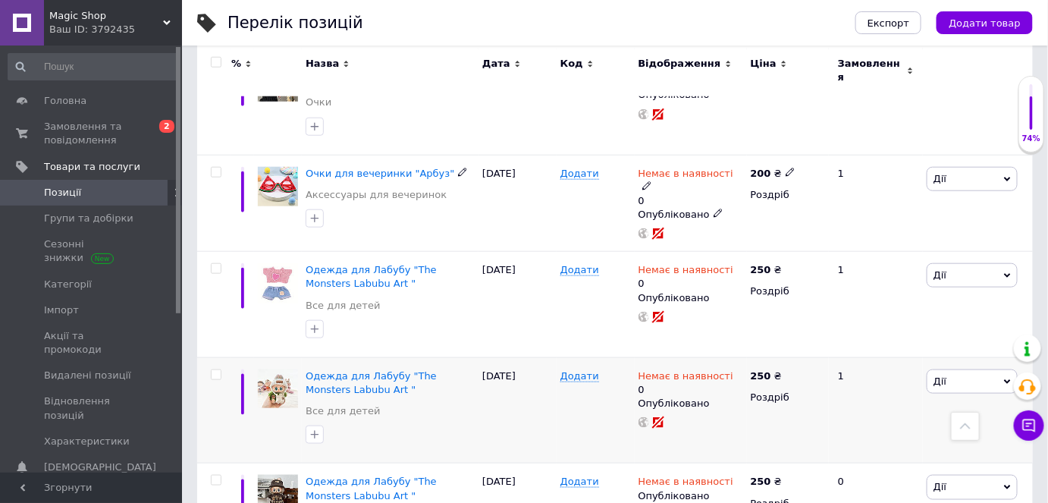
scroll to position [482, 0]
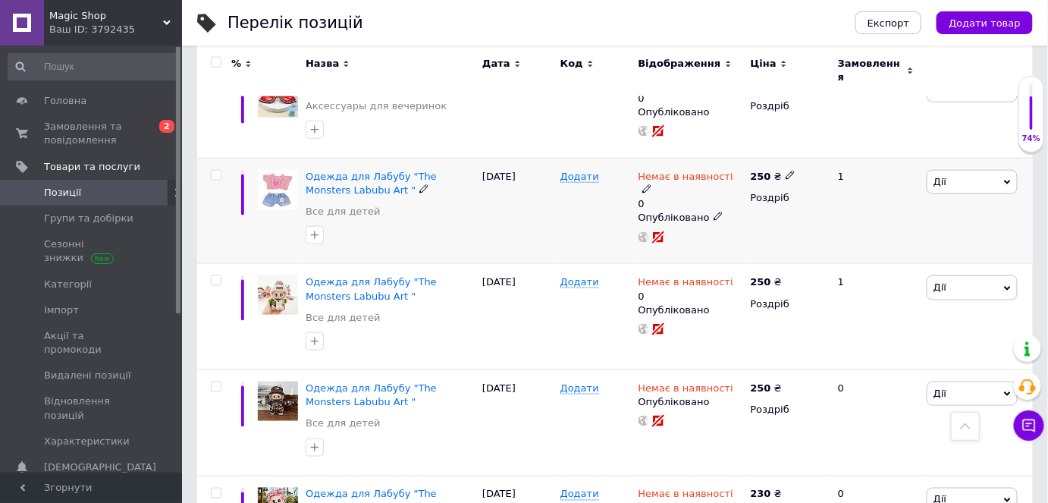
click at [375, 172] on div "Одежда для Лабубу "The Monsters Labubu Art "" at bounding box center [390, 183] width 169 height 27
click at [376, 171] on span "Одежда для Лабубу "The Monsters Labubu Art "" at bounding box center [371, 183] width 131 height 25
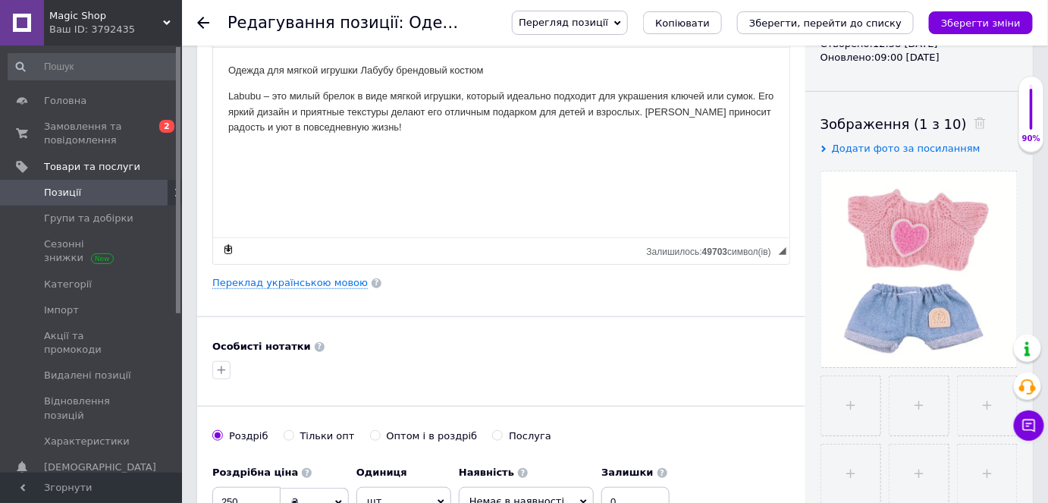
scroll to position [275, 0]
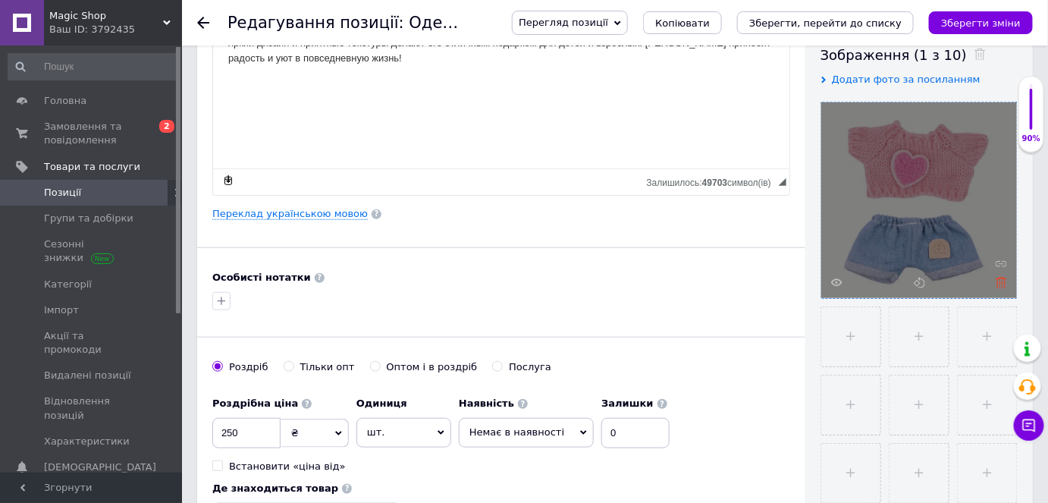
click at [1003, 281] on icon at bounding box center [1001, 282] width 11 height 11
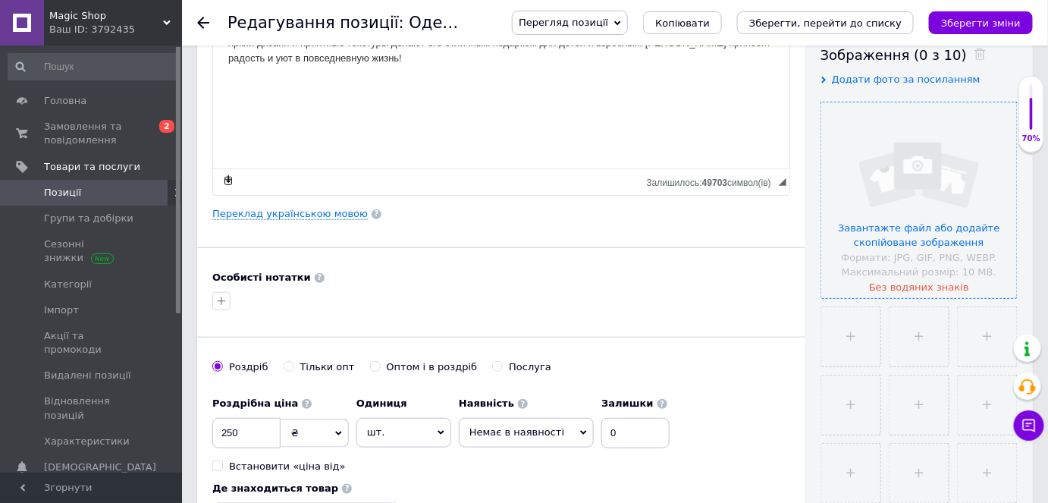
click at [912, 286] on input "file" at bounding box center [919, 200] width 196 height 196
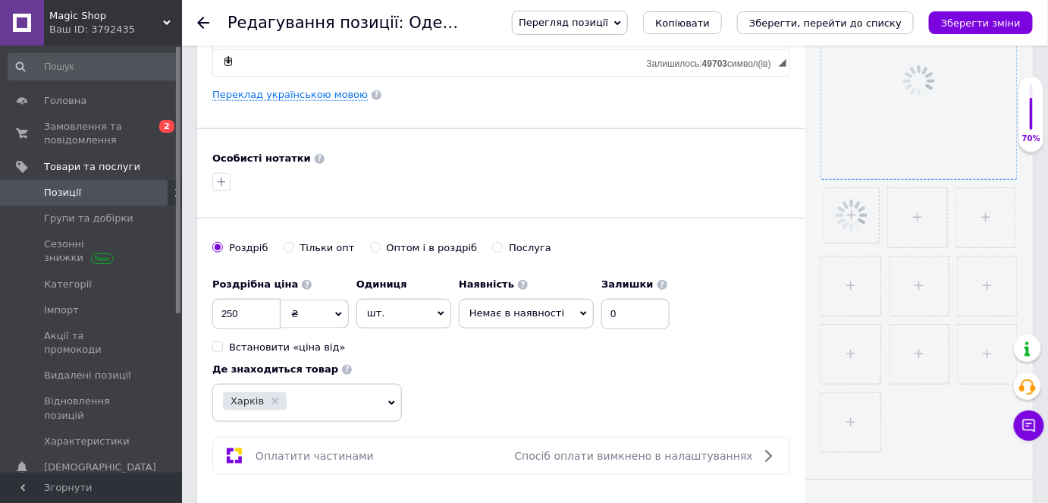
scroll to position [413, 0]
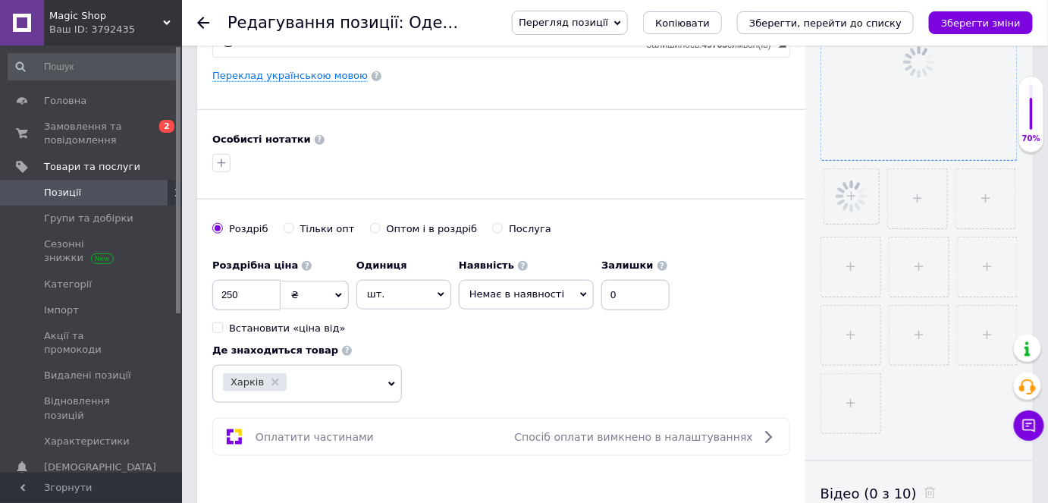
click at [560, 290] on span "Немає в наявності" at bounding box center [526, 294] width 135 height 29
click at [554, 296] on span "Немає в наявності" at bounding box center [526, 294] width 135 height 29
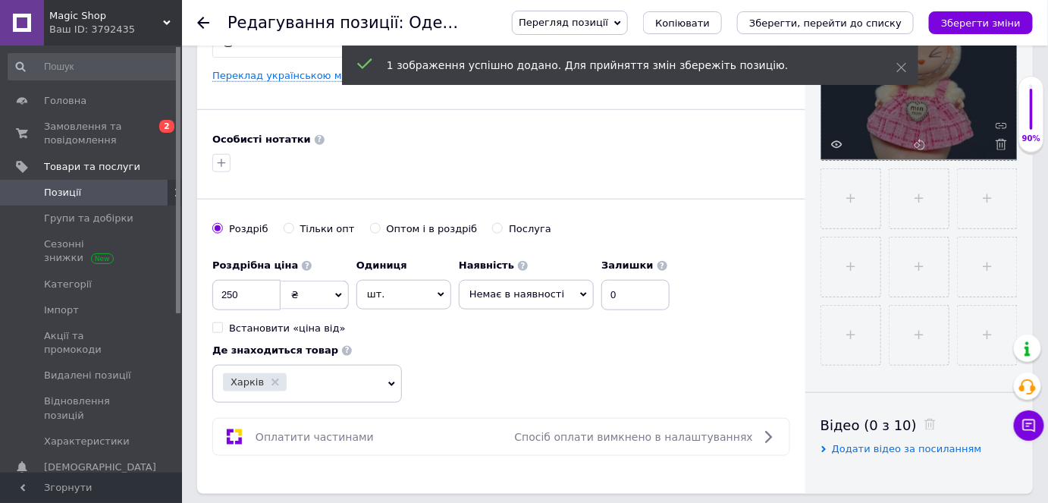
click at [554, 296] on span "Немає в наявності" at bounding box center [526, 294] width 135 height 29
click at [554, 368] on li "Готово до відправки" at bounding box center [526, 368] width 133 height 21
click at [623, 295] on input "0" at bounding box center [648, 295] width 68 height 30
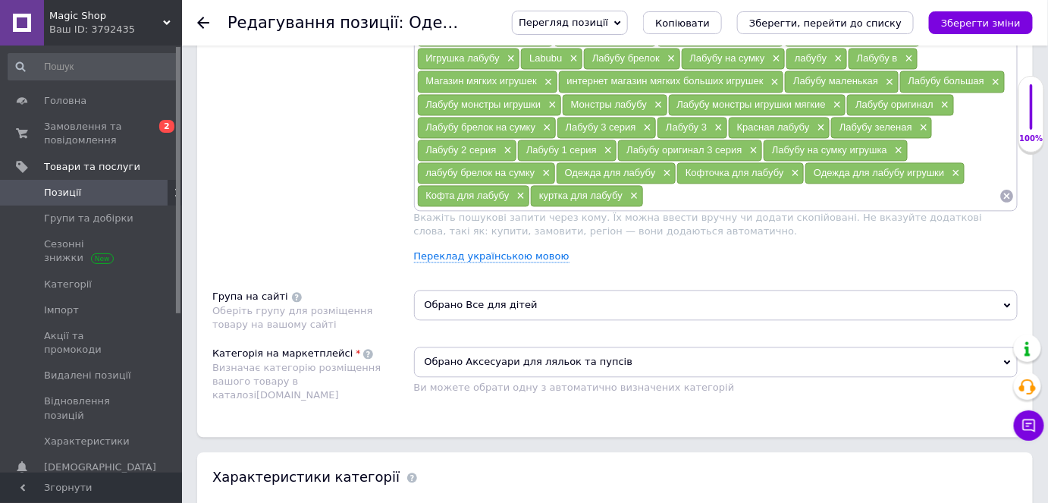
scroll to position [1103, 0]
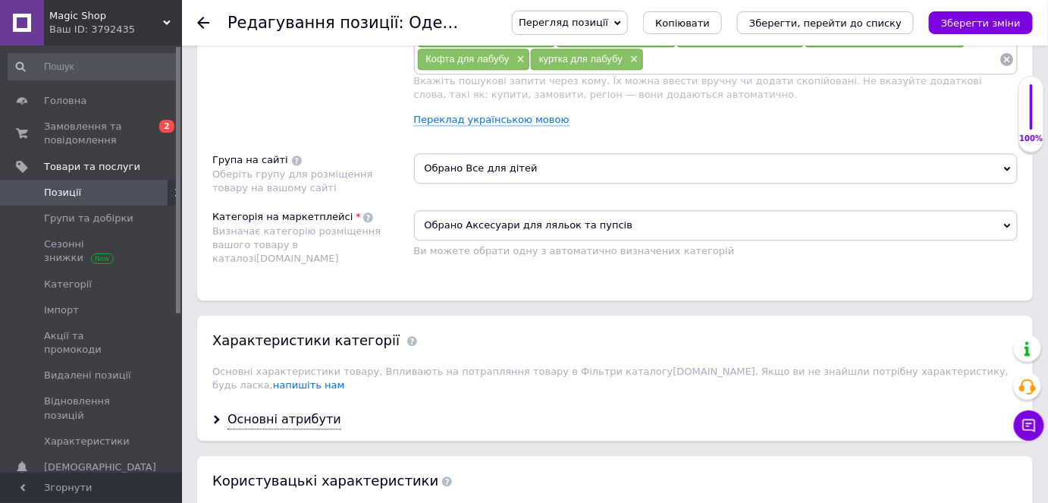
type input "1"
click at [299, 411] on div "Основні атрибути" at bounding box center [285, 419] width 114 height 17
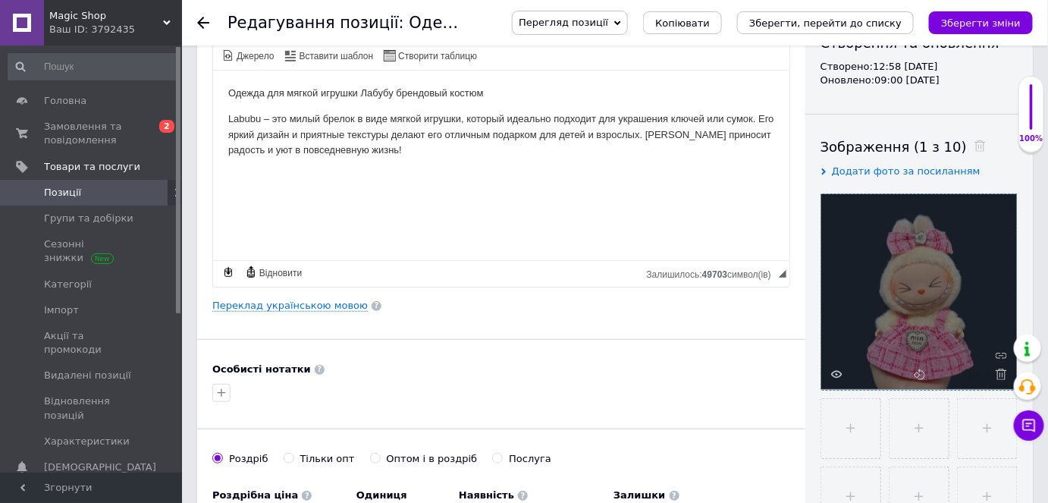
scroll to position [0, 0]
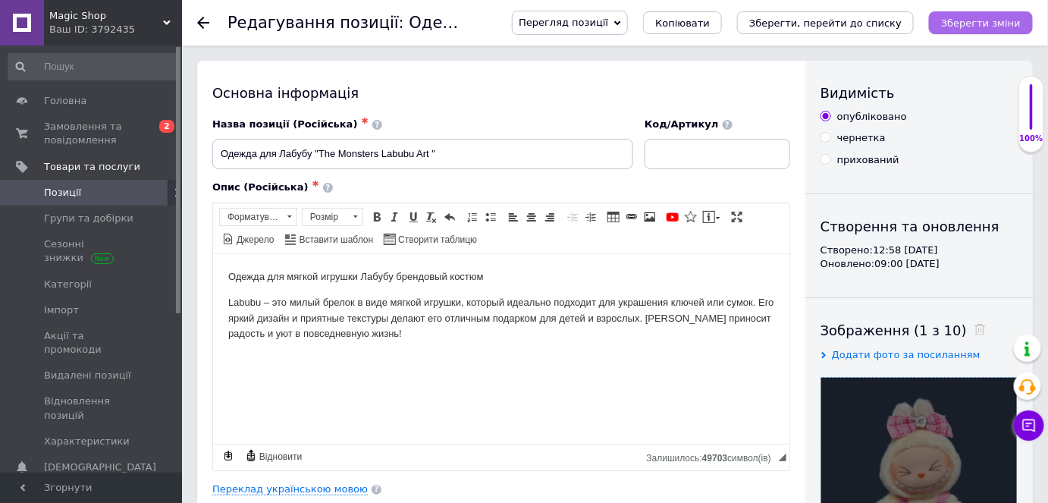
click at [994, 22] on icon "Зберегти зміни" at bounding box center [981, 22] width 80 height 11
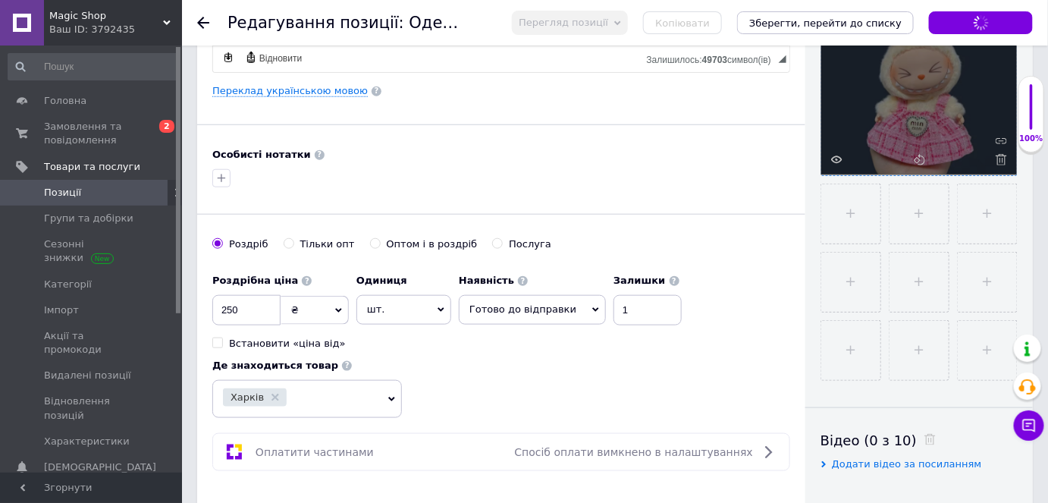
scroll to position [413, 0]
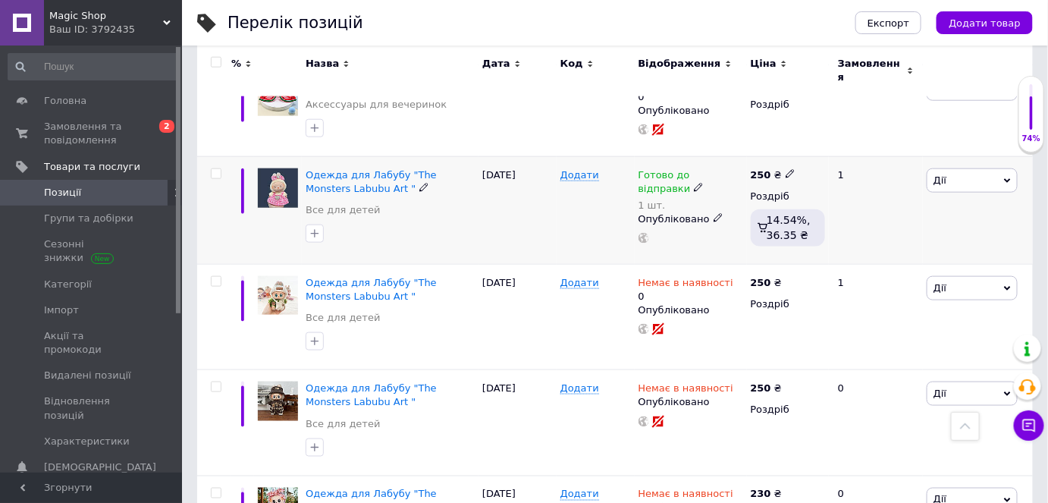
scroll to position [551, 0]
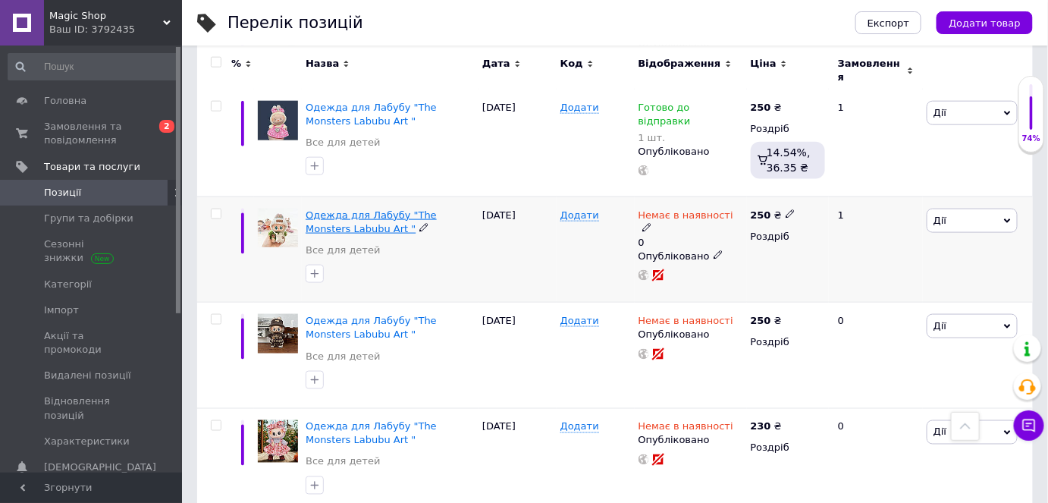
click at [424, 209] on span "Одежда для Лабубу "The Monsters Labubu Art "" at bounding box center [371, 221] width 131 height 25
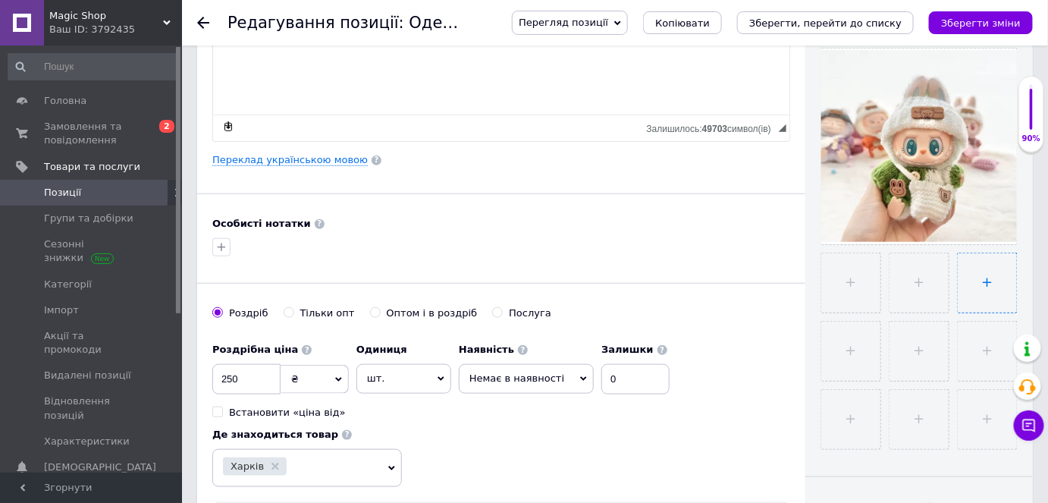
scroll to position [344, 0]
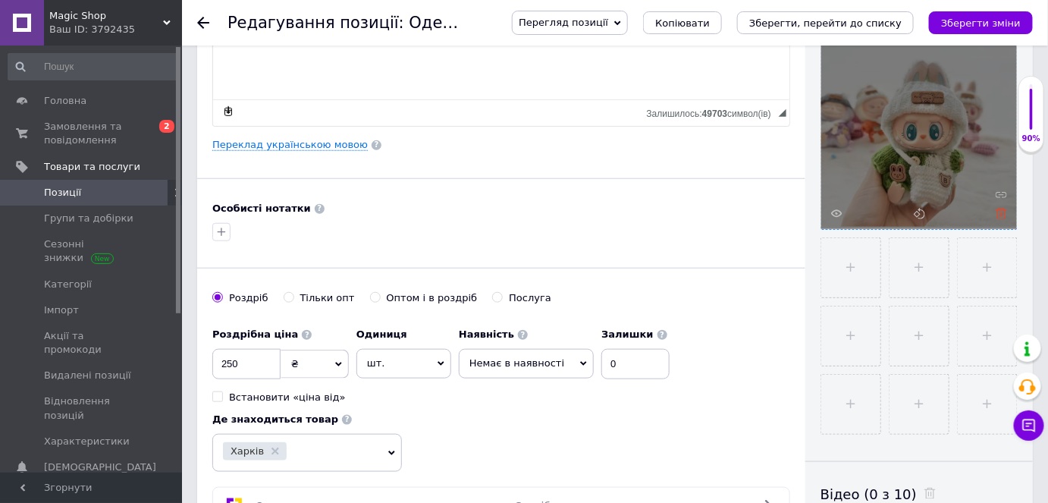
click at [1002, 213] on icon at bounding box center [1001, 213] width 11 height 11
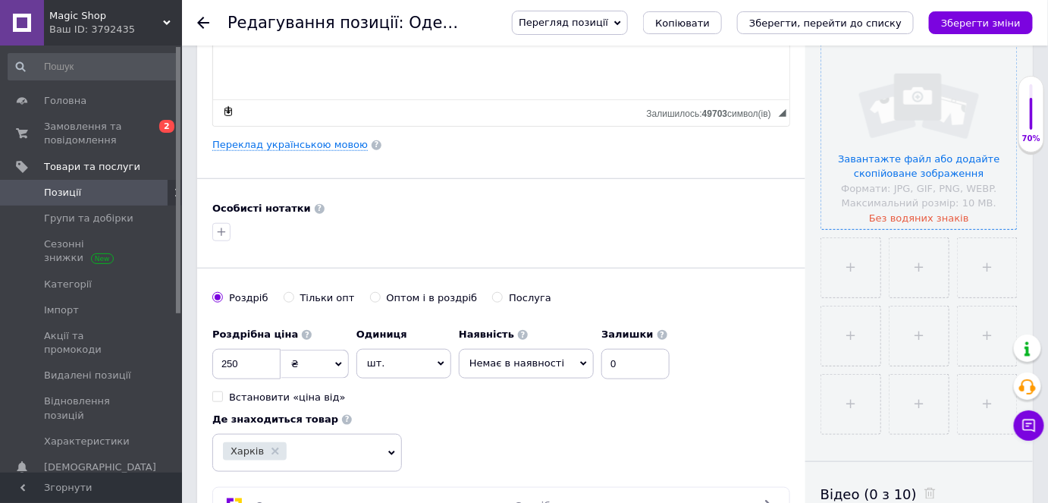
click at [936, 217] on input "file" at bounding box center [919, 131] width 196 height 196
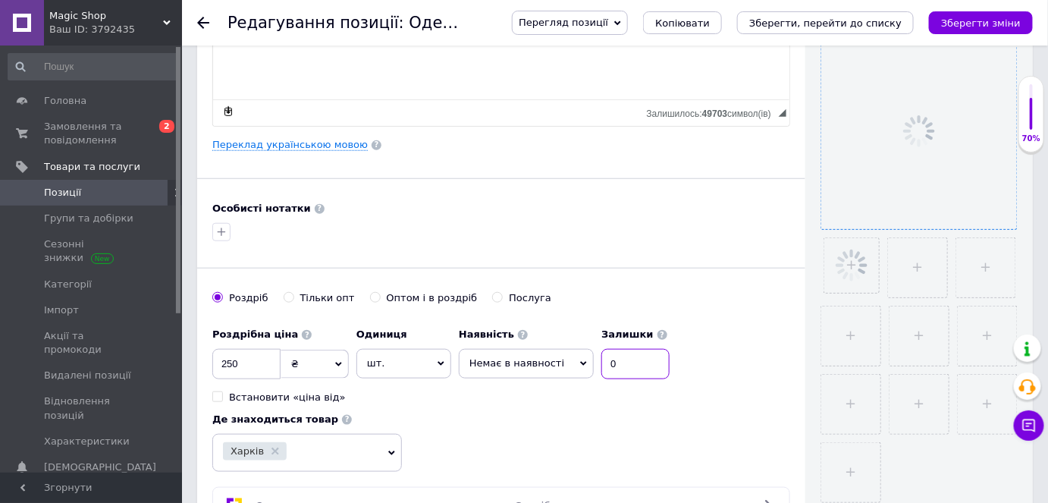
drag, startPoint x: 619, startPoint y: 365, endPoint x: 622, endPoint y: 372, distance: 8.2
click at [619, 369] on input "0" at bounding box center [635, 364] width 68 height 30
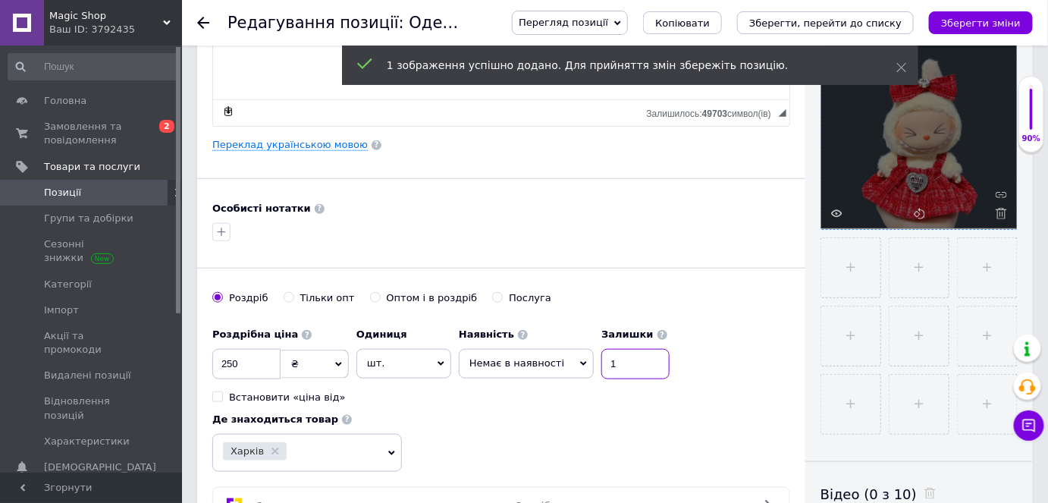
type input "1"
click at [558, 359] on span "Немає в наявності" at bounding box center [526, 363] width 135 height 29
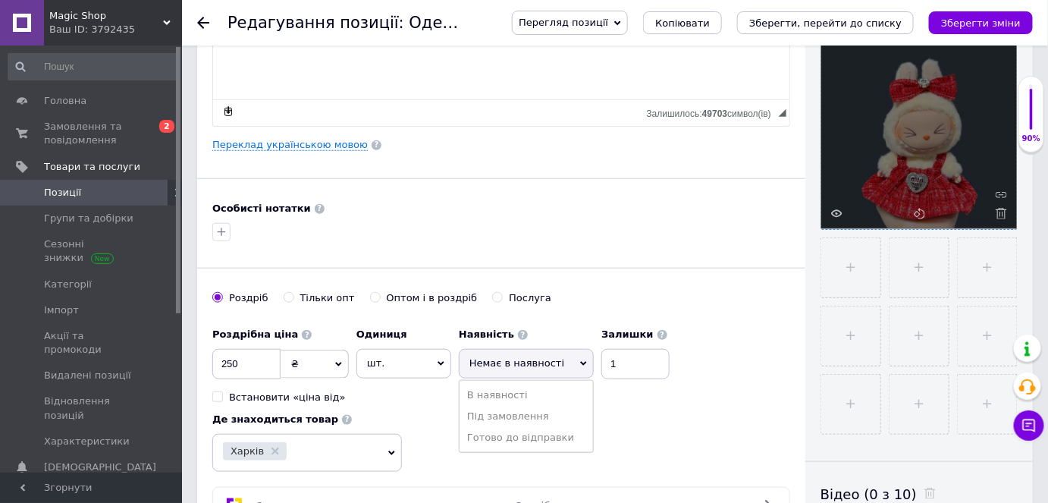
click at [551, 440] on li "Готово до відправки" at bounding box center [526, 437] width 133 height 21
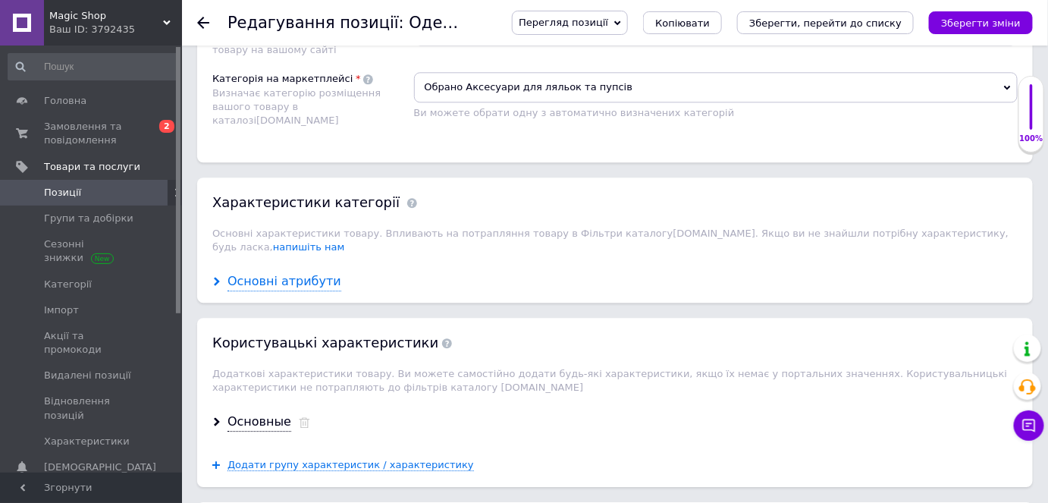
click at [278, 273] on div "Основні атрибути" at bounding box center [285, 281] width 114 height 17
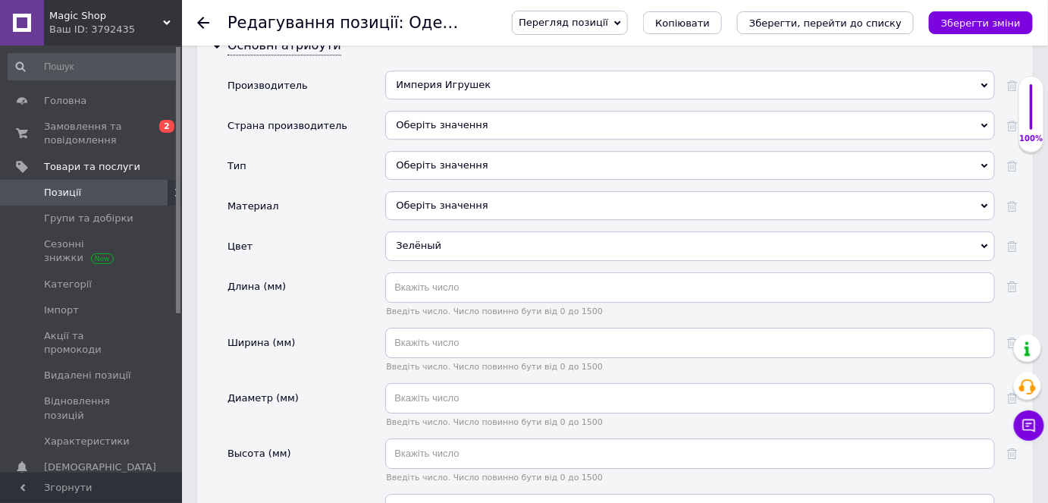
scroll to position [1448, 0]
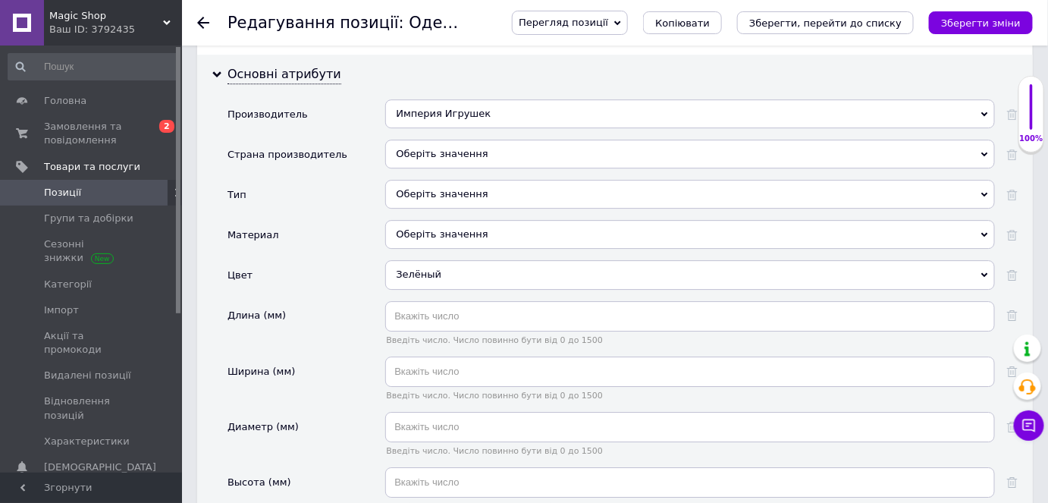
click at [422, 260] on div "Зелёный" at bounding box center [690, 274] width 610 height 29
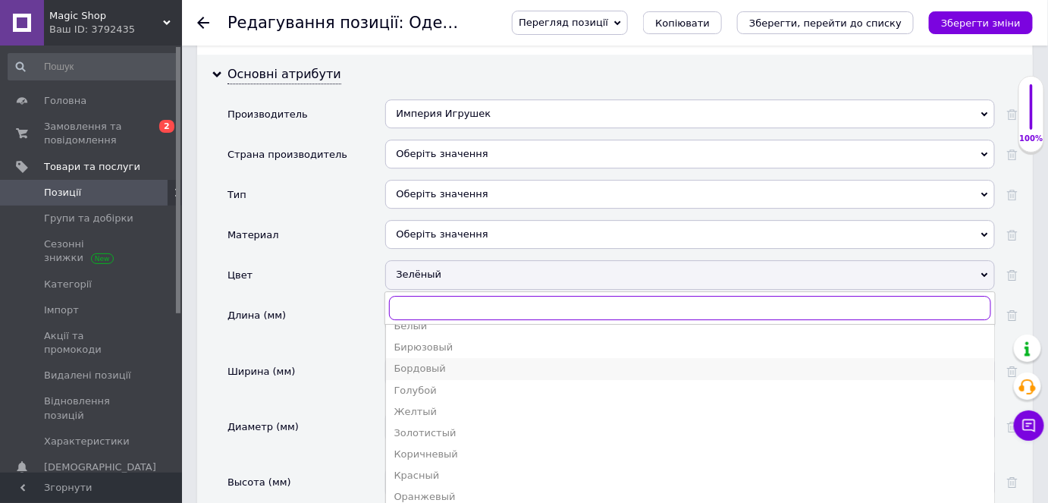
scroll to position [137, 0]
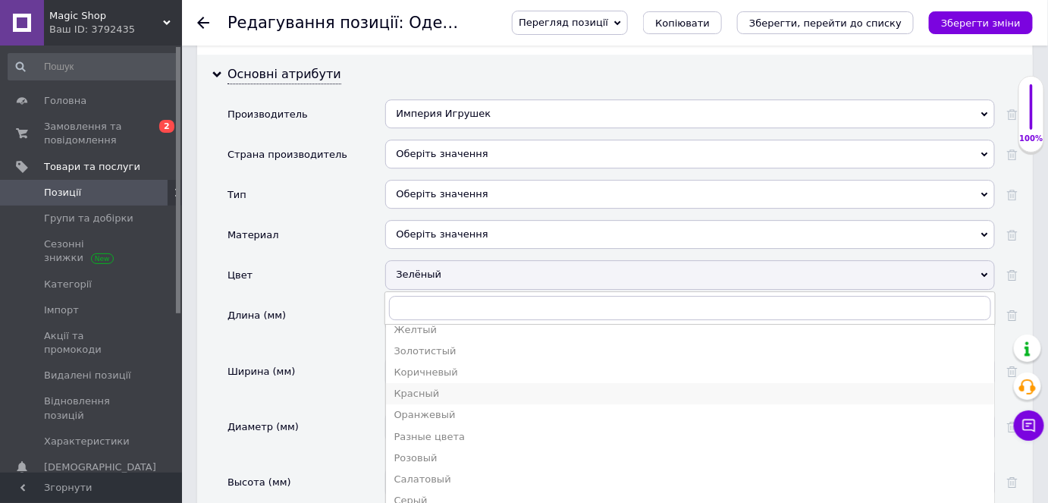
click at [450, 387] on div "Красный" at bounding box center [690, 394] width 593 height 14
click at [450, 359] on input "text" at bounding box center [690, 371] width 610 height 30
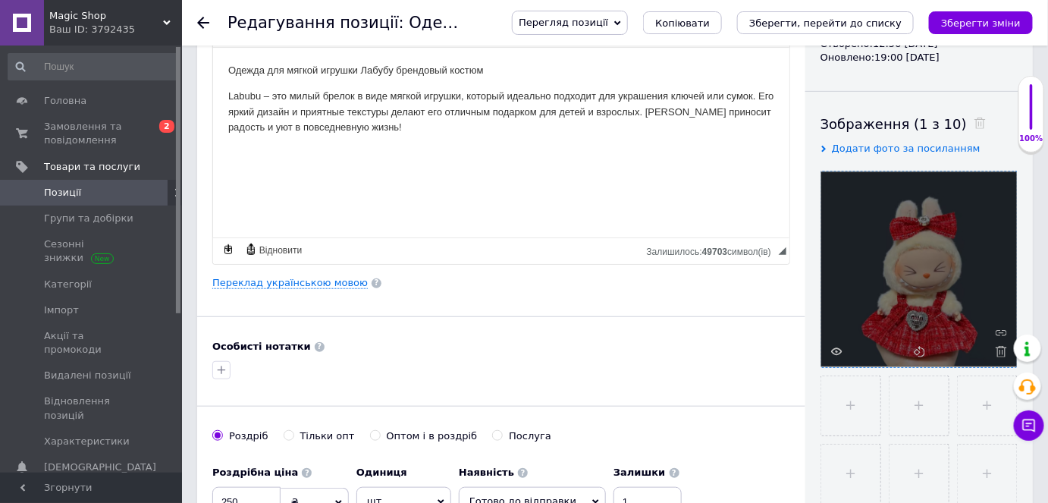
scroll to position [0, 0]
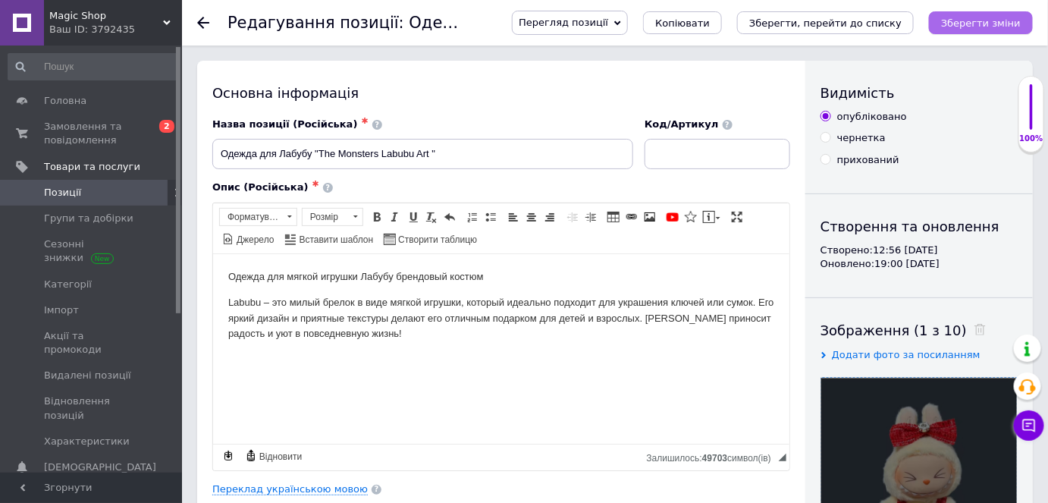
click at [959, 27] on icon "Зберегти зміни" at bounding box center [981, 22] width 80 height 11
drag, startPoint x: 959, startPoint y: 27, endPoint x: 928, endPoint y: 164, distance: 140.8
click at [959, 27] on div "Зберегти зміни" at bounding box center [981, 22] width 104 height 23
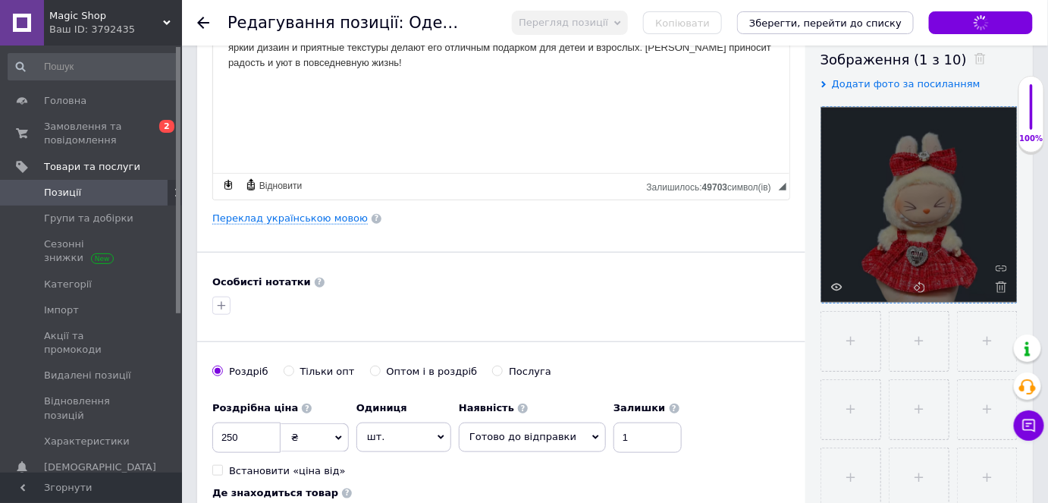
scroll to position [344, 0]
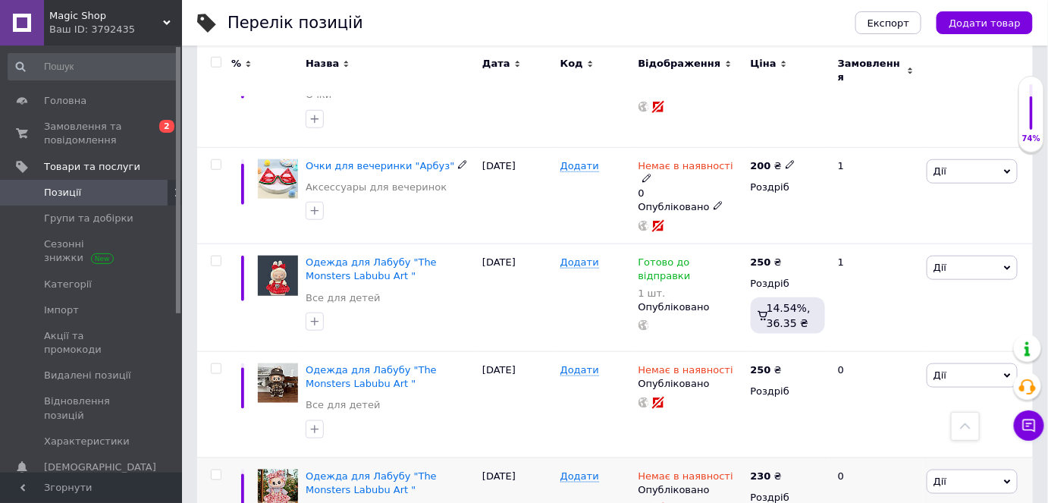
scroll to position [482, 0]
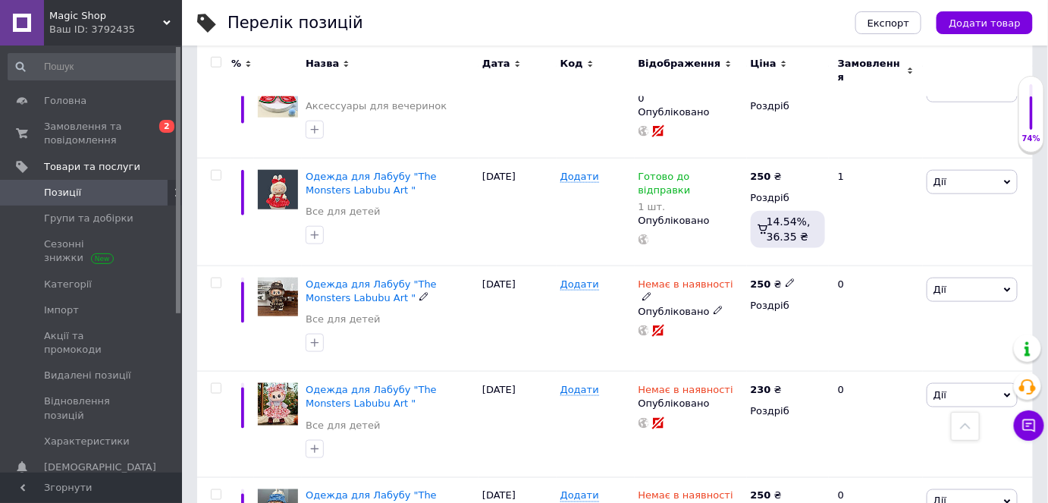
click at [437, 278] on span "Одежда для Лабубу "The Monsters Labubu Art "" at bounding box center [371, 290] width 131 height 25
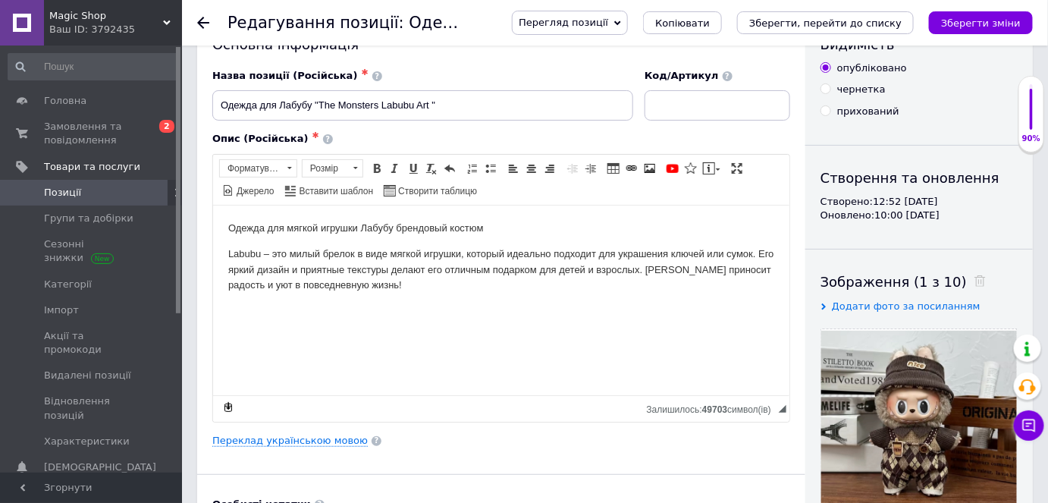
scroll to position [275, 0]
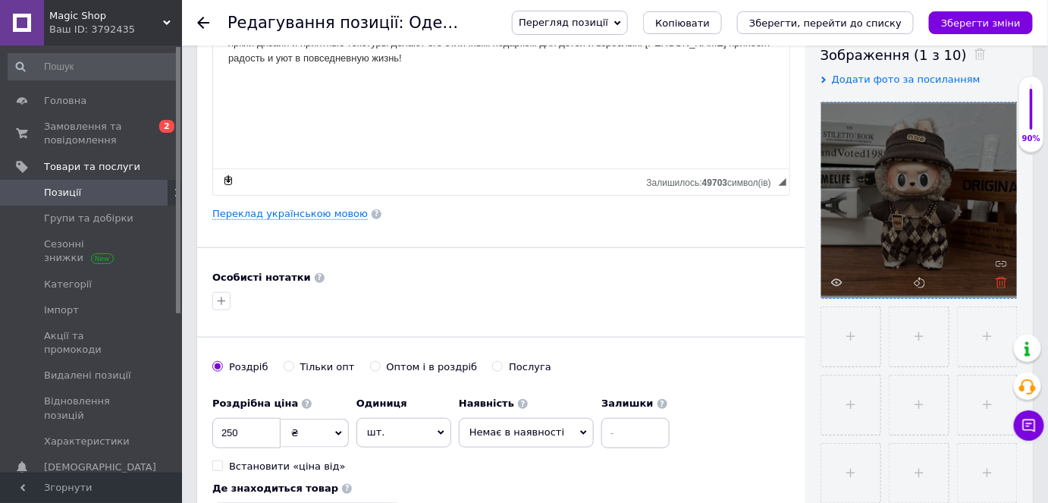
click at [1001, 281] on icon at bounding box center [1001, 282] width 11 height 11
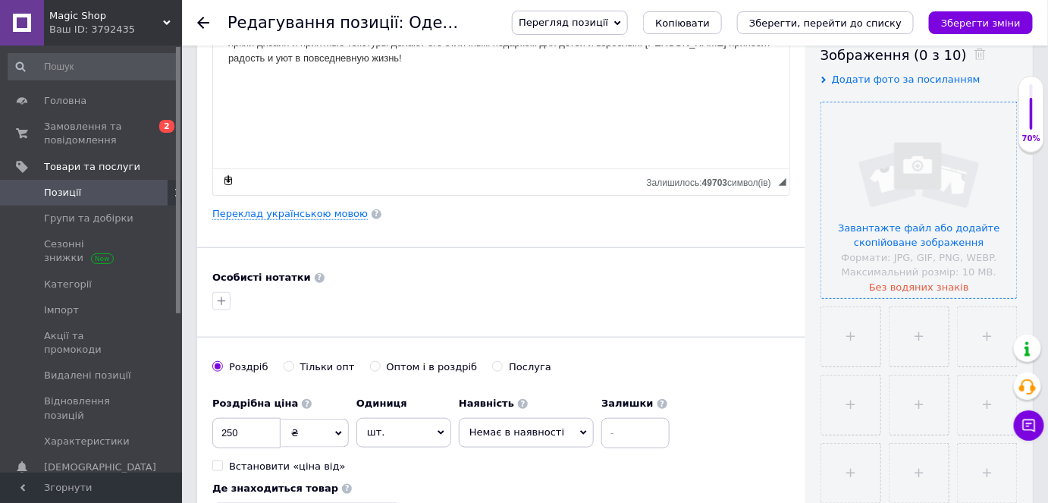
click at [906, 283] on input "file" at bounding box center [919, 200] width 196 height 196
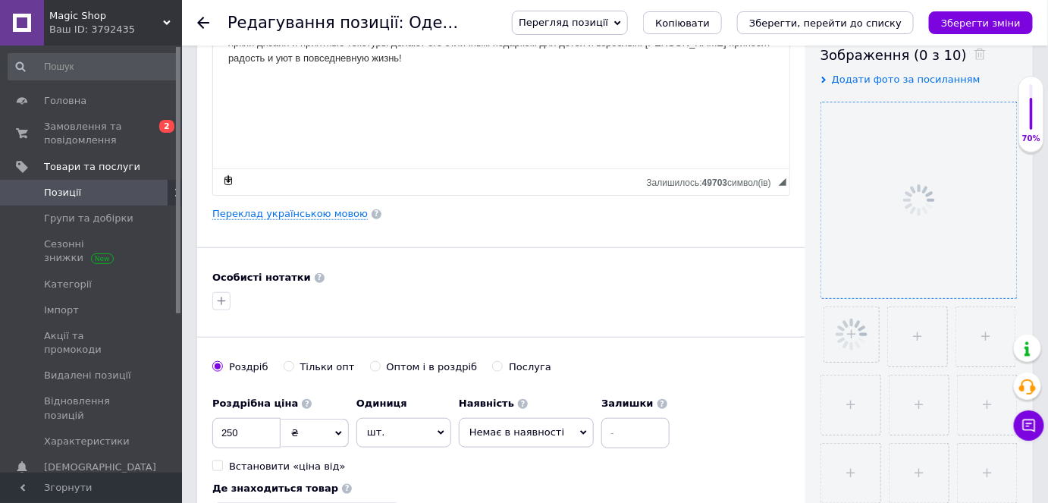
click at [565, 437] on span "Немає в наявності" at bounding box center [526, 432] width 135 height 29
drag, startPoint x: 565, startPoint y: 437, endPoint x: 560, endPoint y: 423, distance: 14.6
click at [565, 437] on span "Немає в наявності" at bounding box center [526, 432] width 135 height 29
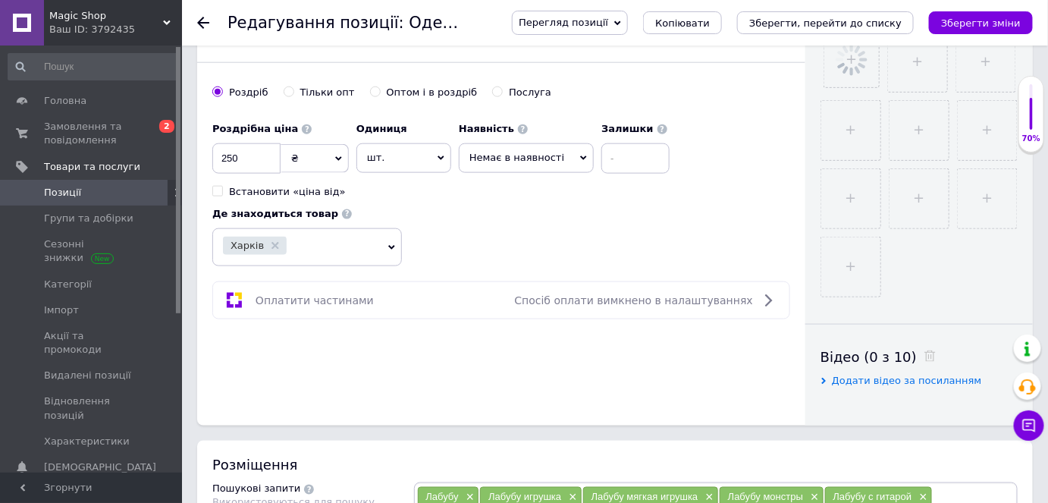
scroll to position [551, 0]
click at [551, 158] on span "Немає в наявності" at bounding box center [516, 155] width 95 height 11
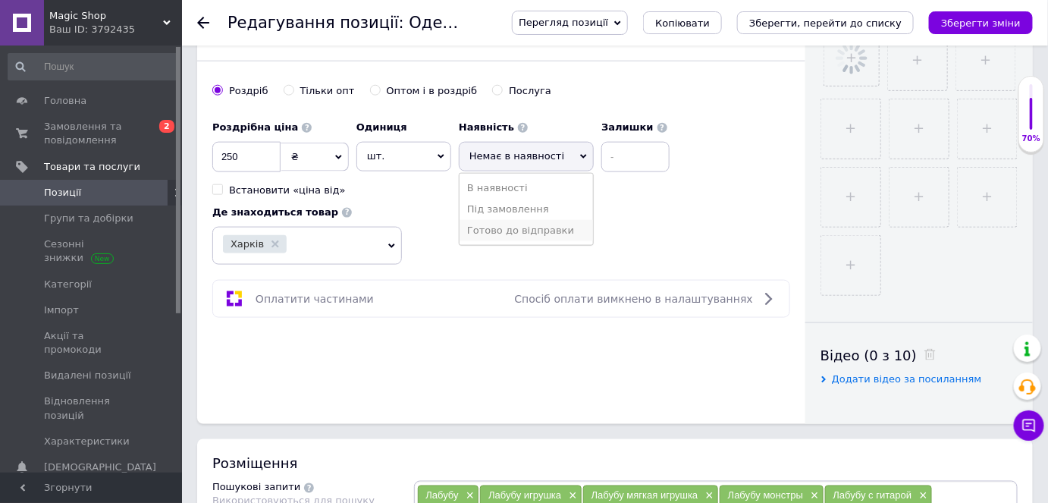
click at [542, 221] on li "Готово до відправки" at bounding box center [526, 230] width 133 height 21
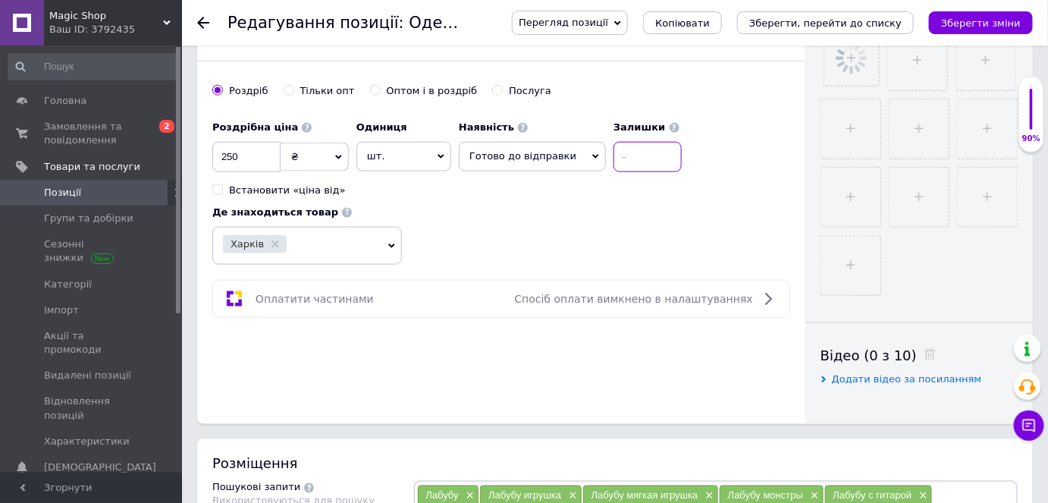
click at [625, 149] on input at bounding box center [648, 157] width 68 height 30
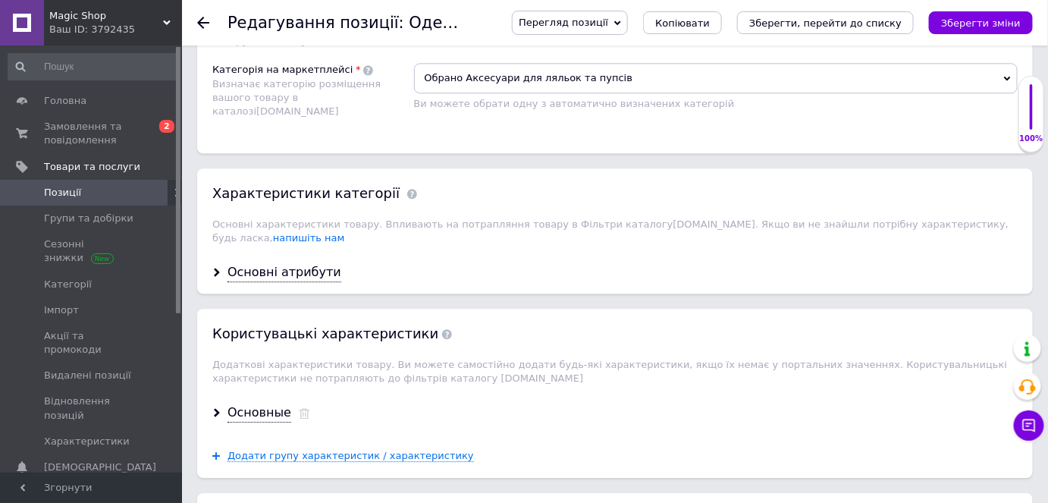
scroll to position [1103, 0]
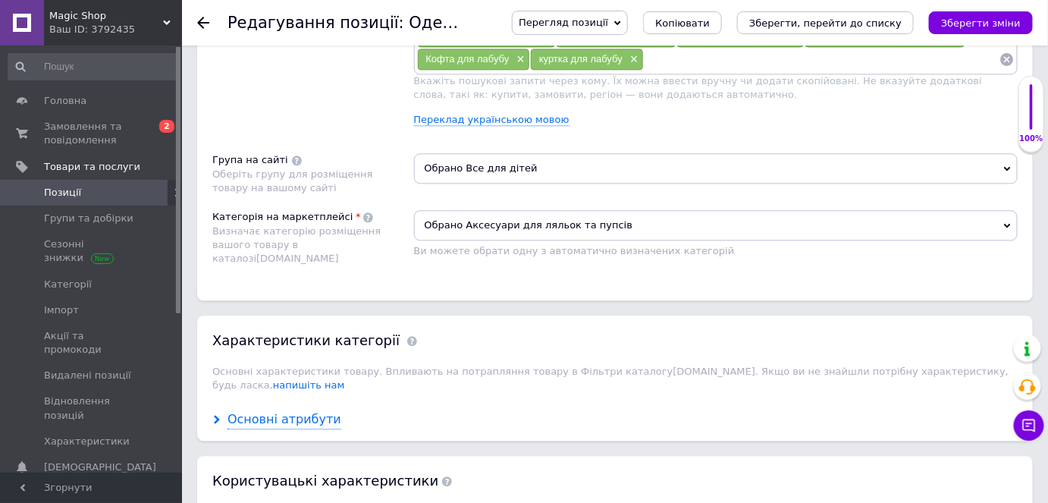
type input "1"
click at [287, 411] on div "Основні атрибути" at bounding box center [285, 419] width 114 height 17
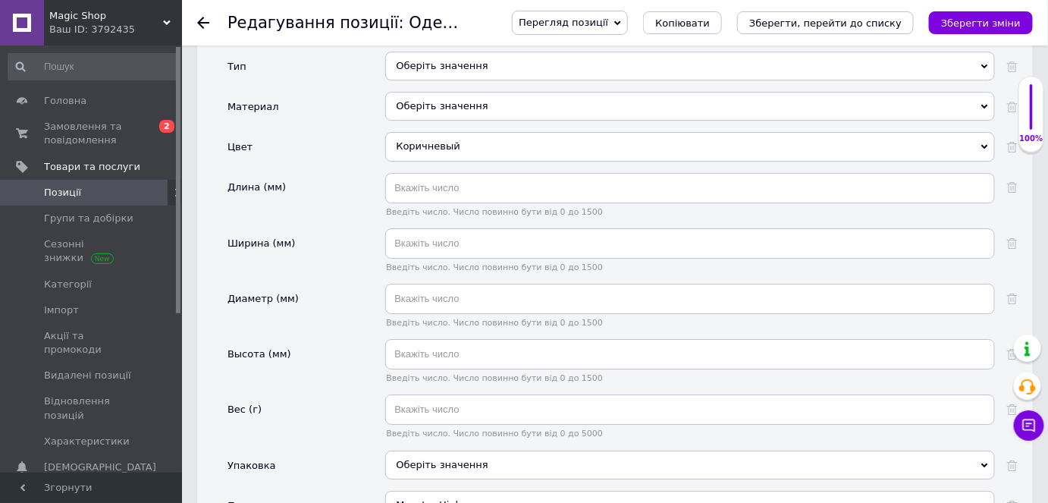
scroll to position [1517, 0]
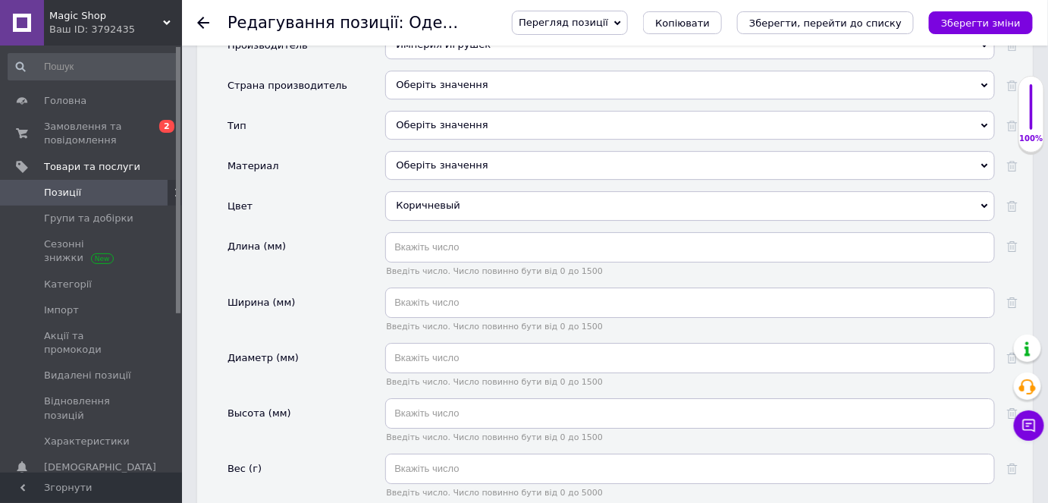
click at [464, 191] on div "Коричневый" at bounding box center [690, 205] width 610 height 29
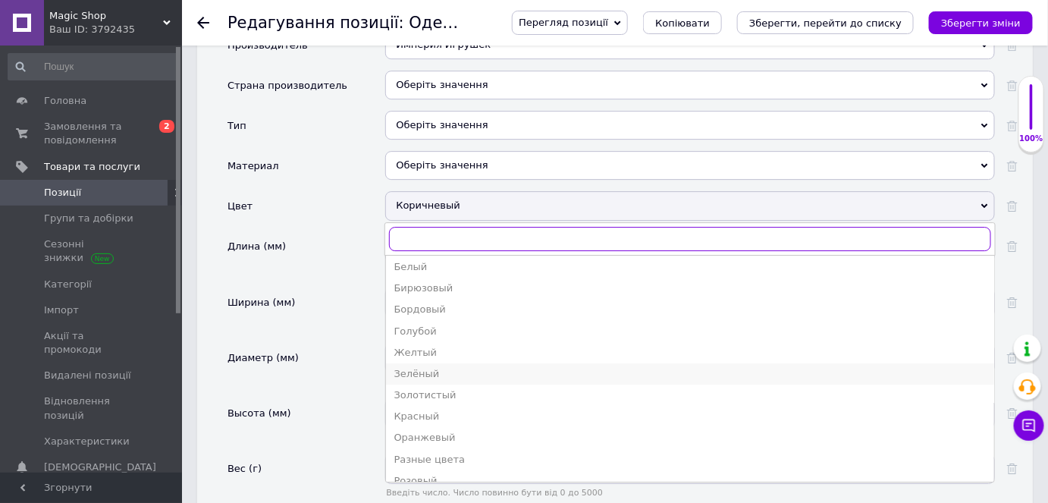
scroll to position [68, 0]
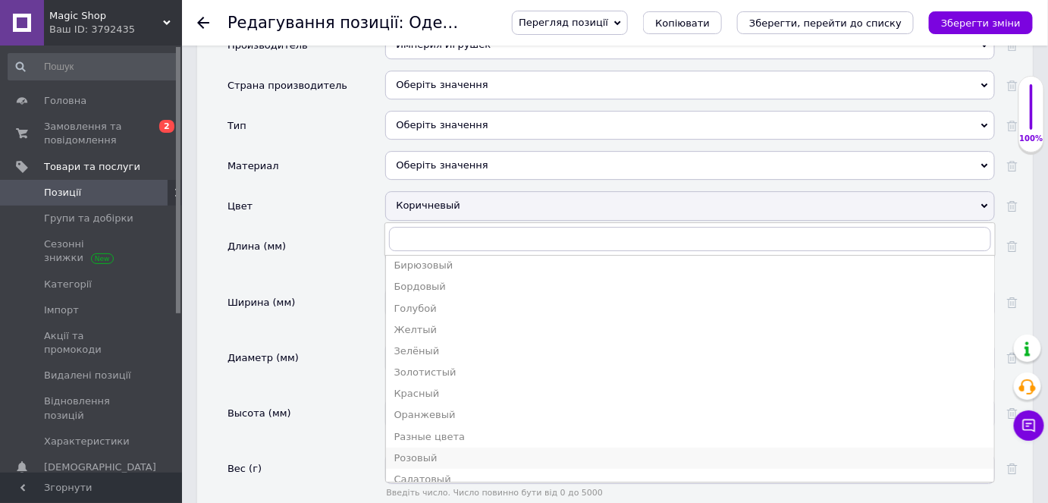
click at [459, 451] on div "Розовый" at bounding box center [690, 458] width 593 height 14
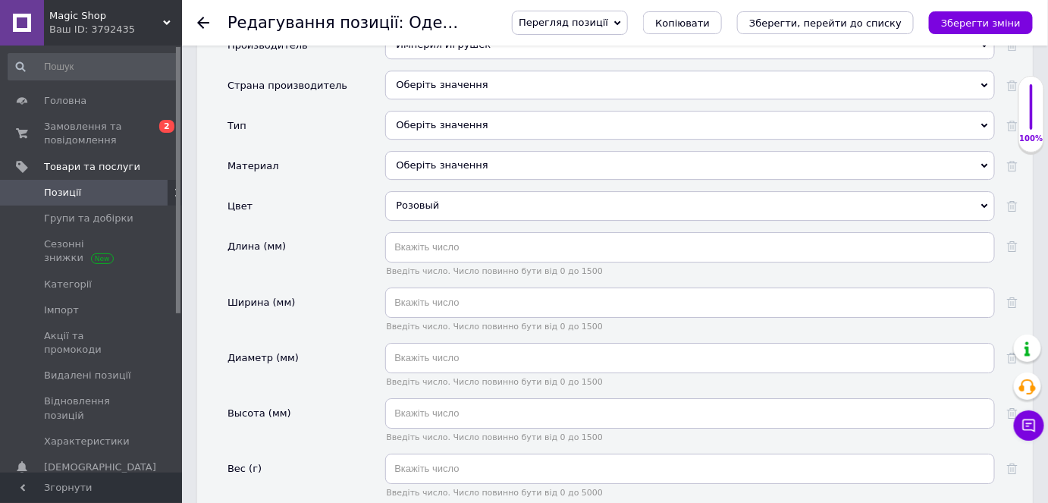
click at [984, 14] on button "Зберегти зміни" at bounding box center [981, 22] width 104 height 23
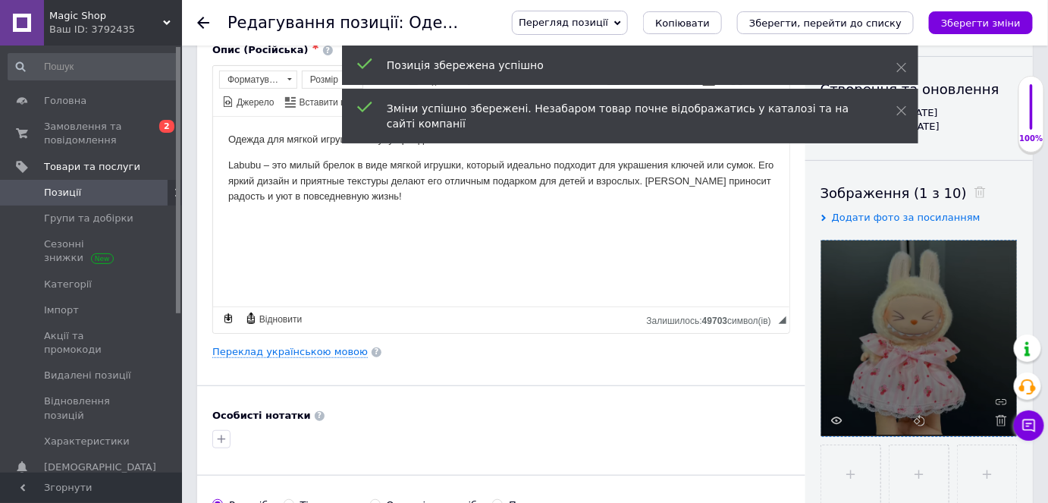
scroll to position [0, 0]
